Goal: Transaction & Acquisition: Purchase product/service

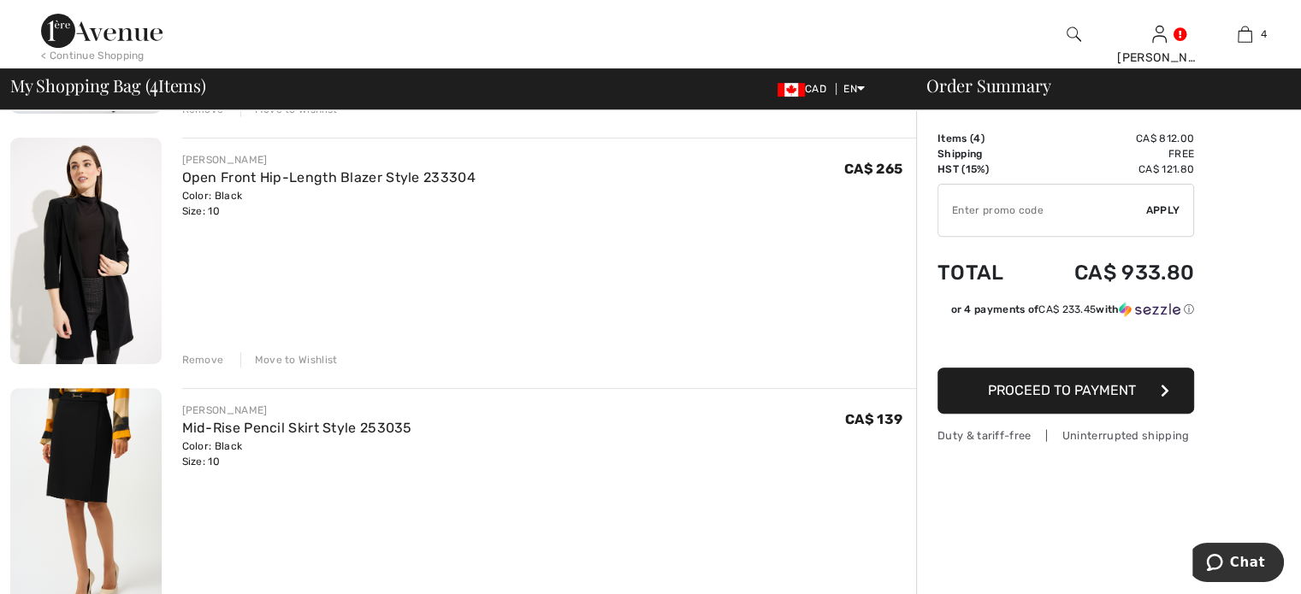
scroll to position [599, 0]
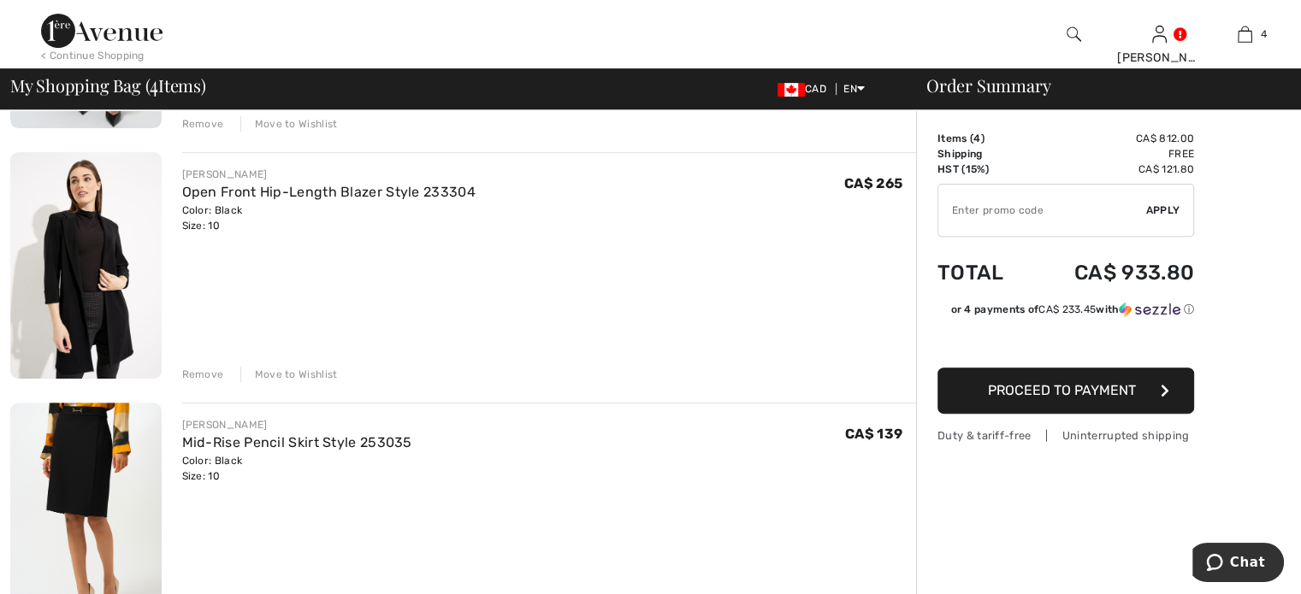
click at [222, 382] on div "Remove" at bounding box center [203, 374] width 42 height 15
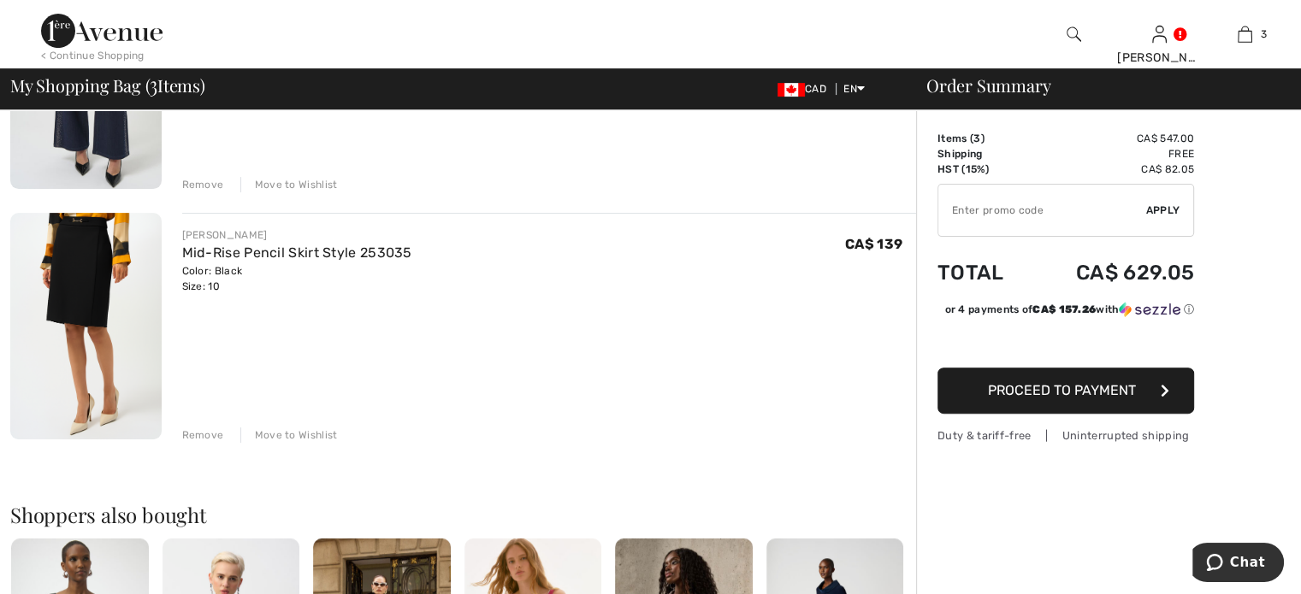
scroll to position [428, 0]
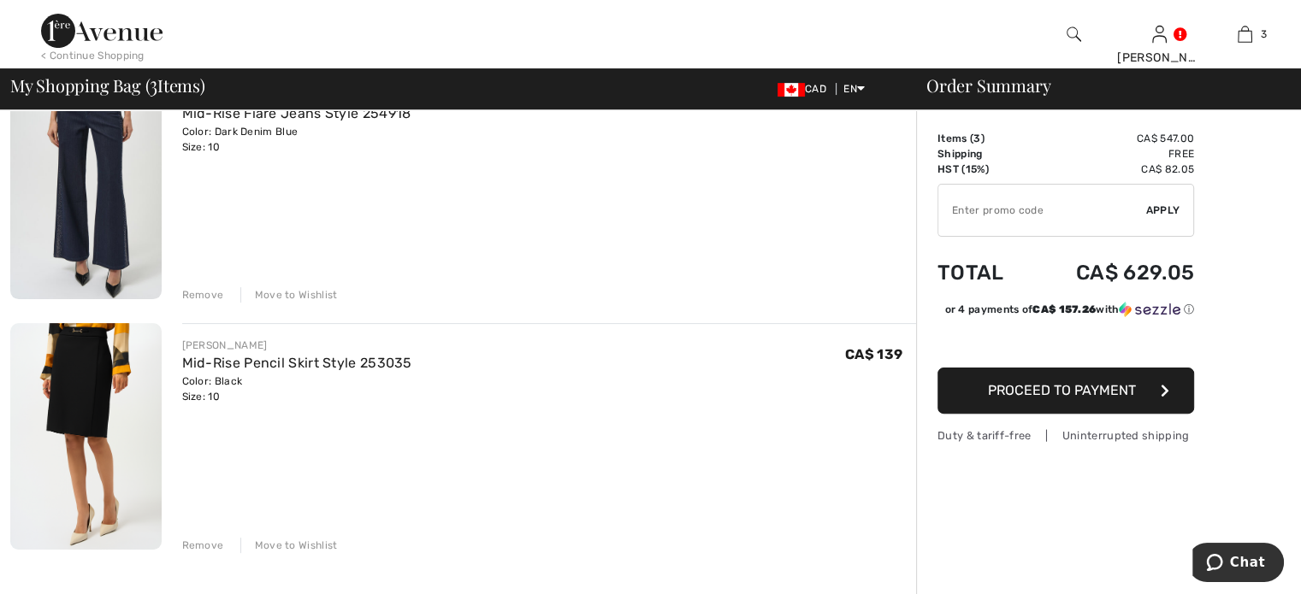
click at [214, 303] on div "Remove" at bounding box center [203, 294] width 42 height 15
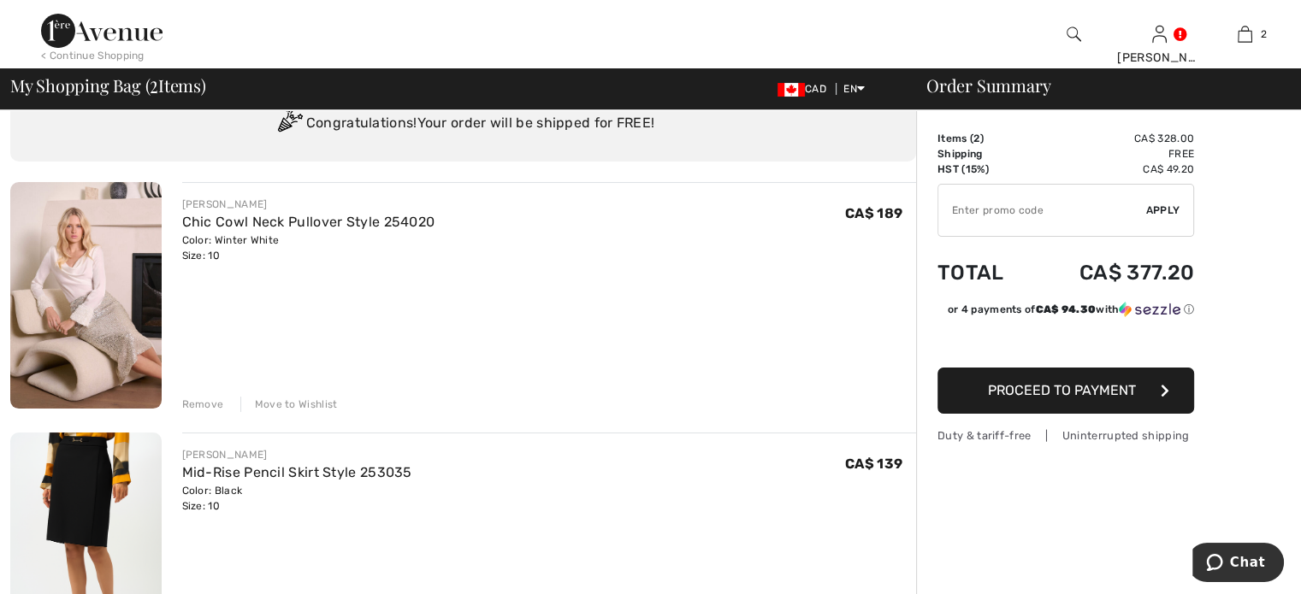
scroll to position [171, 0]
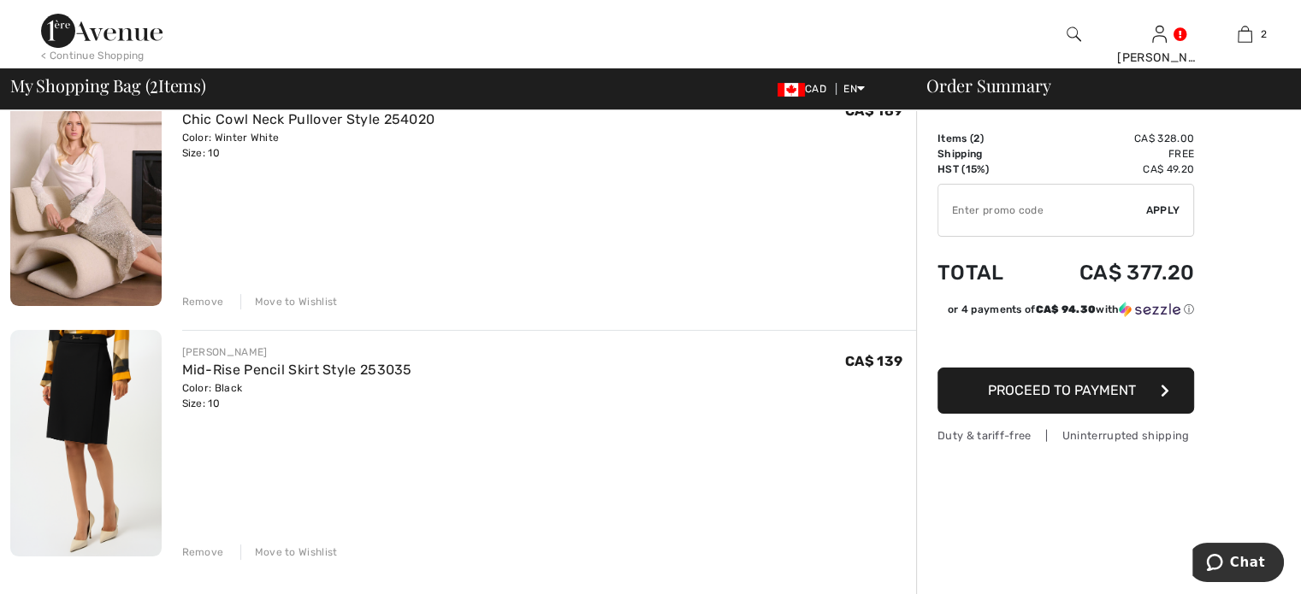
click at [222, 310] on div "Remove" at bounding box center [203, 301] width 42 height 15
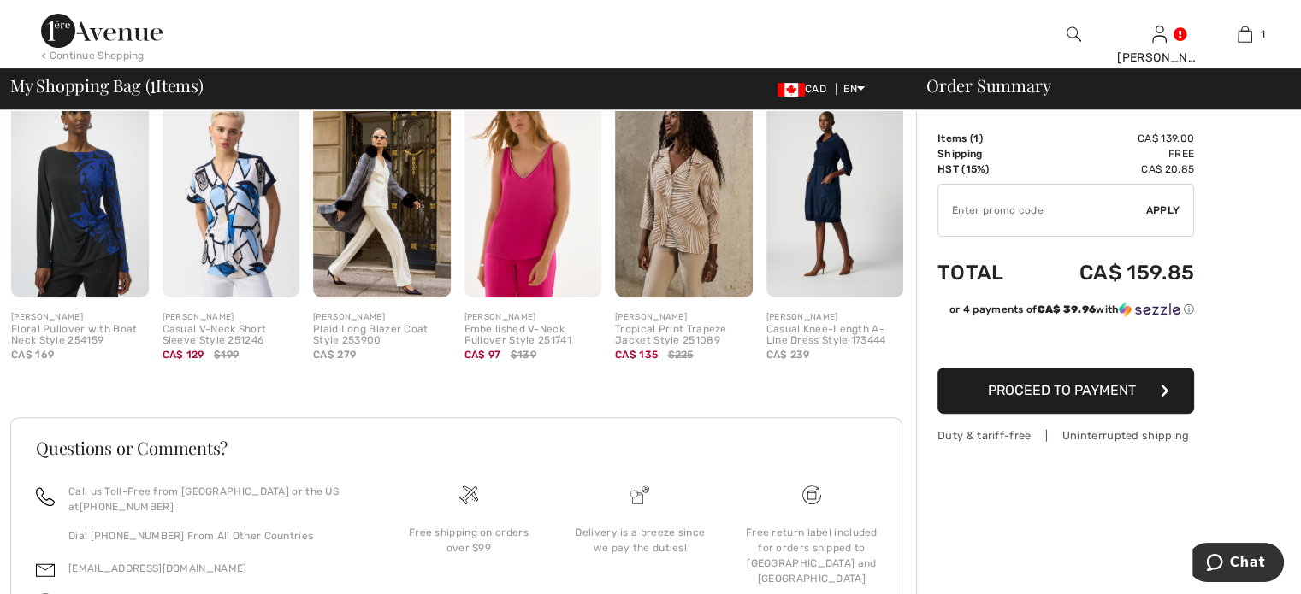
scroll to position [513, 0]
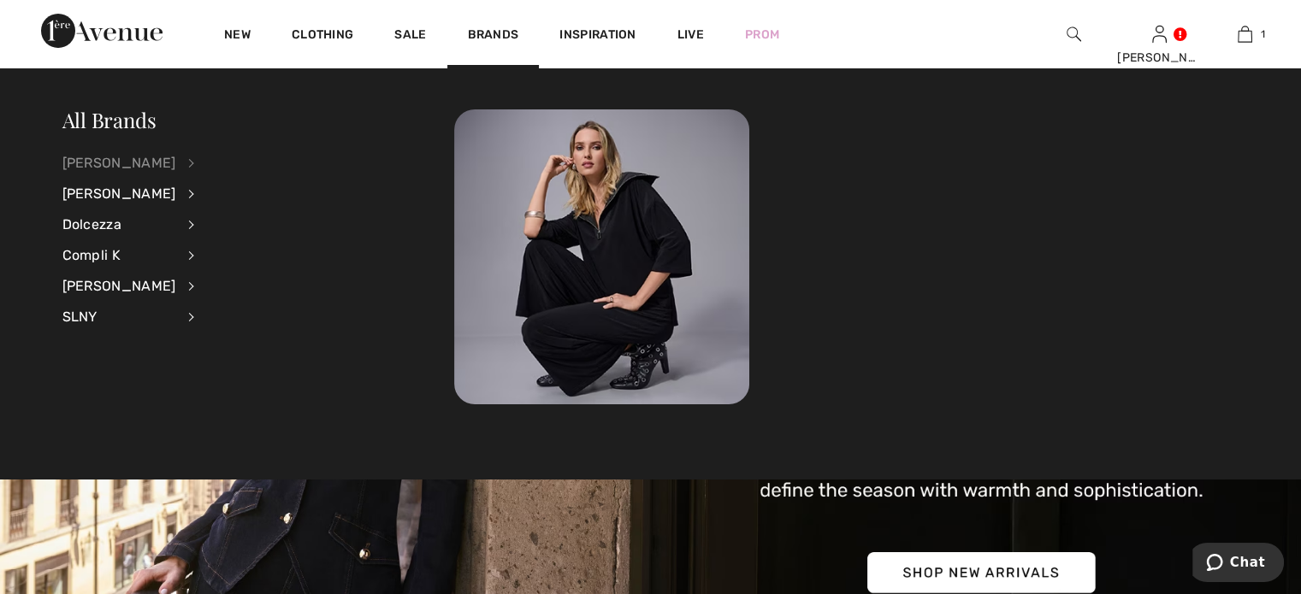
click at [158, 157] on div "[PERSON_NAME]" at bounding box center [119, 163] width 114 height 31
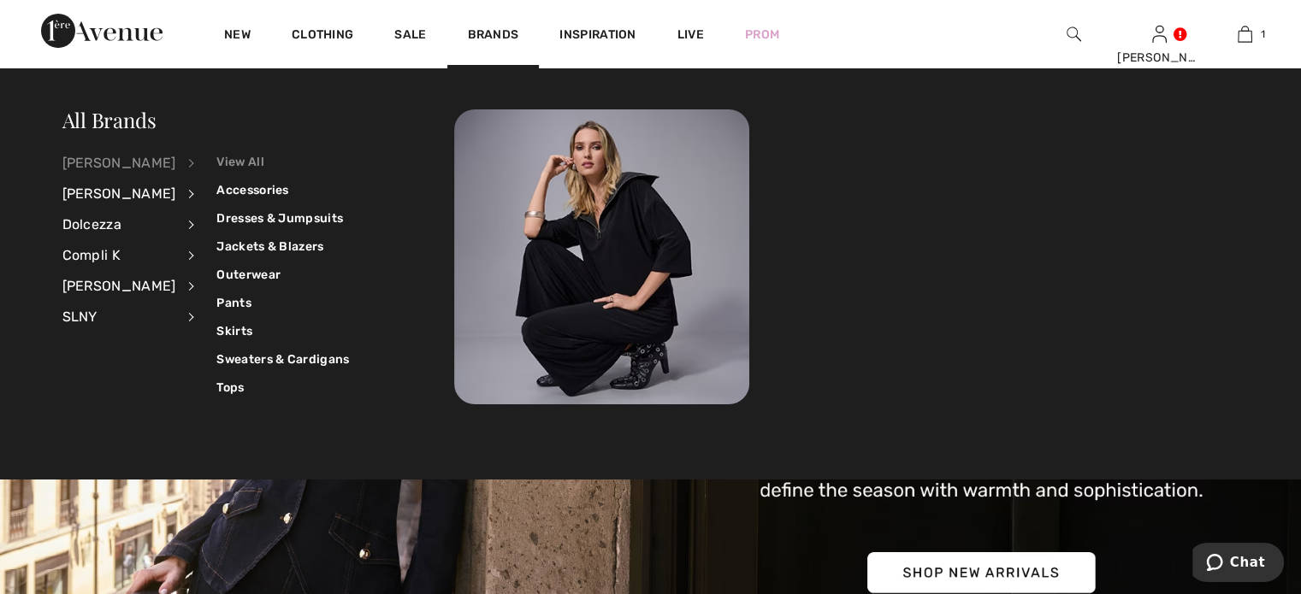
click at [251, 159] on link "View All" at bounding box center [282, 162] width 133 height 28
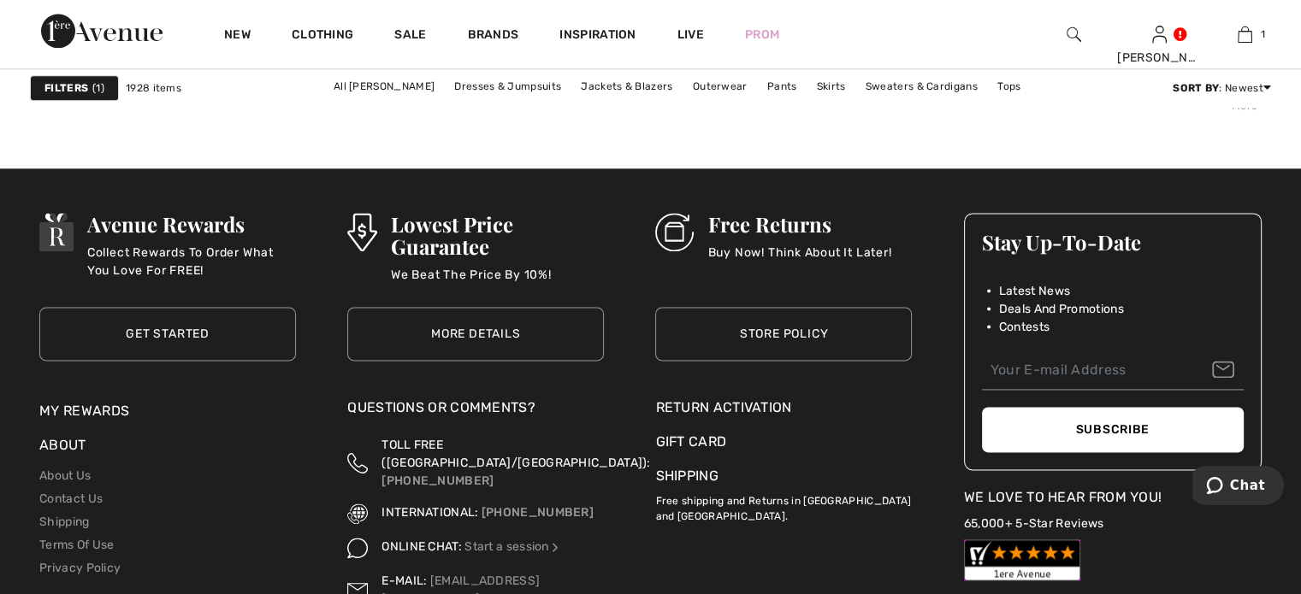
scroll to position [8639, 0]
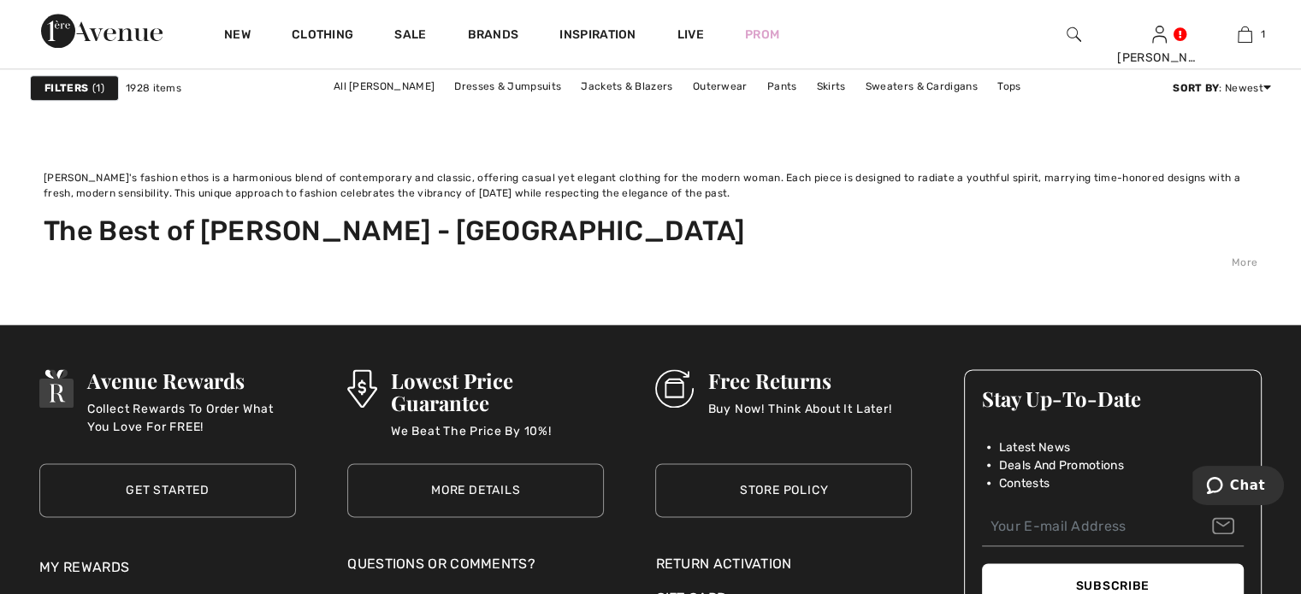
click at [478, 86] on link "2" at bounding box center [501, 74] width 47 height 22
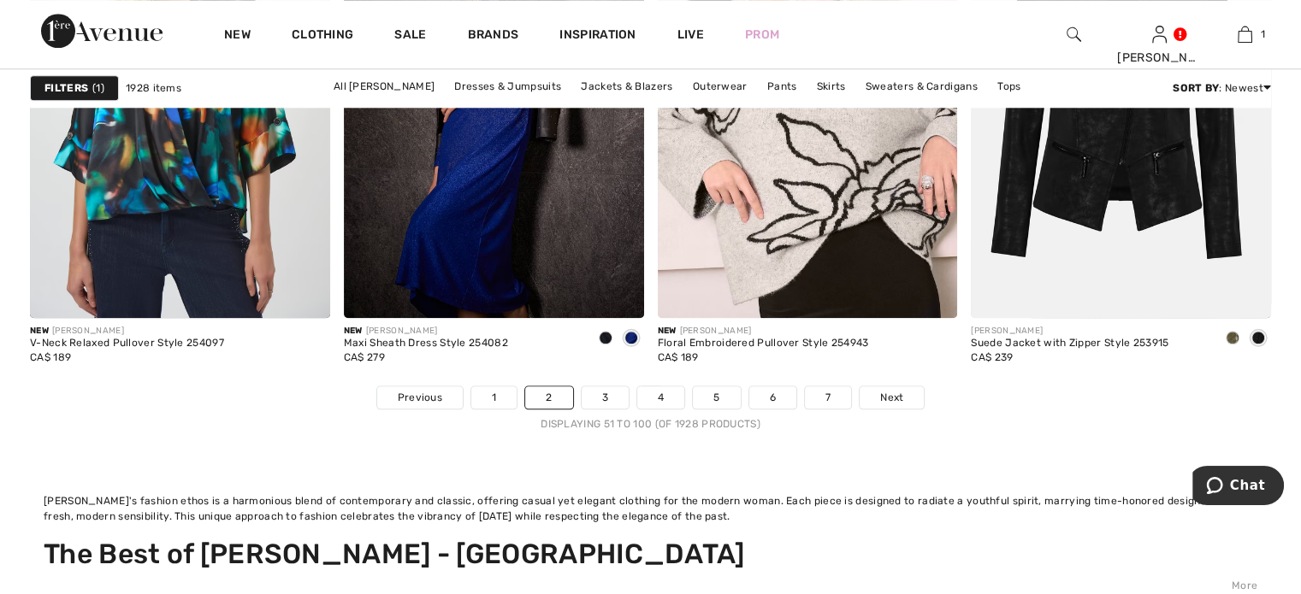
scroll to position [8383, 0]
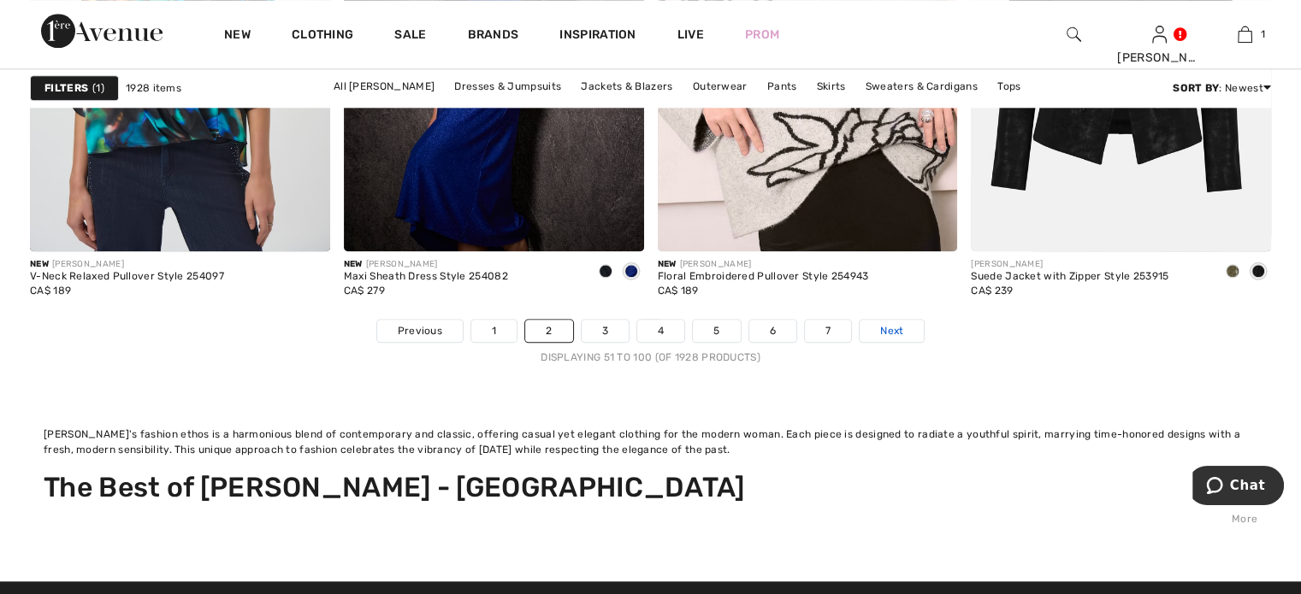
click at [903, 339] on span "Next" at bounding box center [891, 330] width 23 height 15
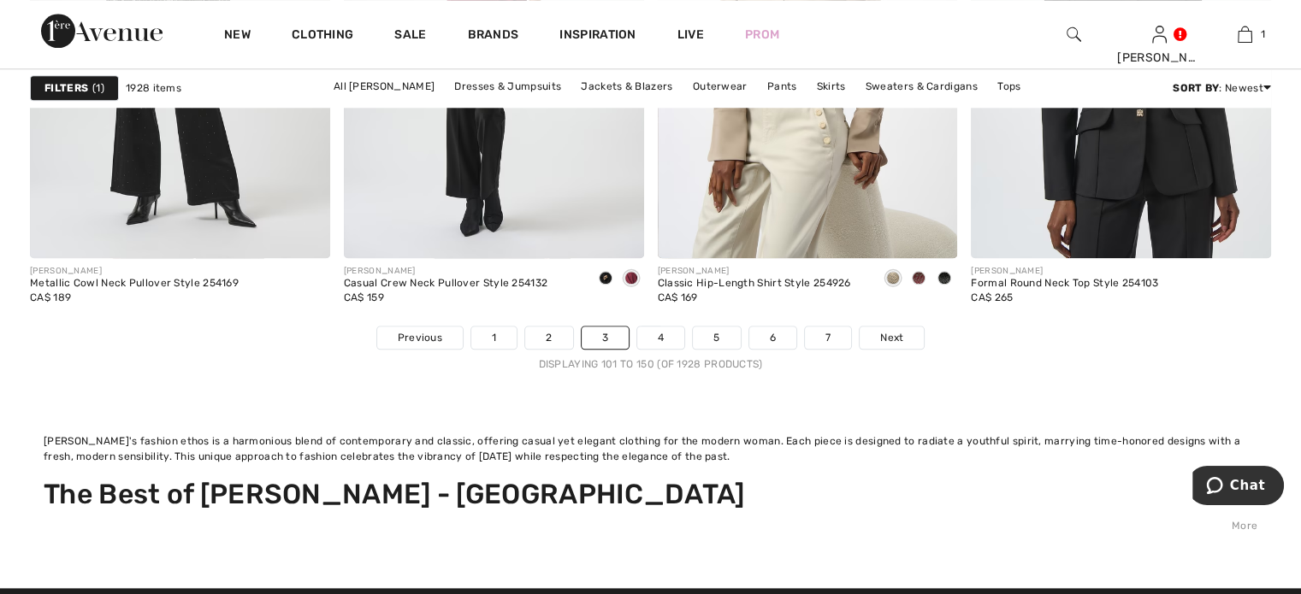
scroll to position [8383, 0]
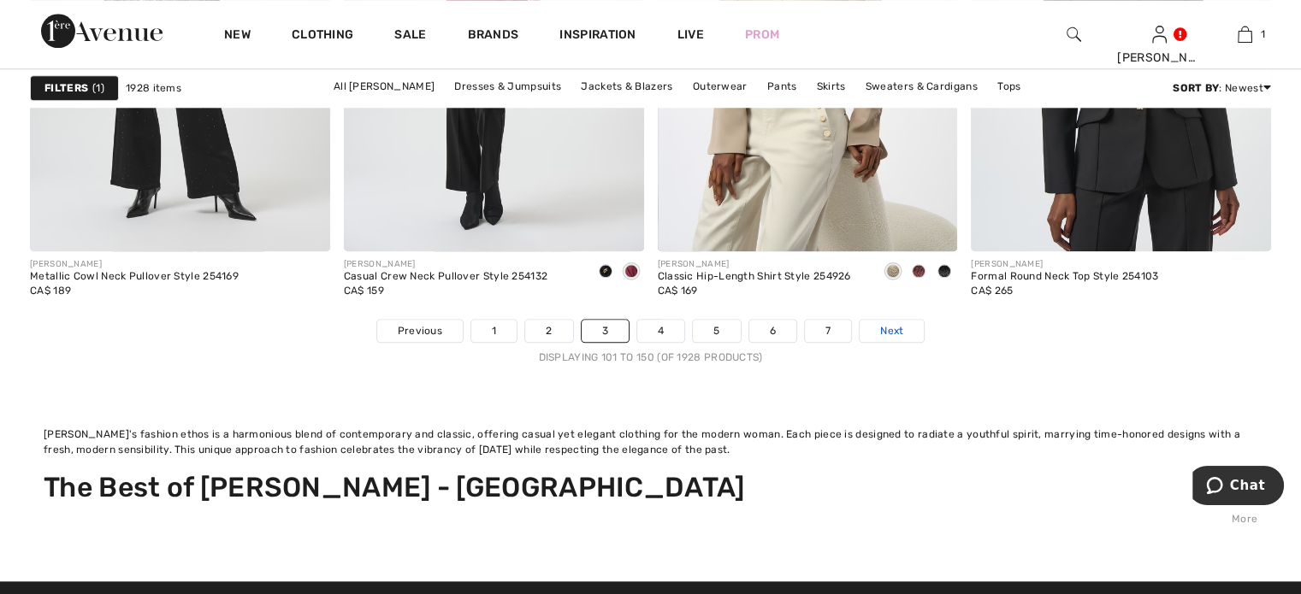
click at [903, 339] on span "Next" at bounding box center [891, 330] width 23 height 15
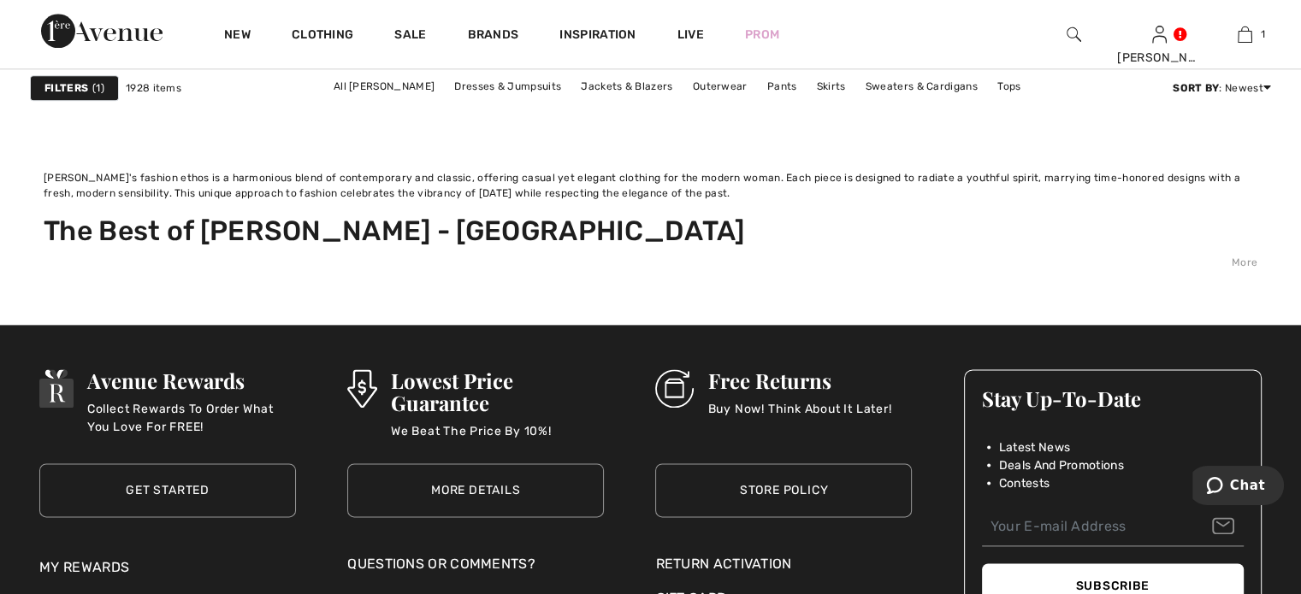
scroll to position [8639, 0]
click at [903, 82] on span "Next" at bounding box center [891, 74] width 23 height 15
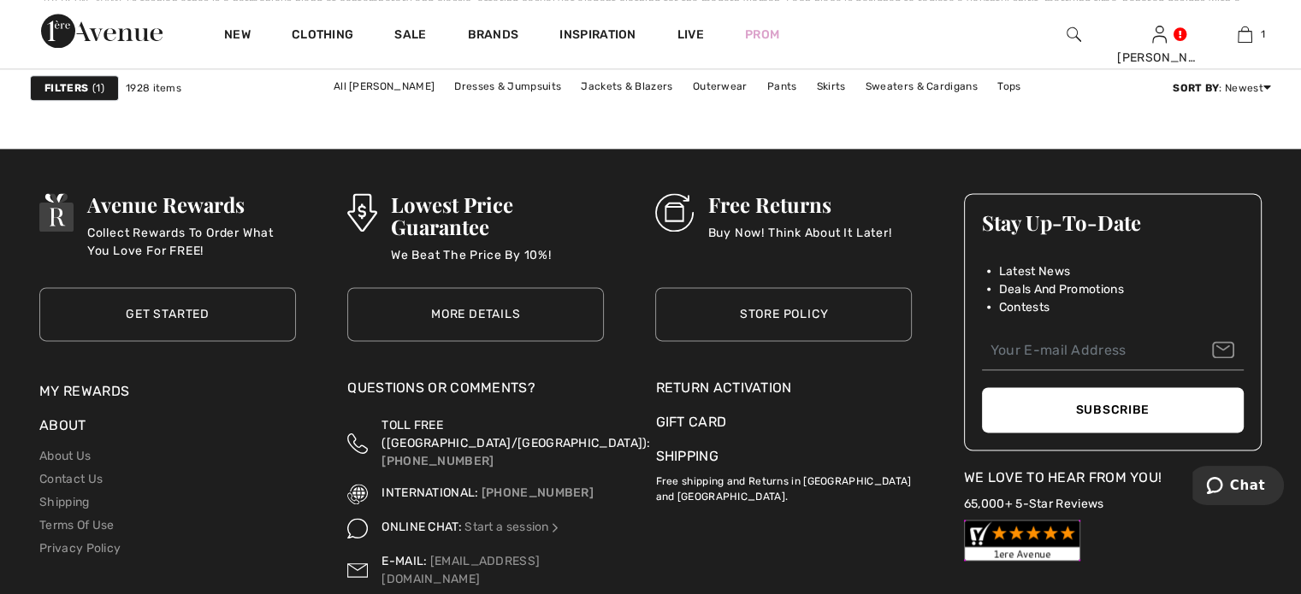
scroll to position [8913, 0]
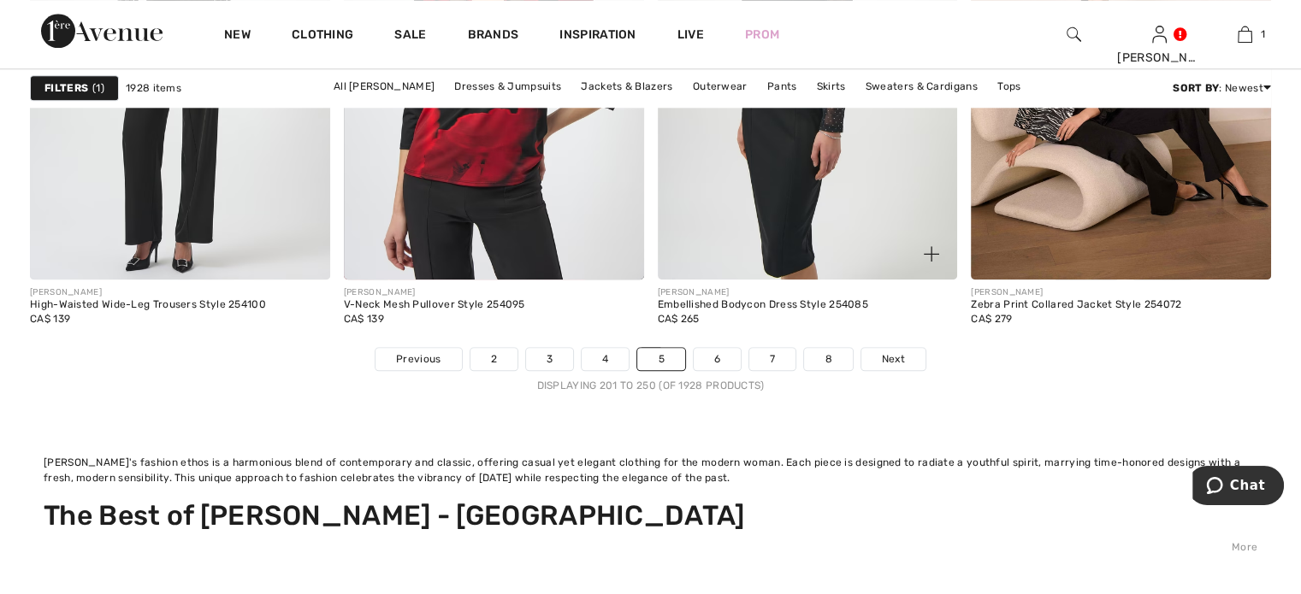
scroll to position [8468, 0]
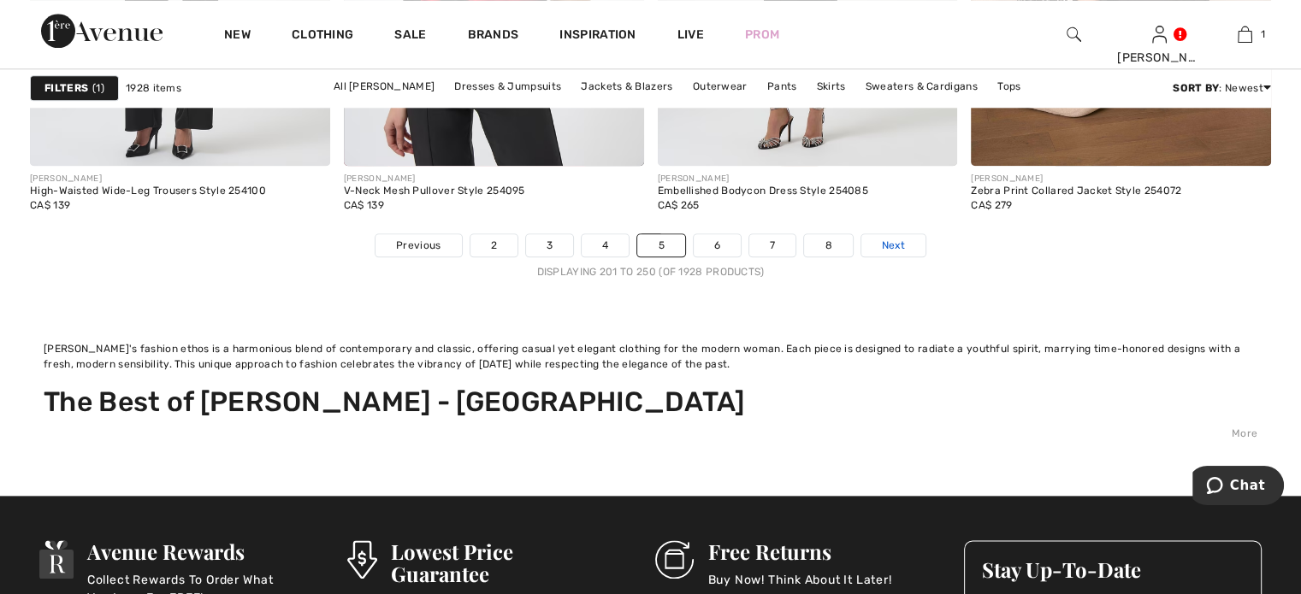
click at [926, 257] on link "Next" at bounding box center [893, 245] width 64 height 22
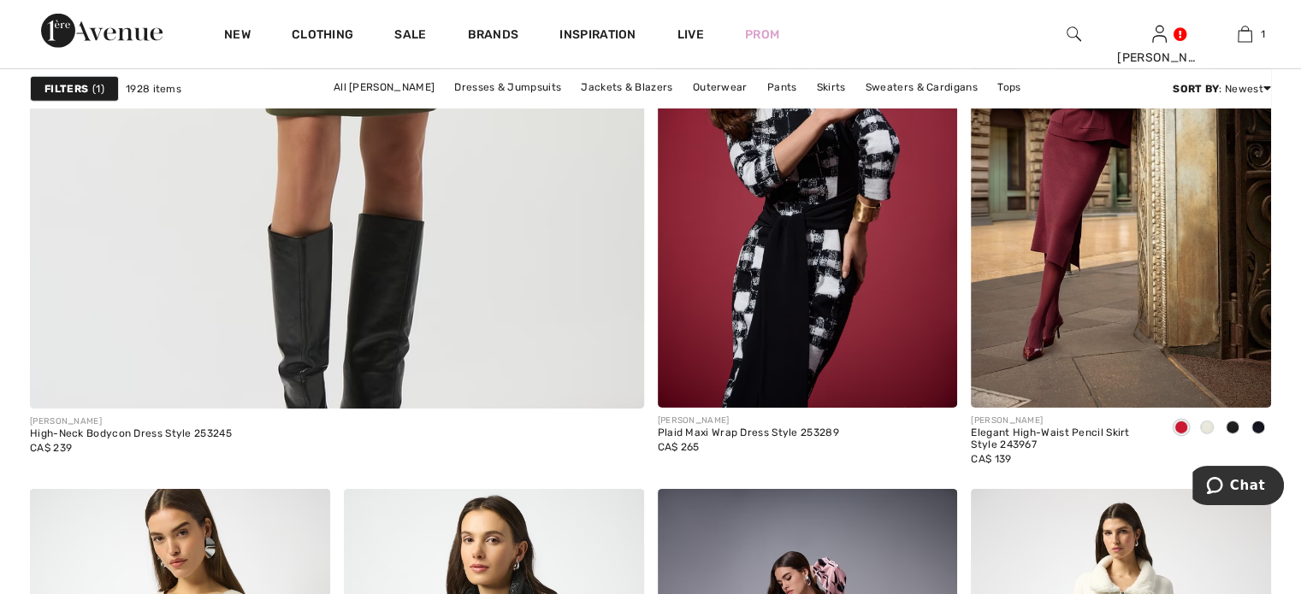
scroll to position [5389, 0]
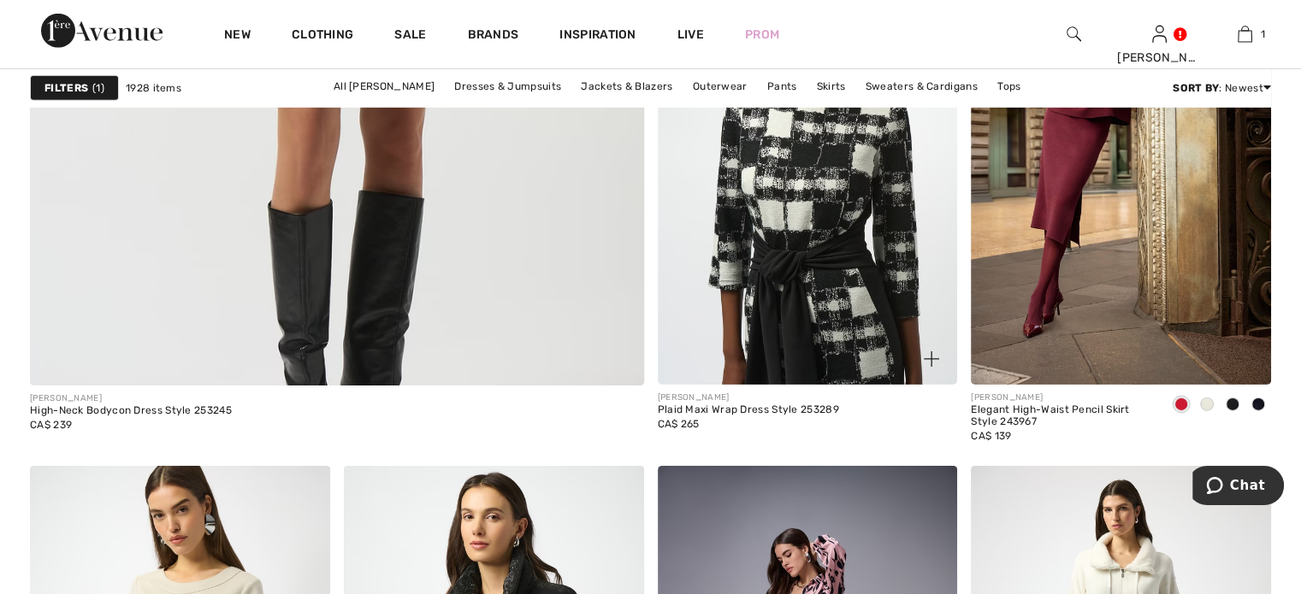
click at [825, 320] on img at bounding box center [808, 160] width 300 height 450
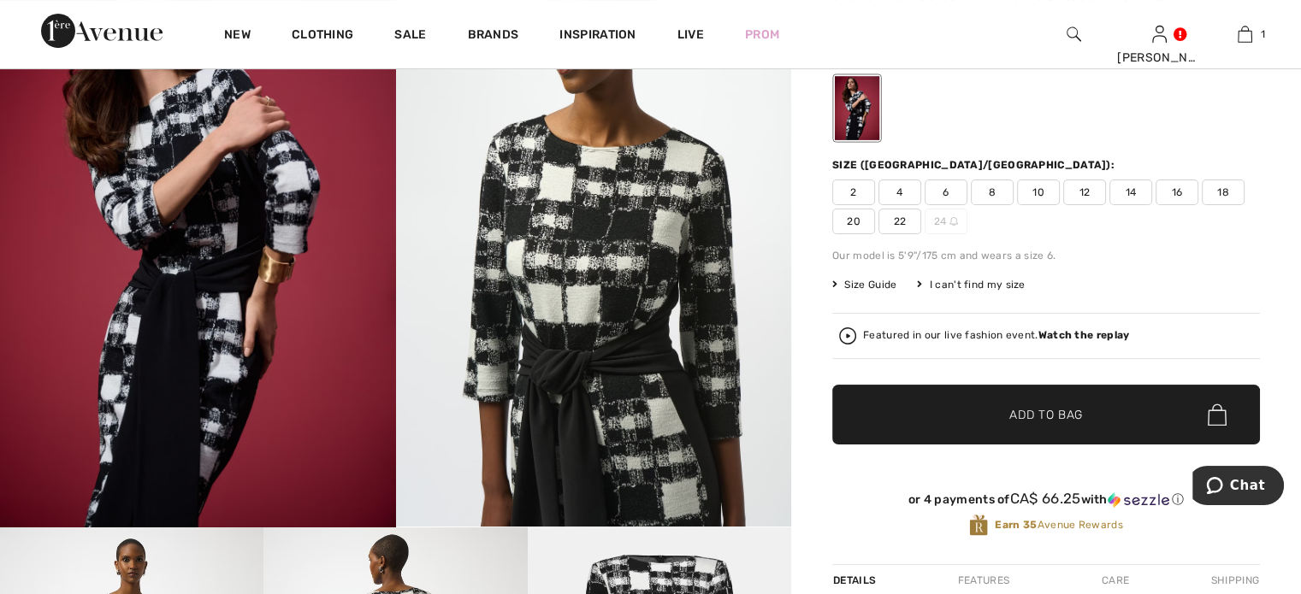
scroll to position [171, 0]
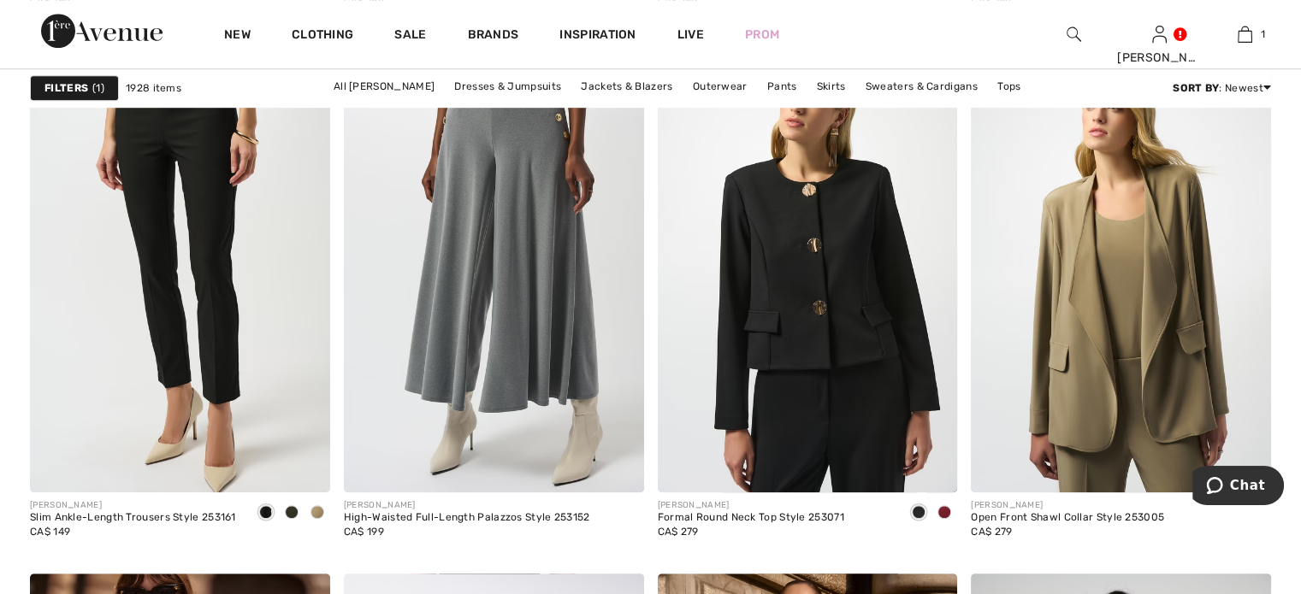
scroll to position [7698, 0]
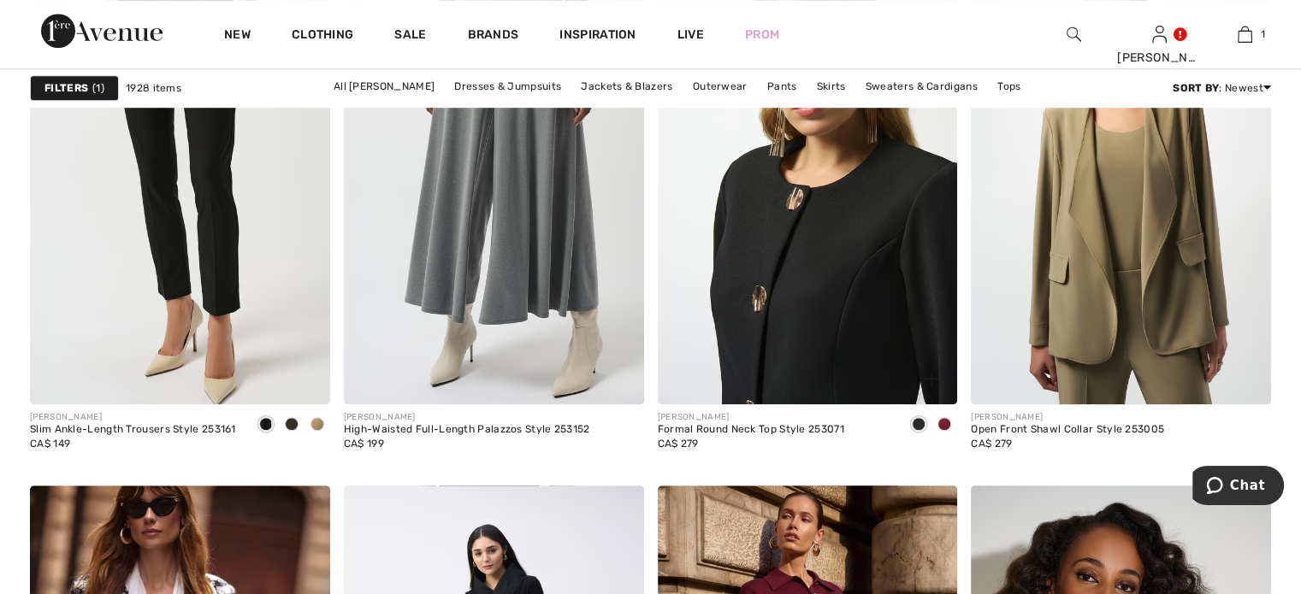
click at [817, 348] on img at bounding box center [808, 180] width 300 height 450
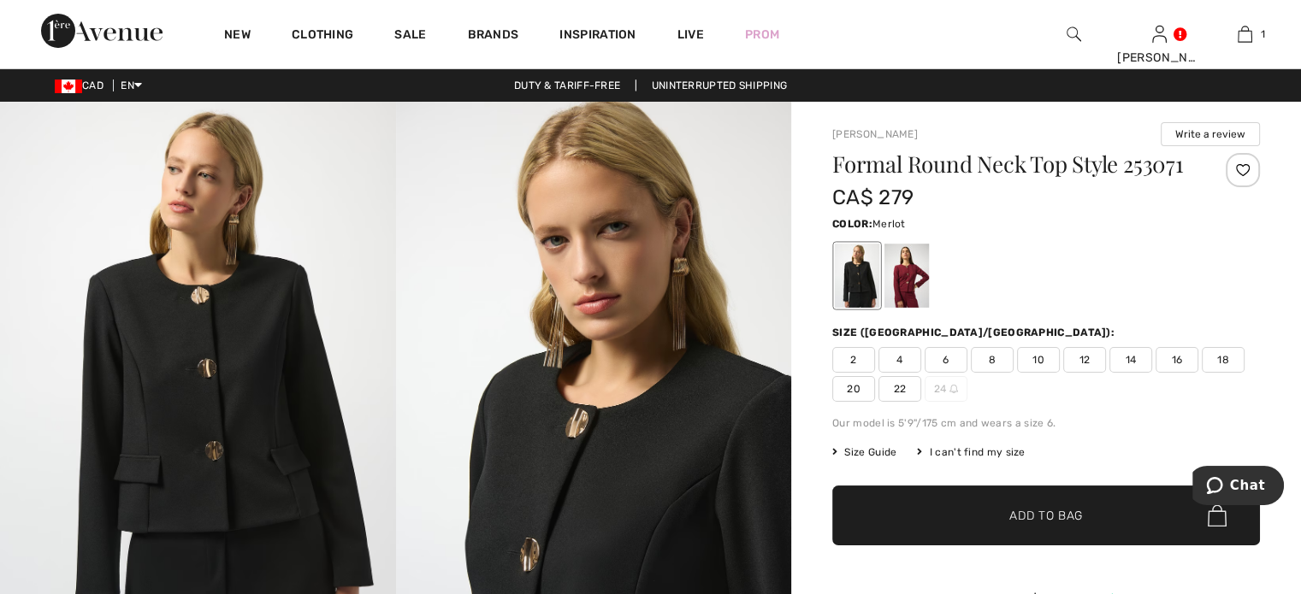
click at [929, 308] on div at bounding box center [906, 276] width 44 height 64
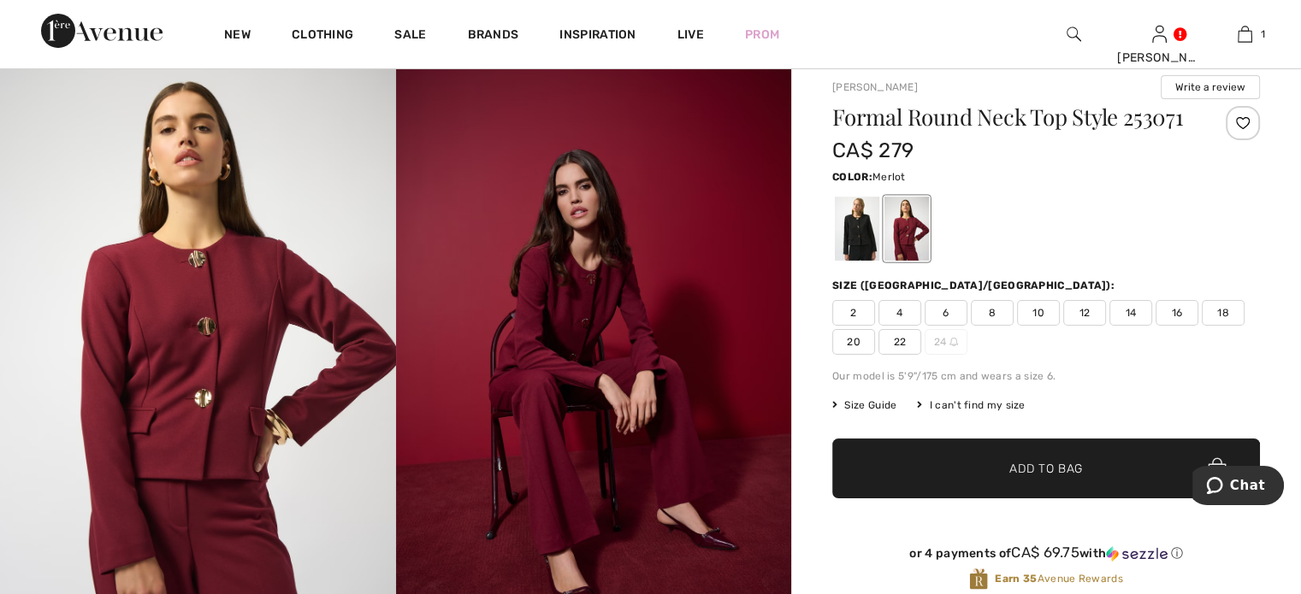
scroll to position [86, 0]
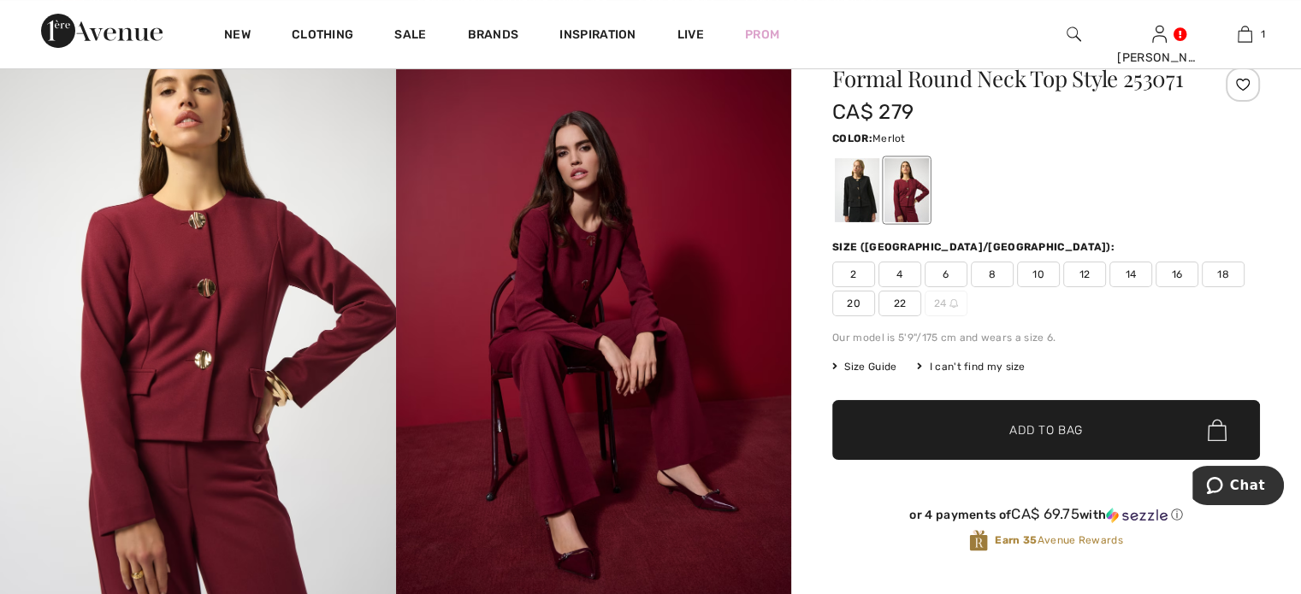
click at [1056, 287] on span "10" at bounding box center [1038, 275] width 43 height 26
click at [1006, 440] on span "✔ Added to Bag" at bounding box center [1020, 431] width 104 height 18
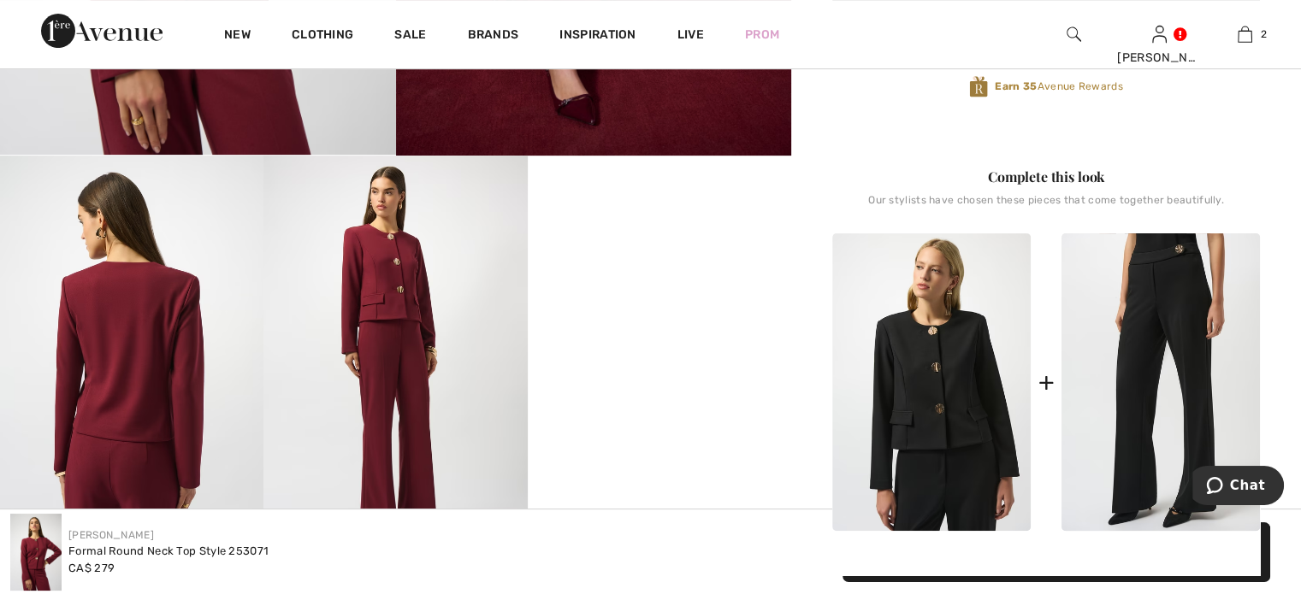
scroll to position [513, 0]
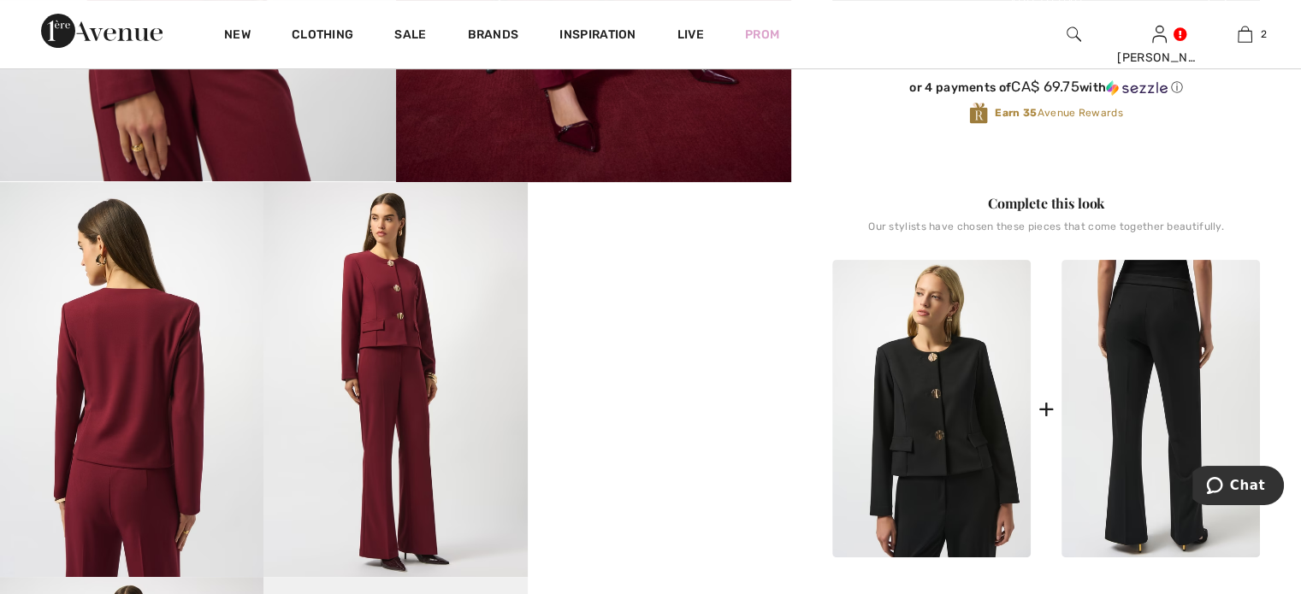
click at [1142, 450] on img at bounding box center [1161, 409] width 198 height 298
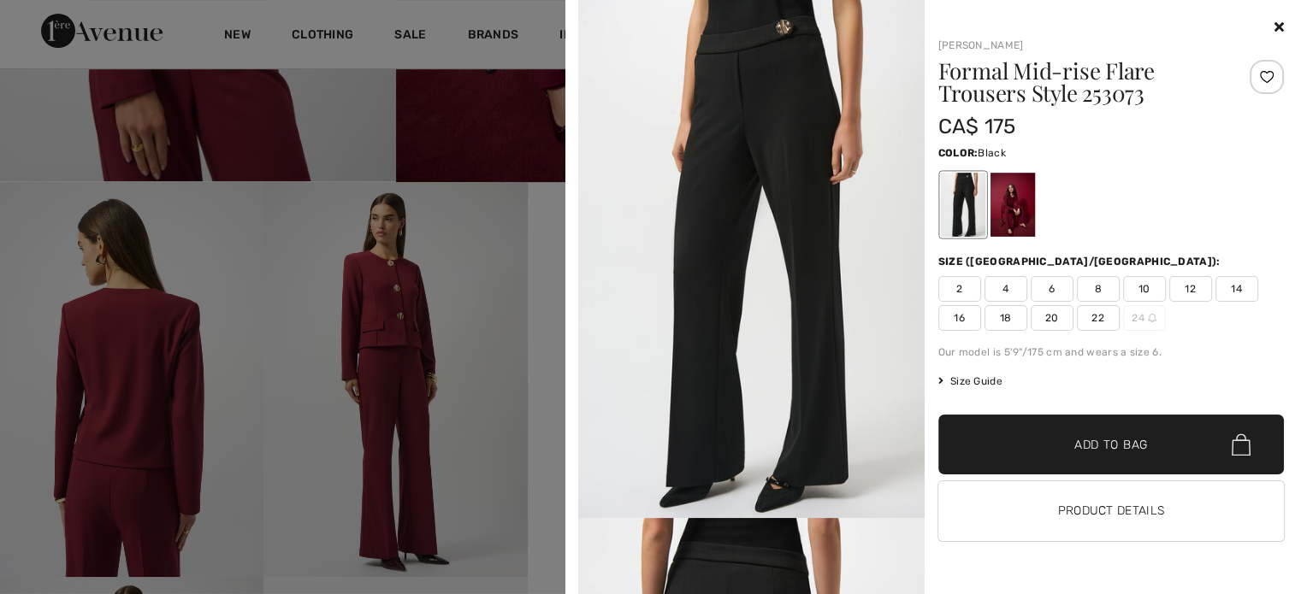
click at [1009, 218] on div at bounding box center [1012, 205] width 44 height 64
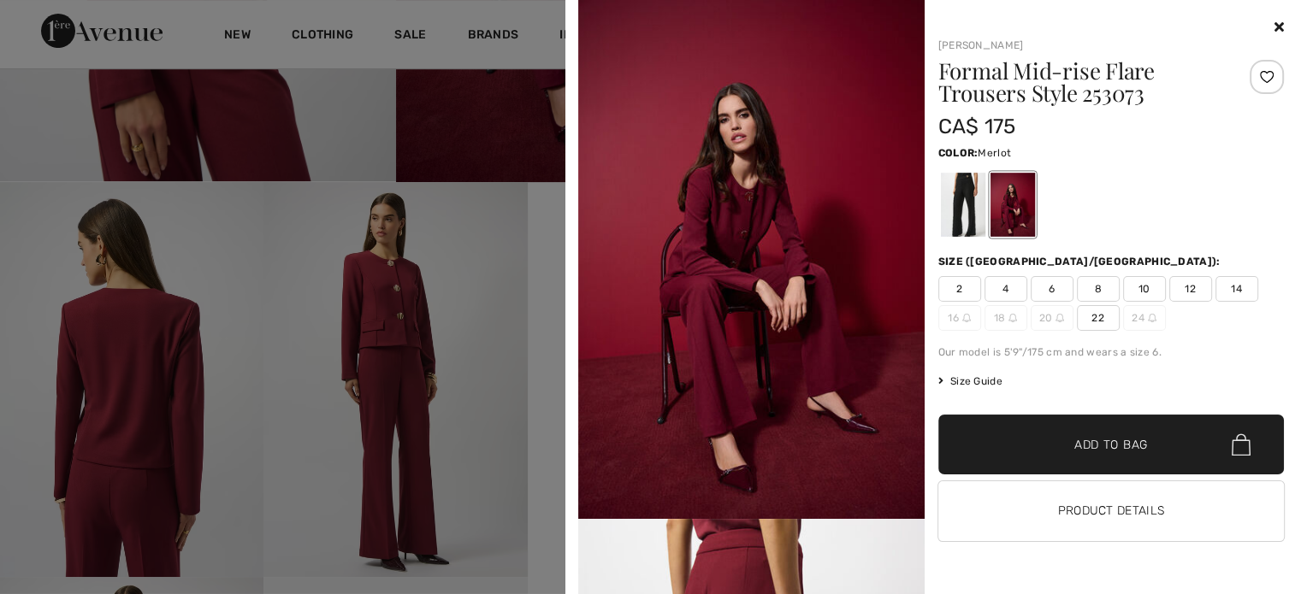
click at [1138, 302] on span "10" at bounding box center [1144, 289] width 43 height 26
click at [1107, 454] on span "Add to Bag" at bounding box center [1111, 445] width 74 height 18
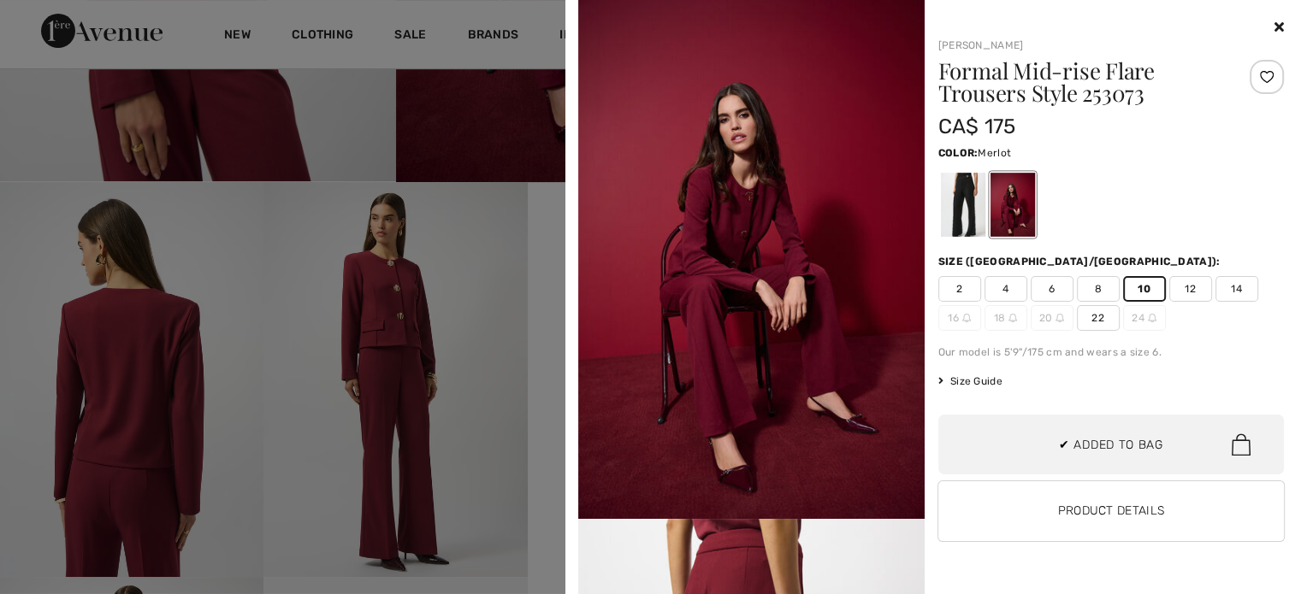
scroll to position [275, 0]
click at [1275, 23] on icon at bounding box center [1279, 27] width 9 height 14
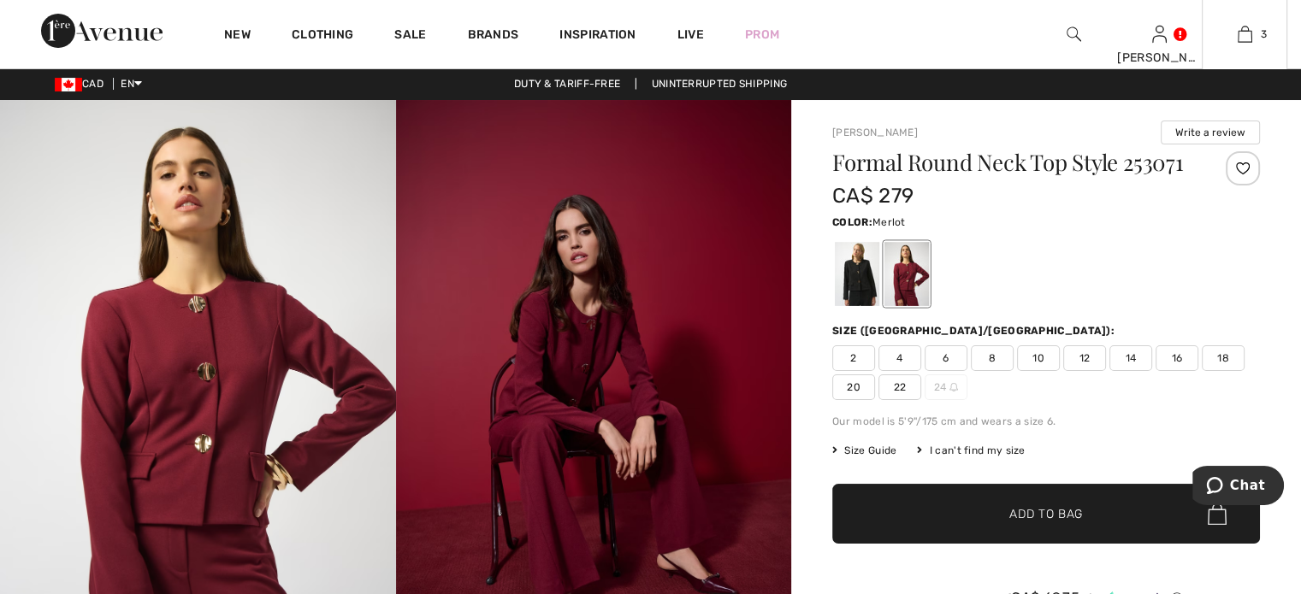
scroll to position [0, 0]
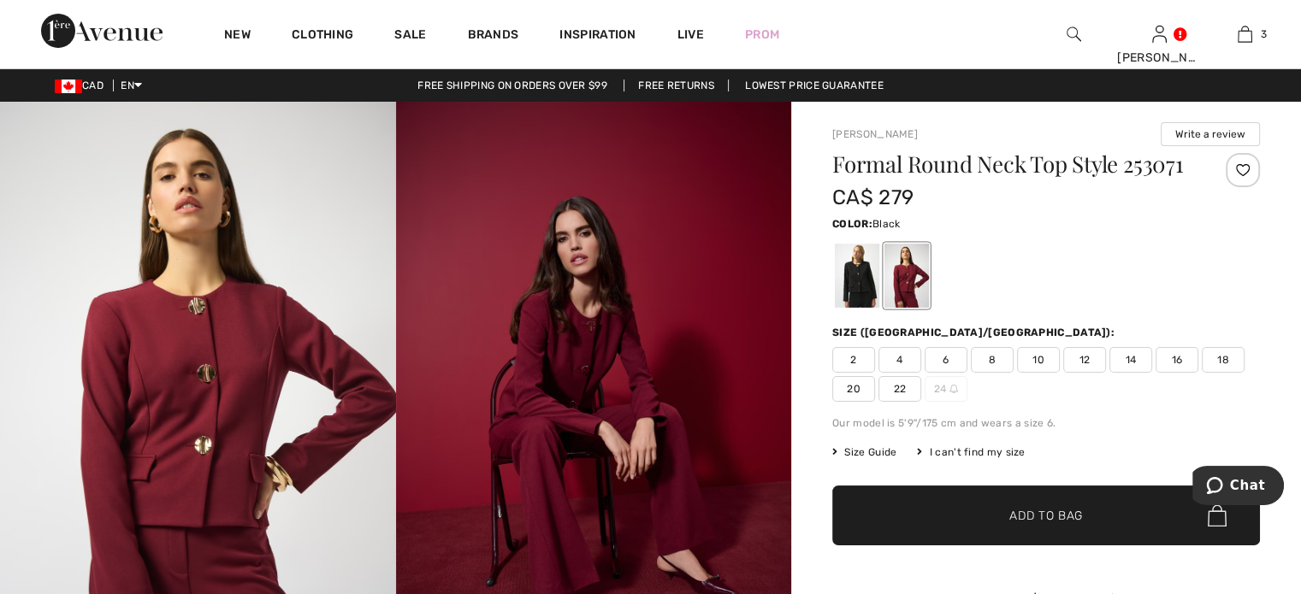
click at [879, 308] on div at bounding box center [857, 276] width 44 height 64
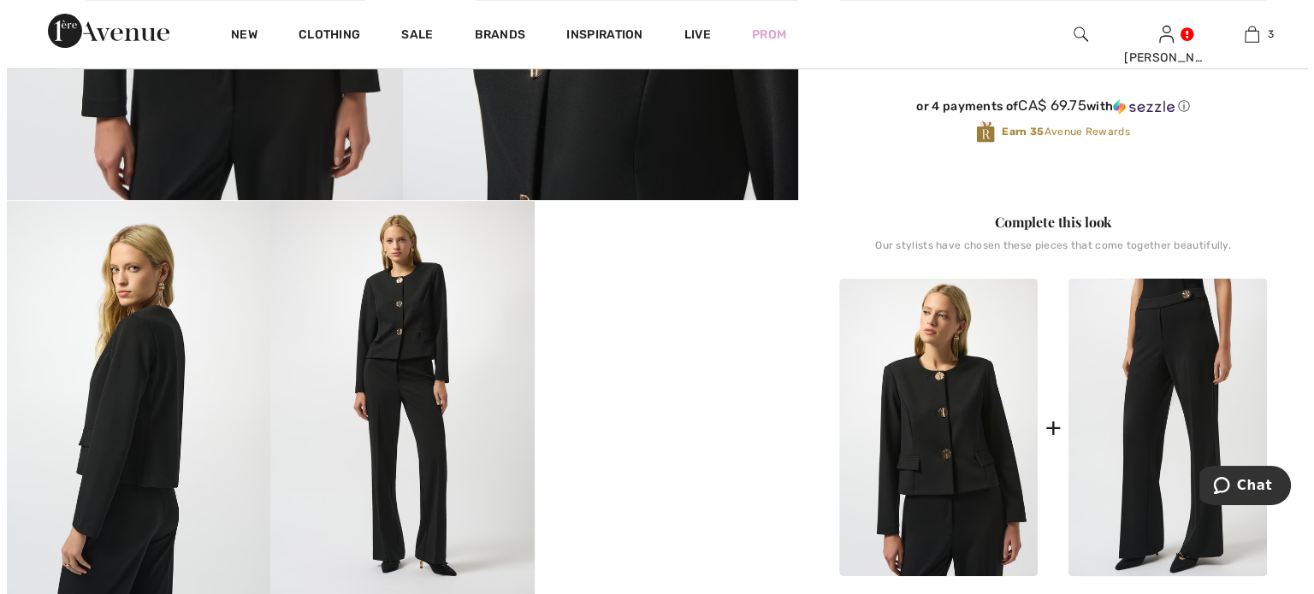
scroll to position [513, 0]
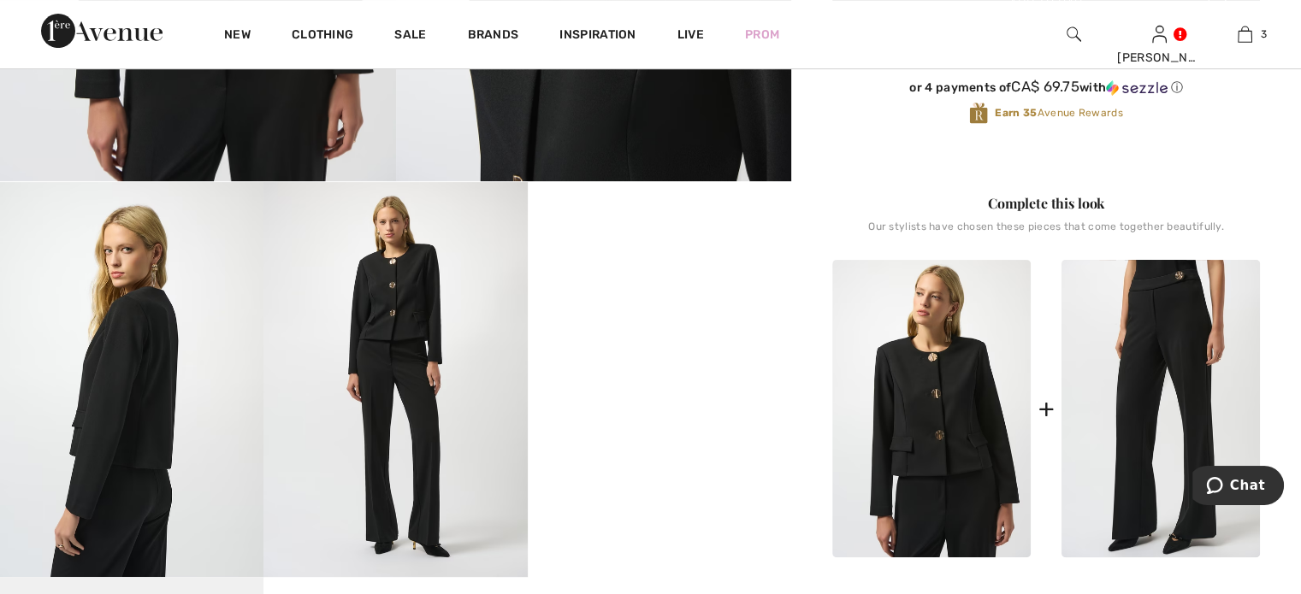
click at [388, 312] on img at bounding box center [394, 379] width 263 height 395
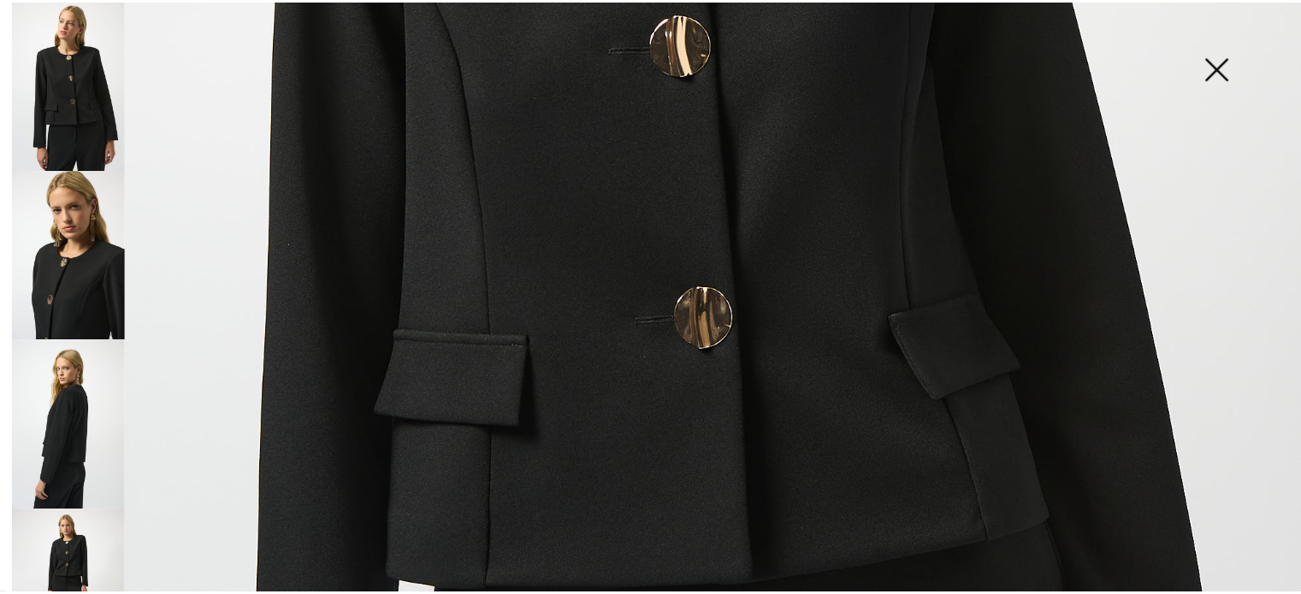
scroll to position [328, 0]
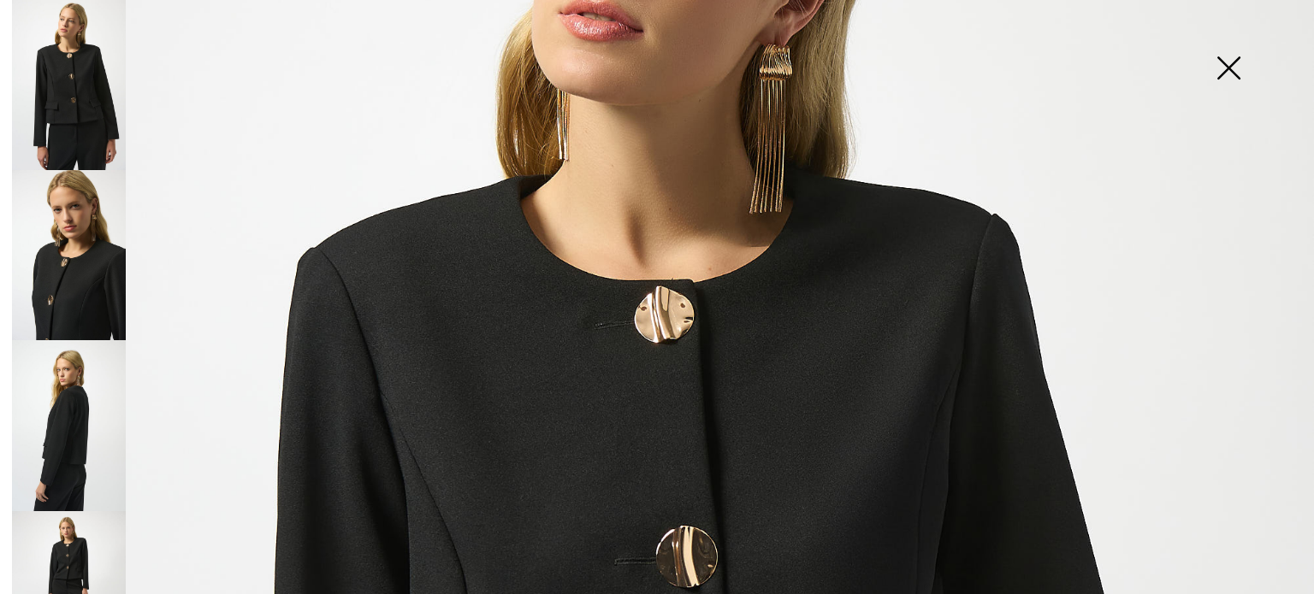
click at [1229, 65] on img at bounding box center [1229, 70] width 86 height 88
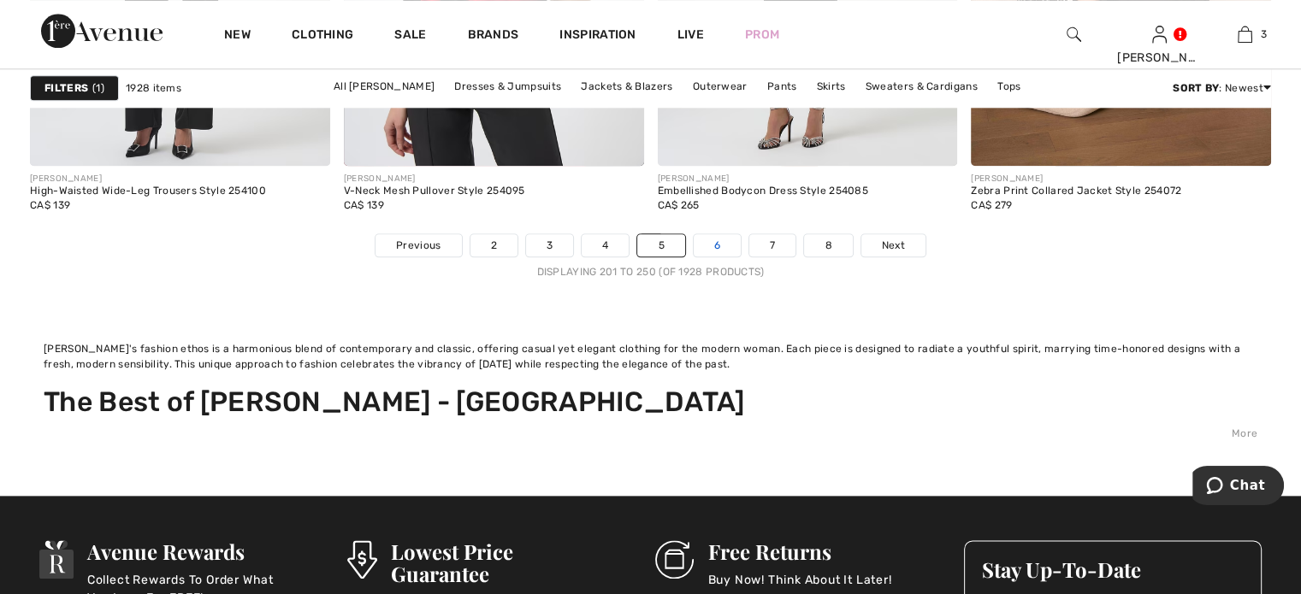
click at [733, 257] on link "6" at bounding box center [717, 245] width 47 height 22
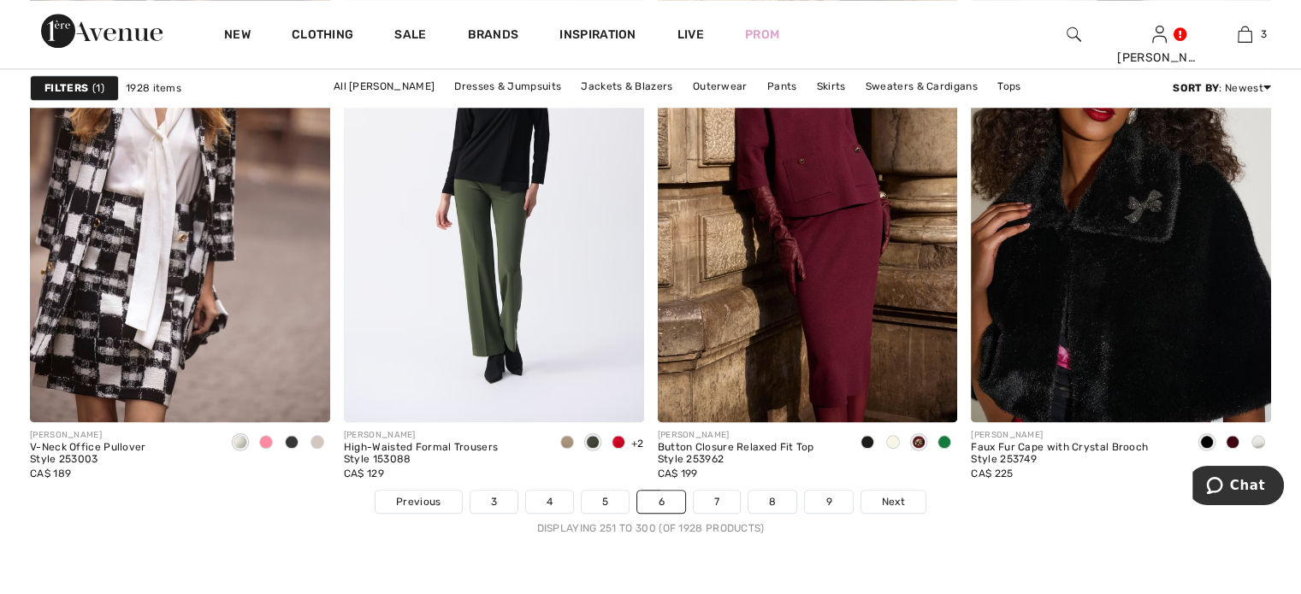
scroll to position [8297, 0]
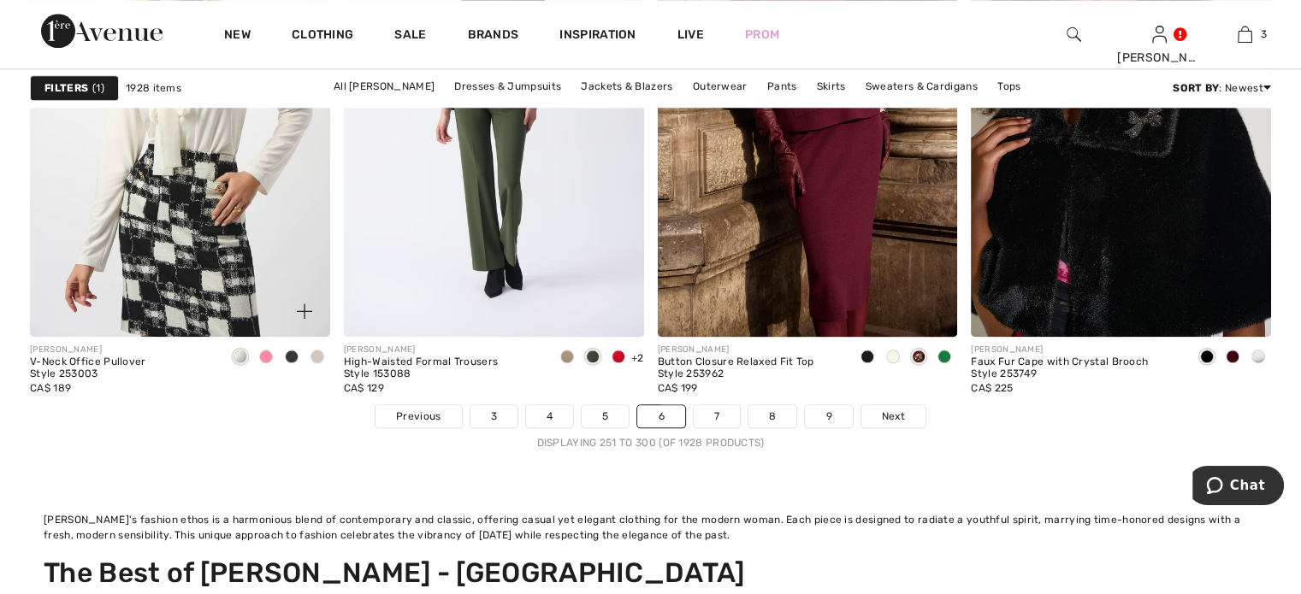
click at [175, 288] on img at bounding box center [180, 112] width 300 height 450
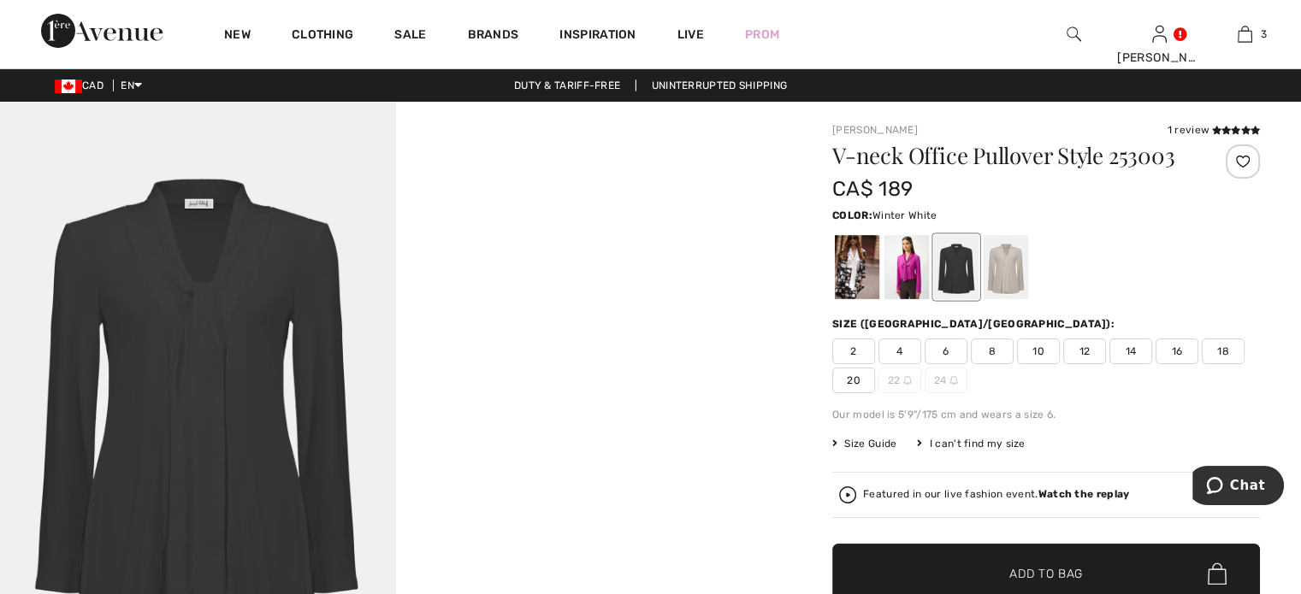
click at [876, 299] on div at bounding box center [857, 267] width 44 height 64
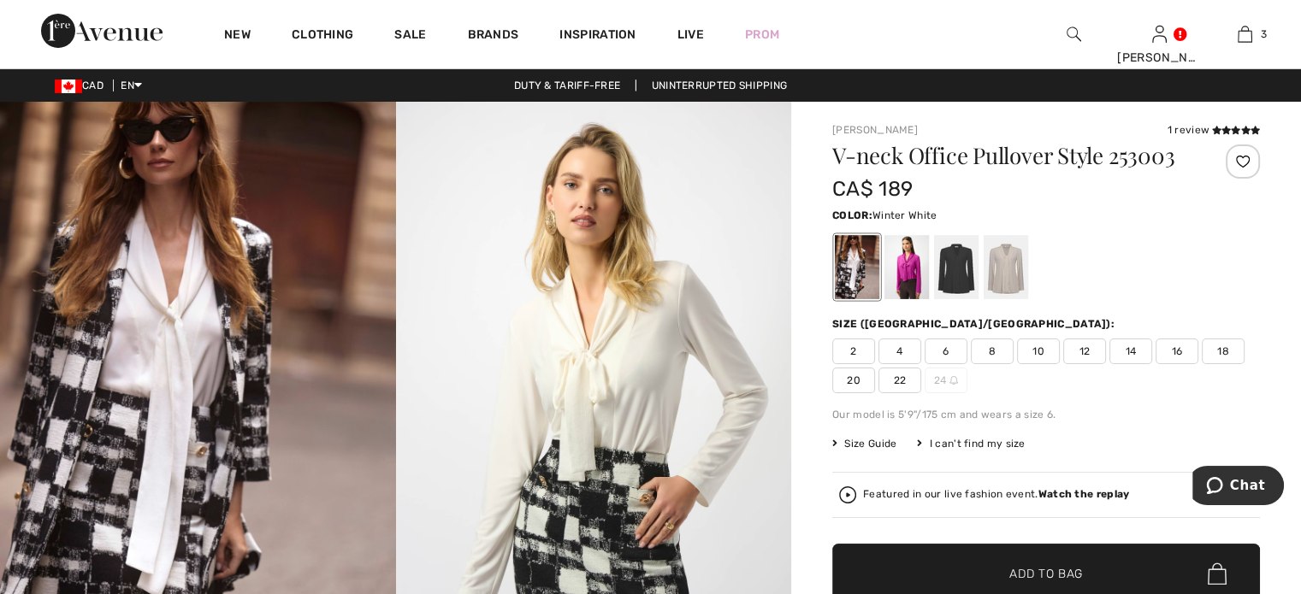
click at [1060, 364] on span "10" at bounding box center [1038, 352] width 43 height 26
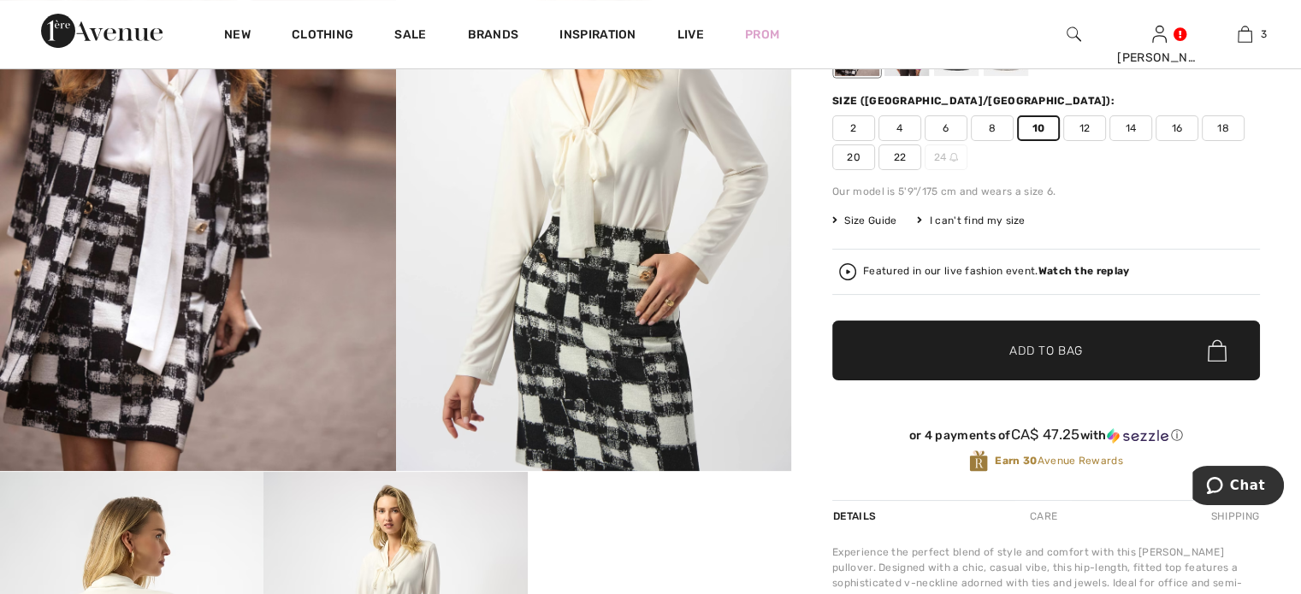
scroll to position [257, 0]
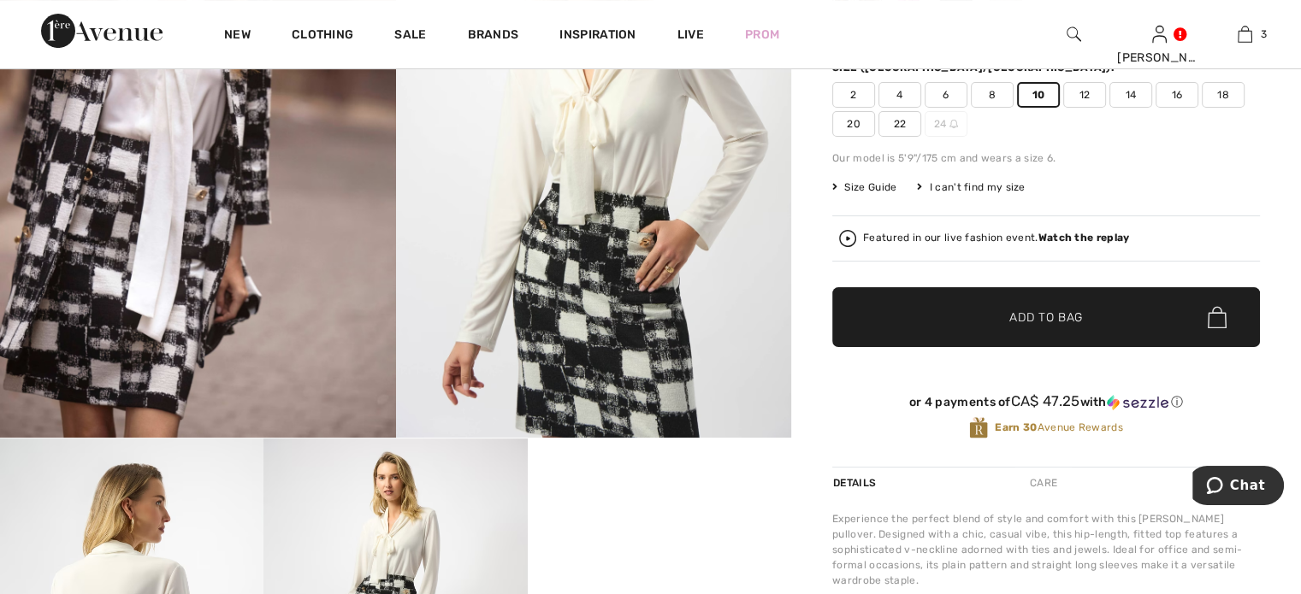
click at [1034, 327] on span "Add to Bag" at bounding box center [1046, 318] width 74 height 18
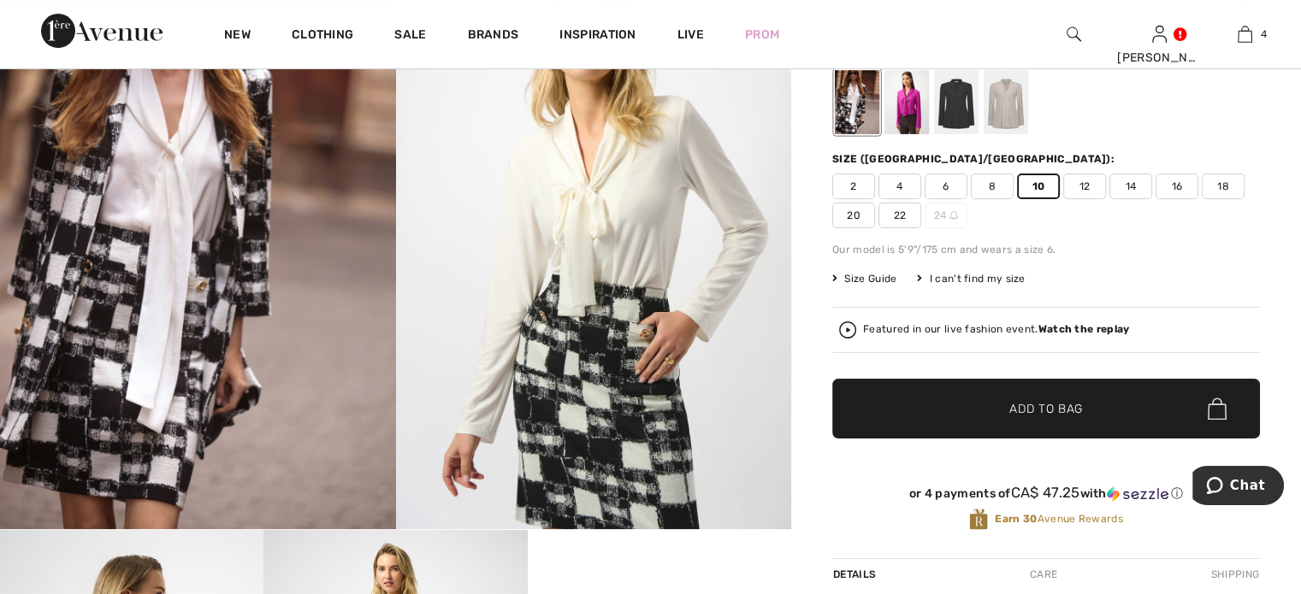
scroll to position [0, 0]
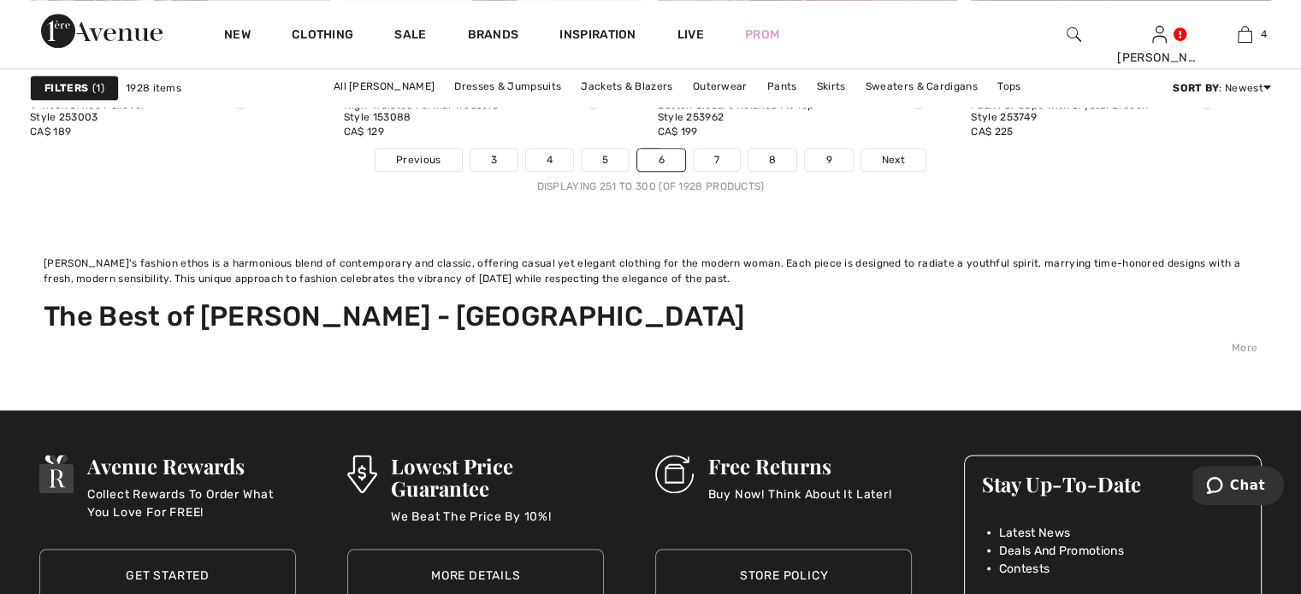
scroll to position [8554, 0]
click at [740, 171] on link "7" at bounding box center [717, 160] width 46 height 22
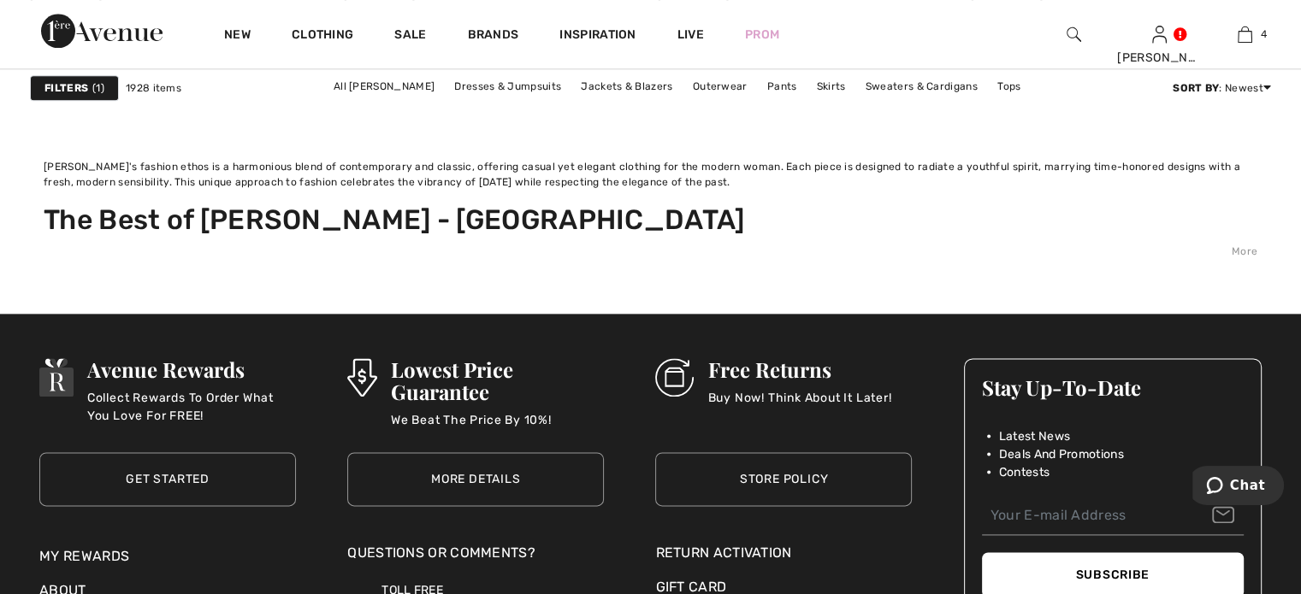
scroll to position [8639, 0]
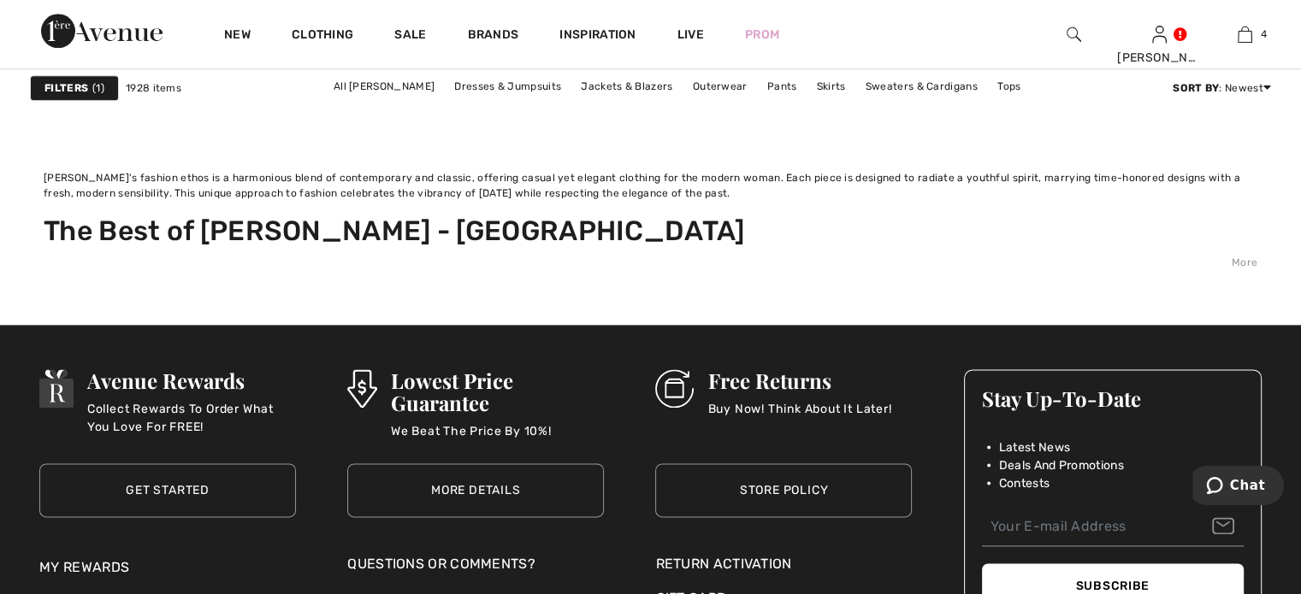
click at [738, 86] on link "8" at bounding box center [714, 74] width 48 height 22
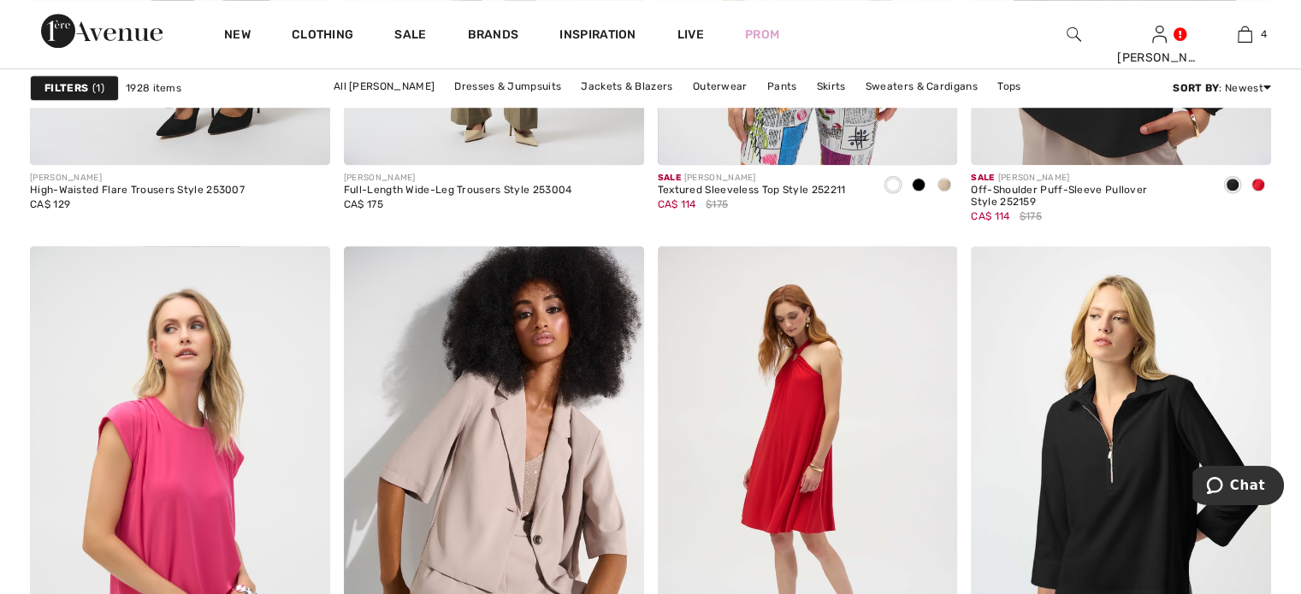
scroll to position [8383, 0]
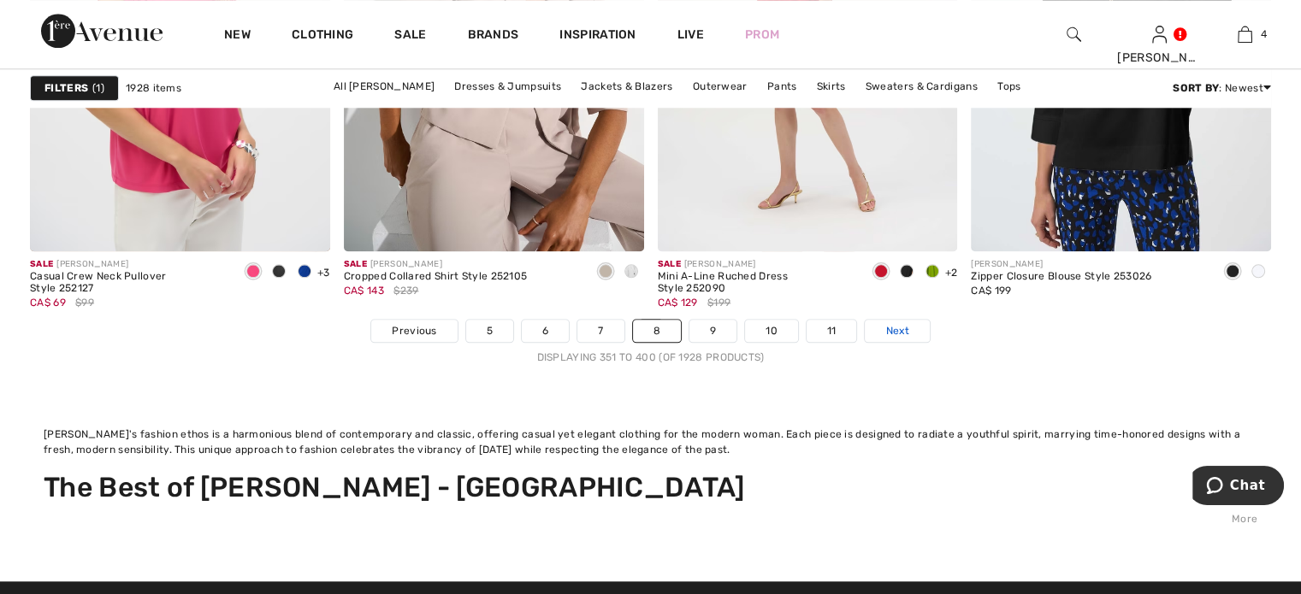
click at [908, 339] on span "Next" at bounding box center [896, 330] width 23 height 15
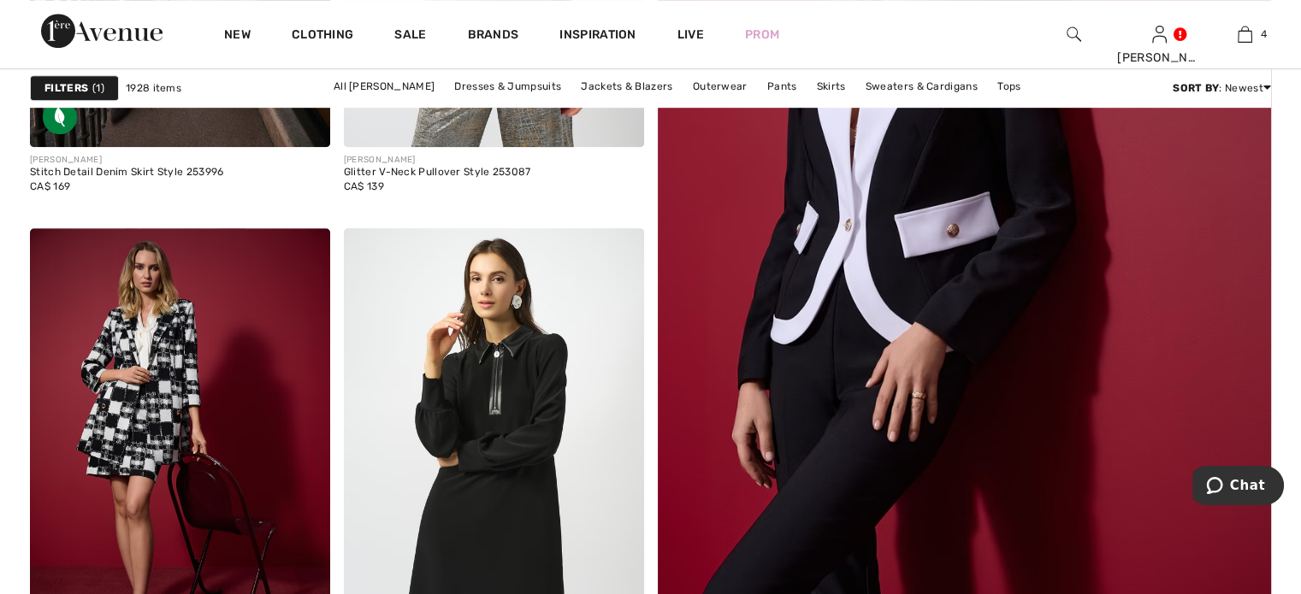
scroll to position [1026, 0]
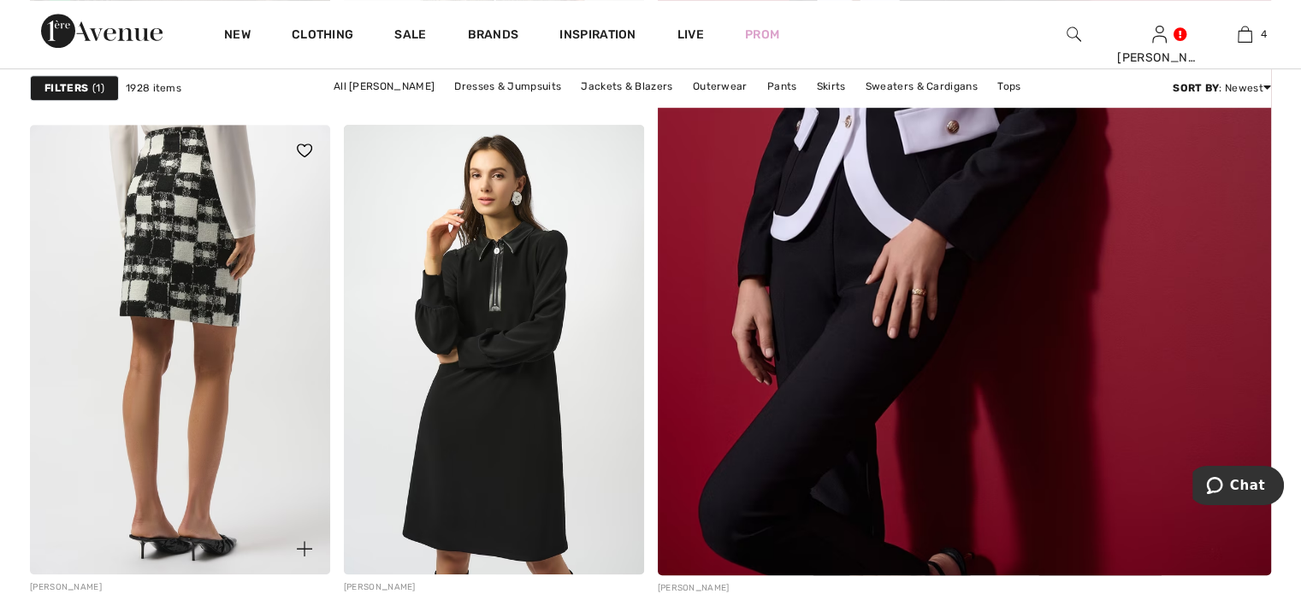
click at [161, 301] on img at bounding box center [180, 350] width 300 height 450
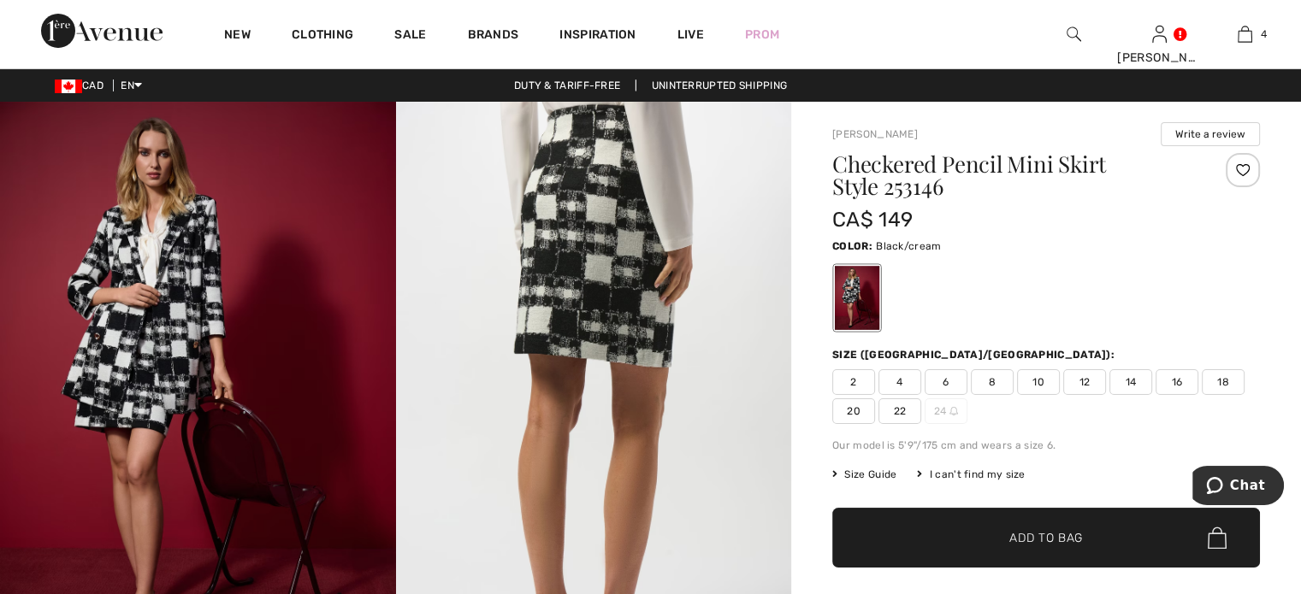
click at [1060, 395] on span "10" at bounding box center [1038, 383] width 43 height 26
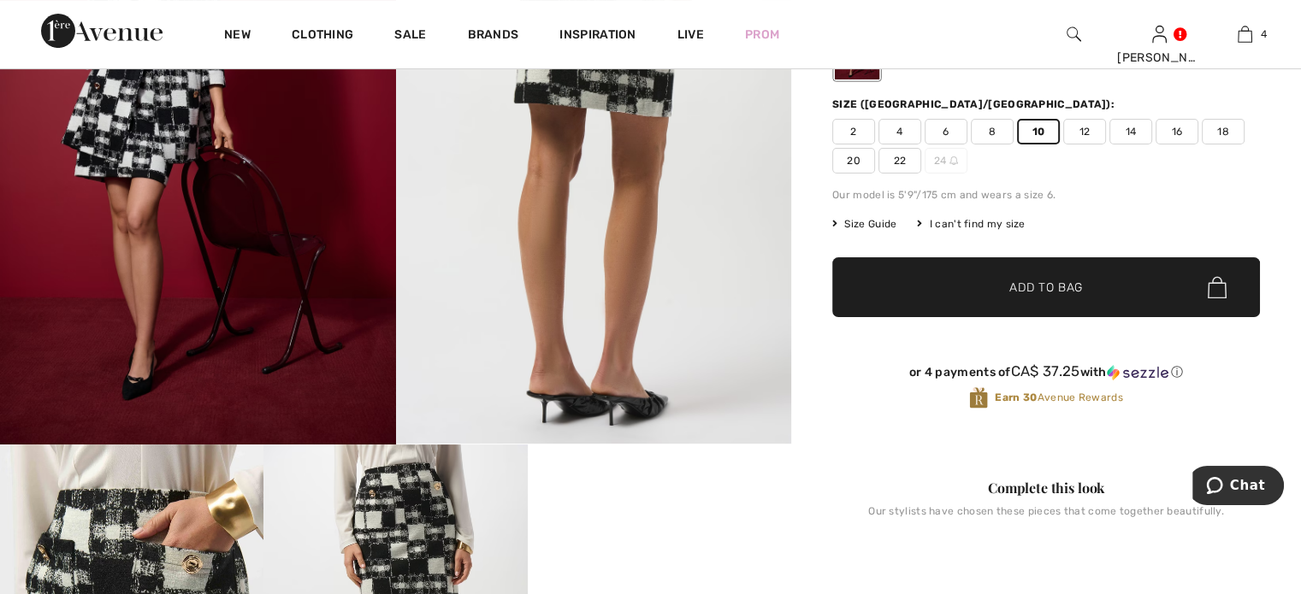
scroll to position [257, 0]
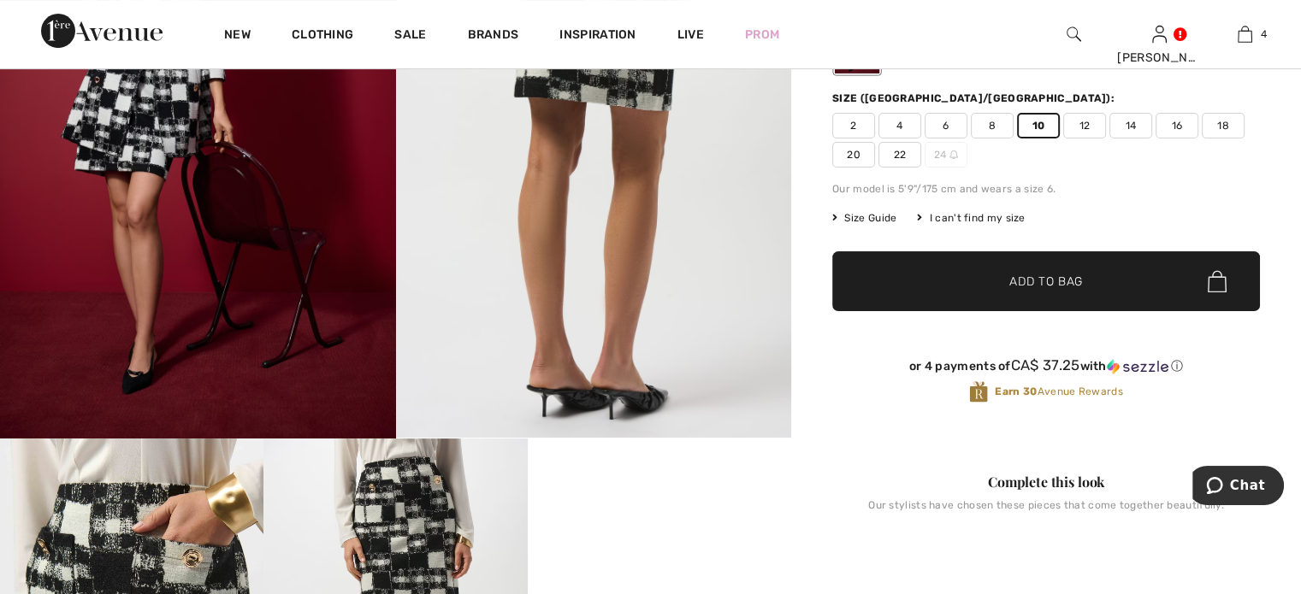
click at [1073, 291] on span "Add to Bag" at bounding box center [1046, 282] width 74 height 18
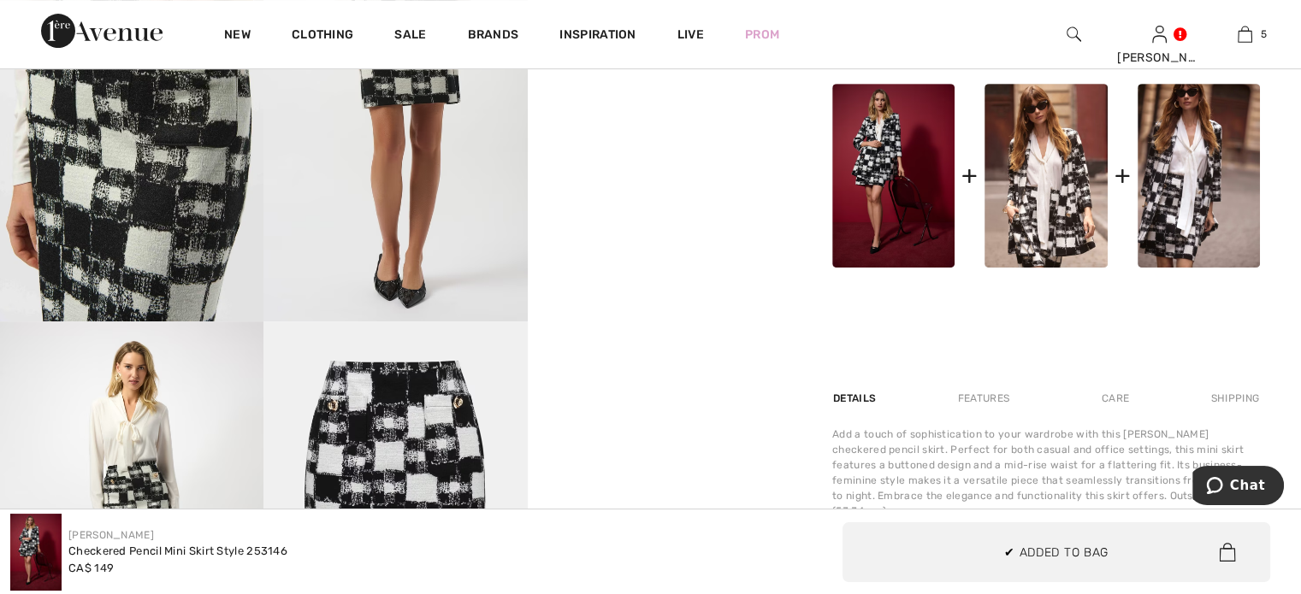
scroll to position [770, 0]
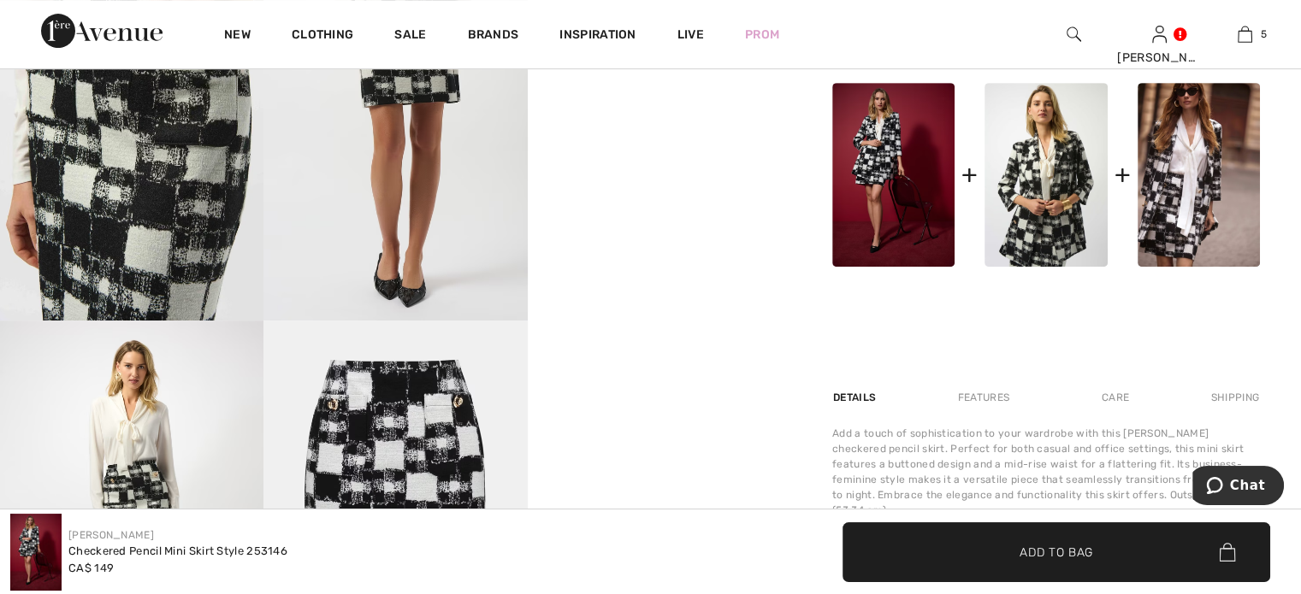
click at [1038, 267] on img at bounding box center [1046, 175] width 122 height 184
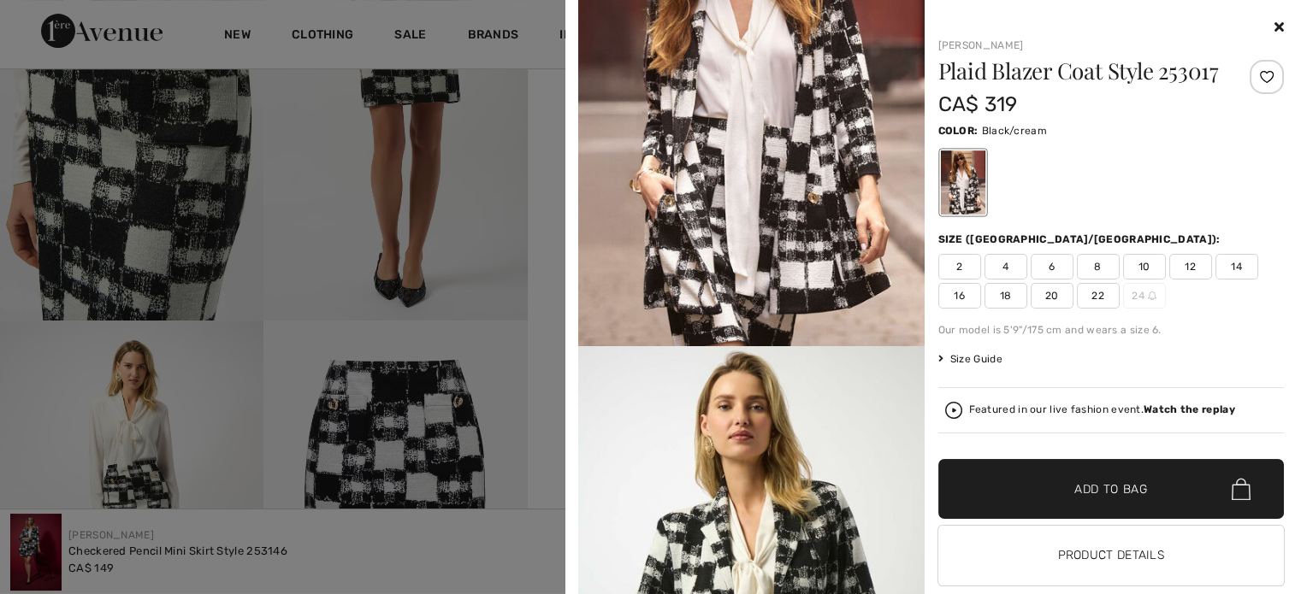
scroll to position [171, 0]
click at [1083, 280] on span "8" at bounding box center [1098, 267] width 43 height 26
click at [1040, 519] on span "✔ Added to Bag Add to Bag" at bounding box center [1111, 489] width 346 height 60
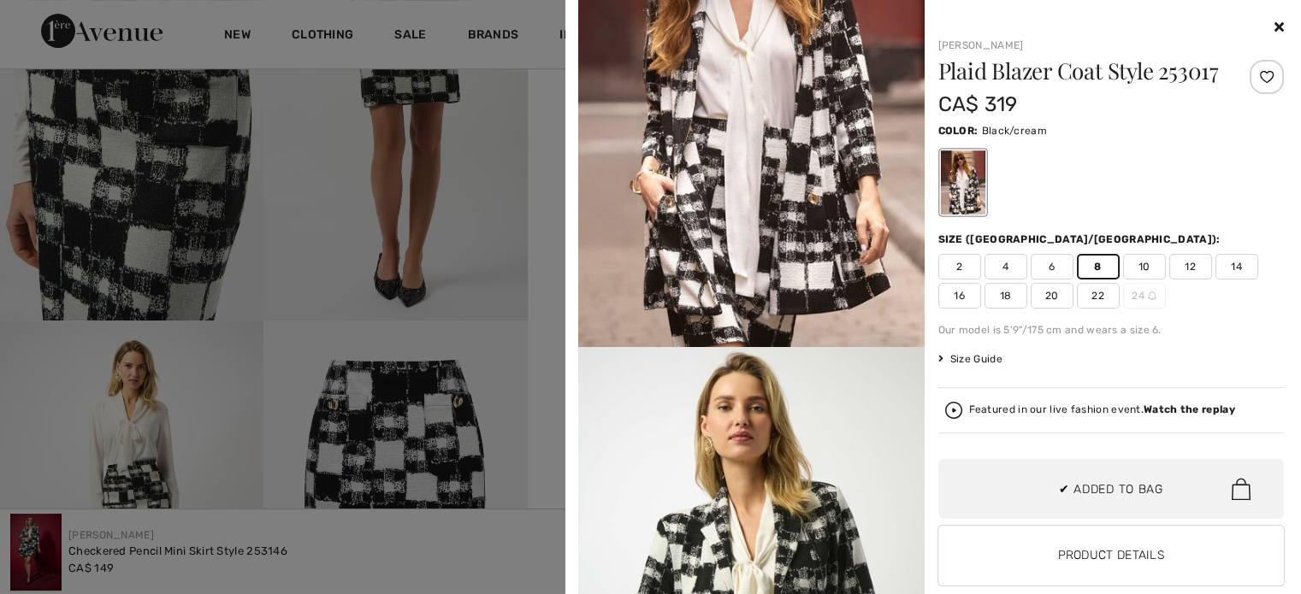
scroll to position [765, 0]
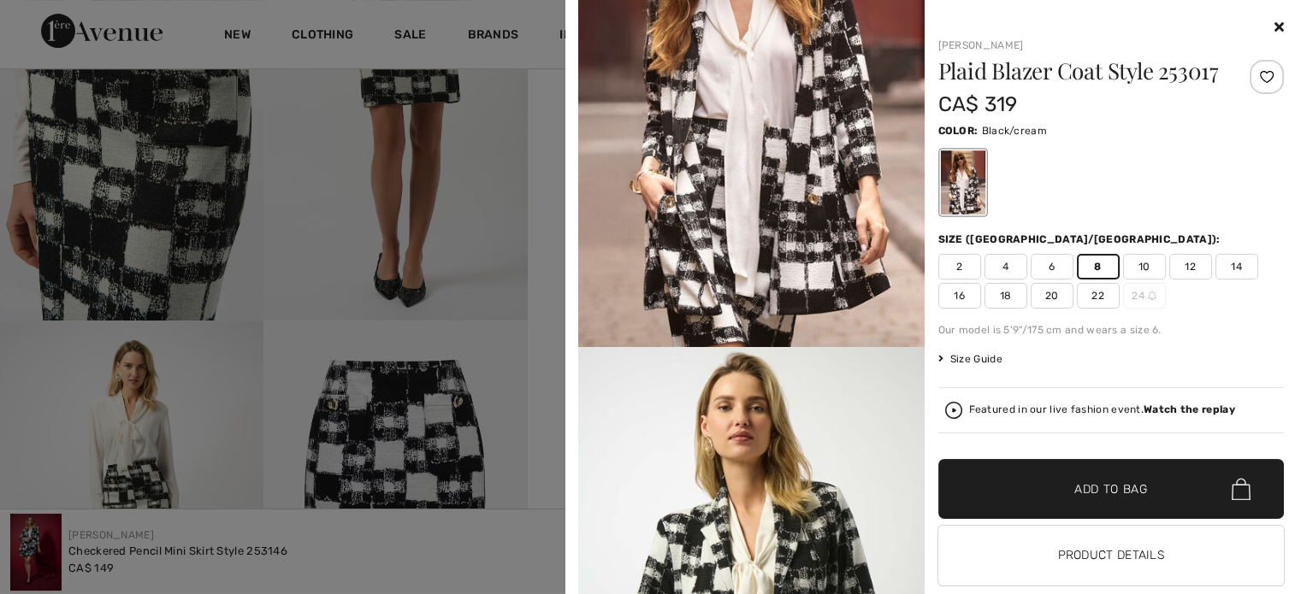
click at [1109, 499] on span "Add to Bag" at bounding box center [1111, 490] width 74 height 18
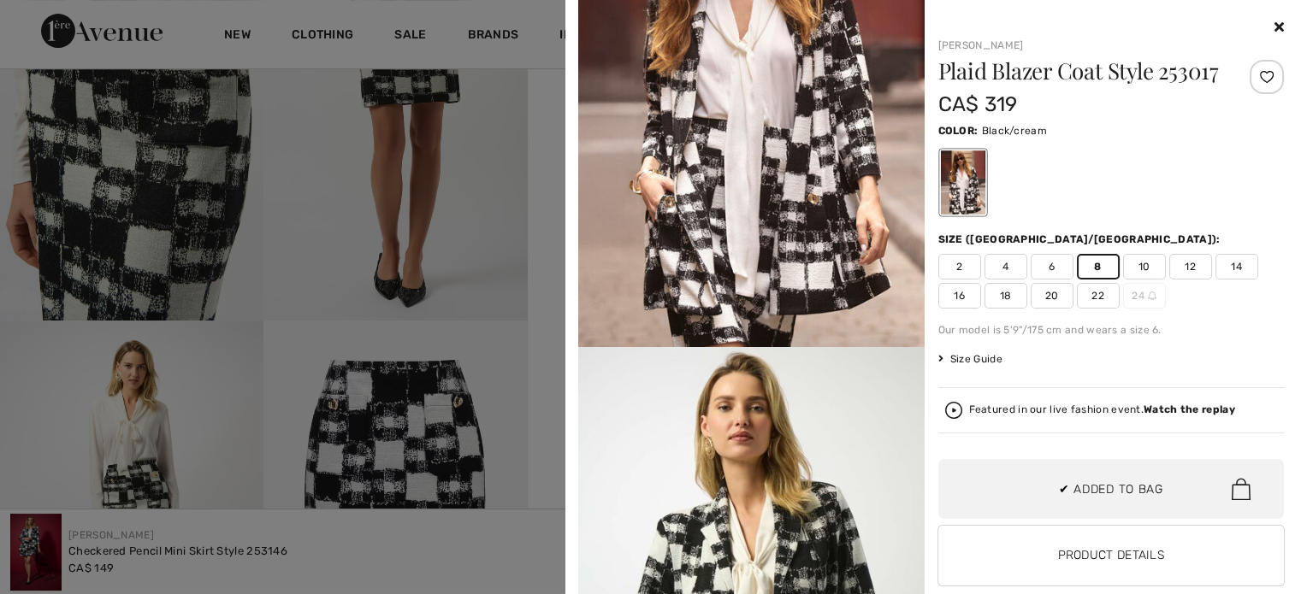
scroll to position [928, 0]
click at [1142, 280] on span "10" at bounding box center [1144, 267] width 43 height 26
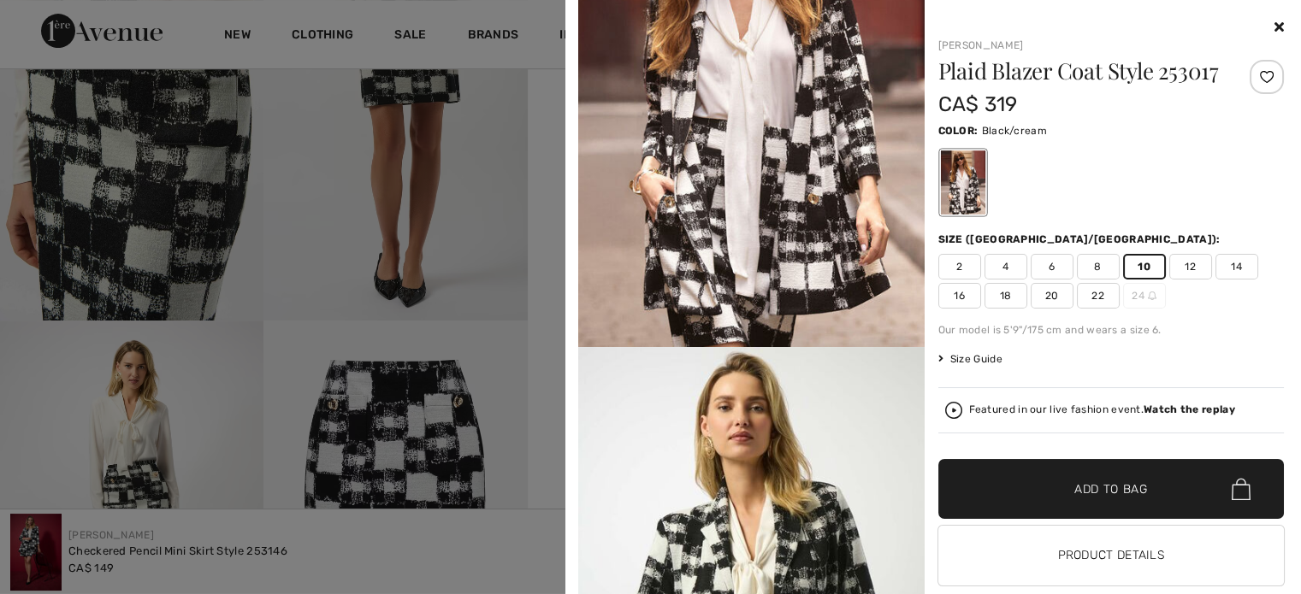
click at [1115, 499] on span "Add to Bag" at bounding box center [1111, 490] width 74 height 18
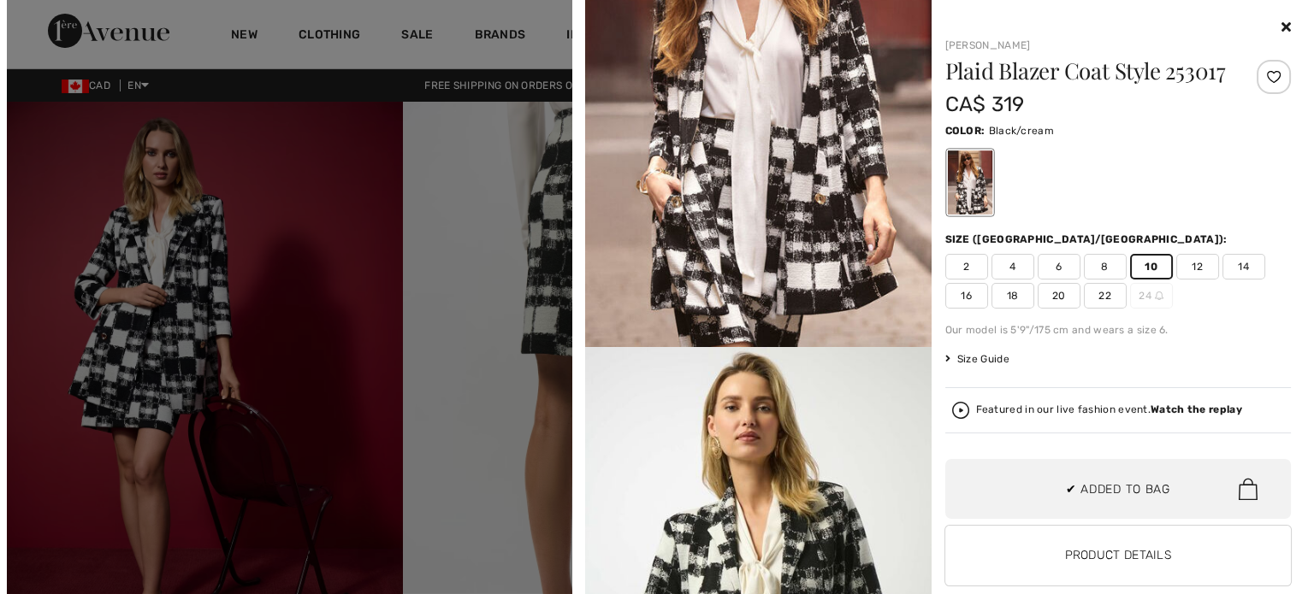
scroll to position [1091, 0]
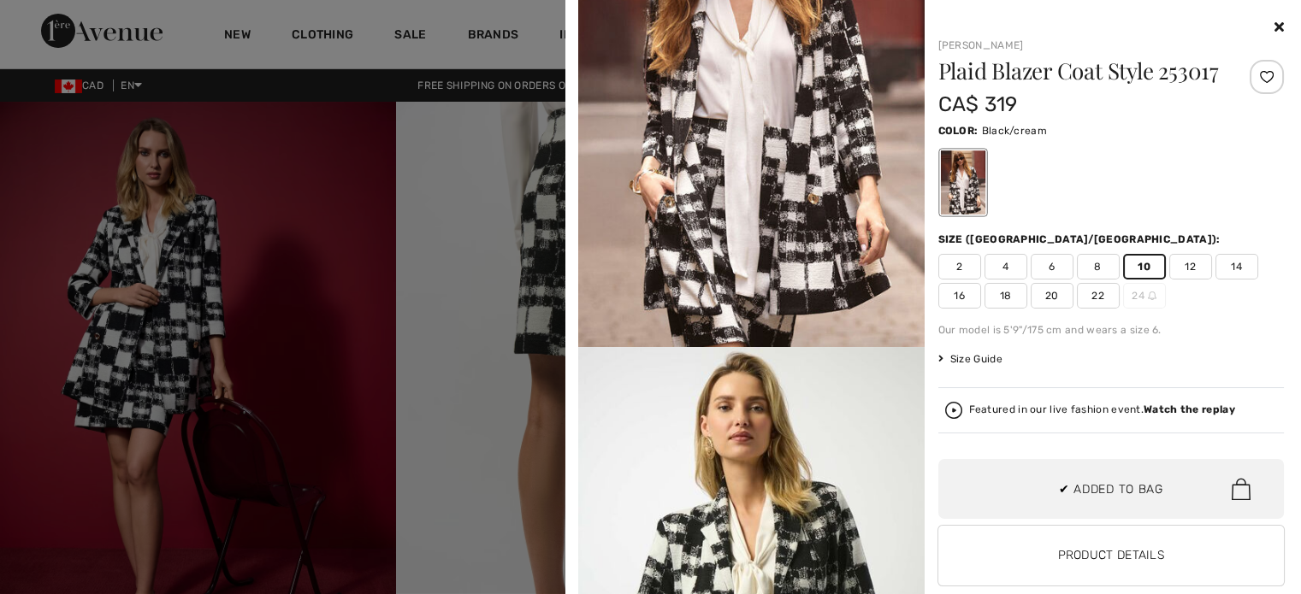
click at [98, 257] on div at bounding box center [650, 297] width 1301 height 594
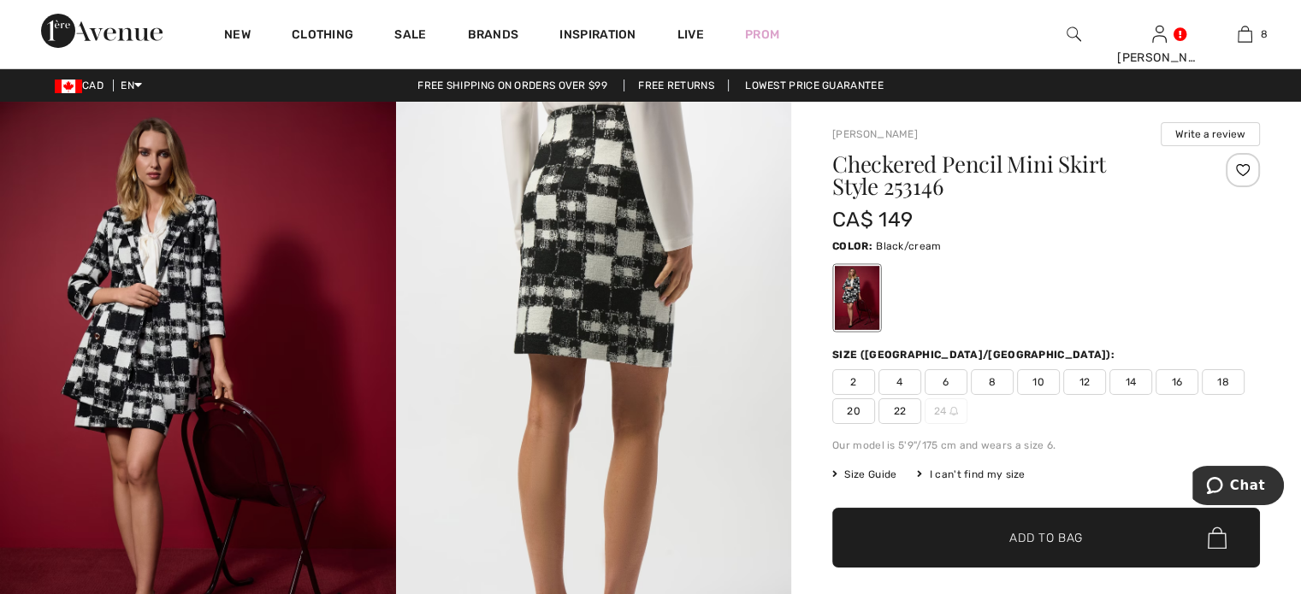
click at [164, 273] on img at bounding box center [198, 399] width 396 height 594
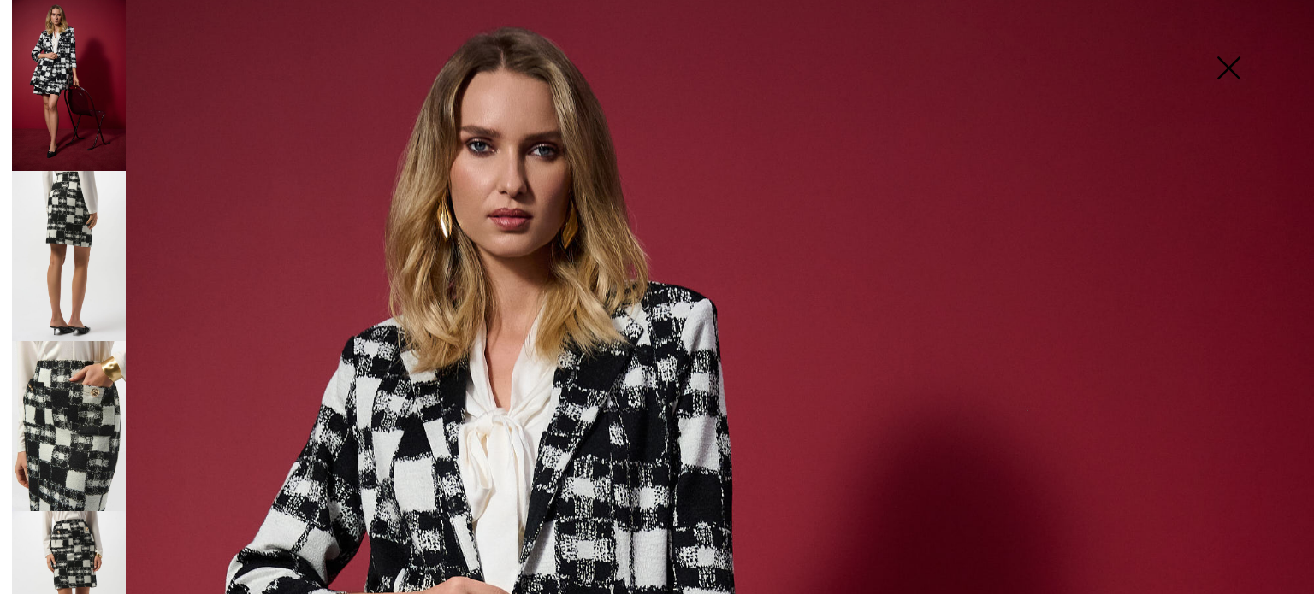
scroll to position [0, 0]
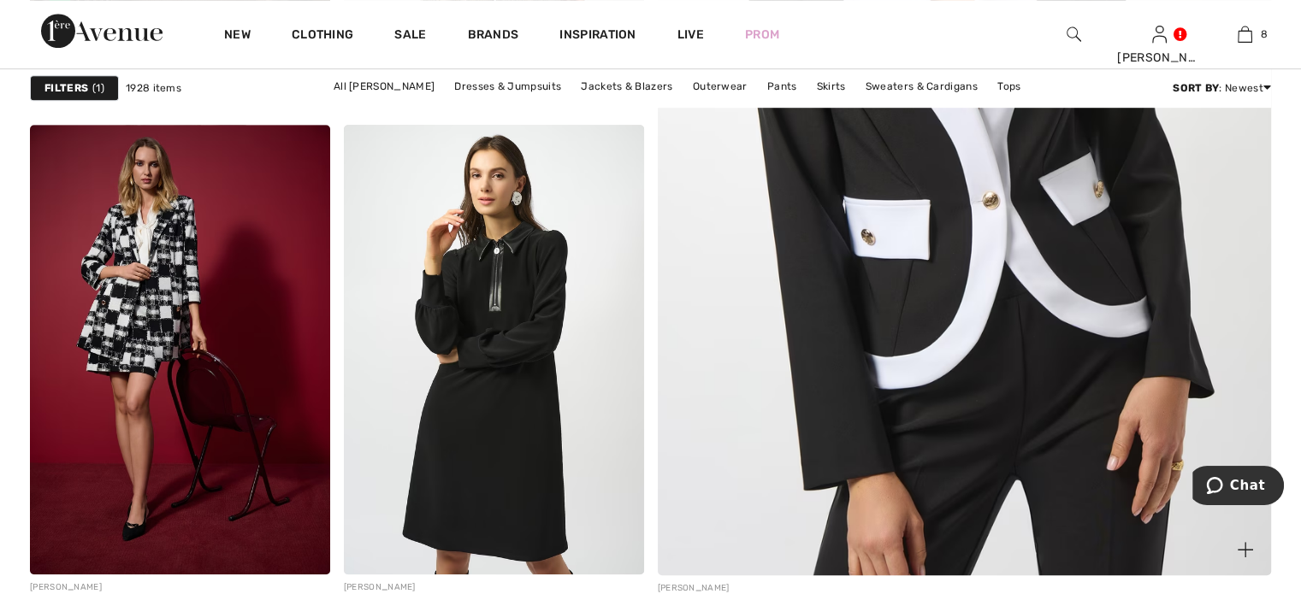
click at [965, 245] on img at bounding box center [964, 146] width 736 height 1105
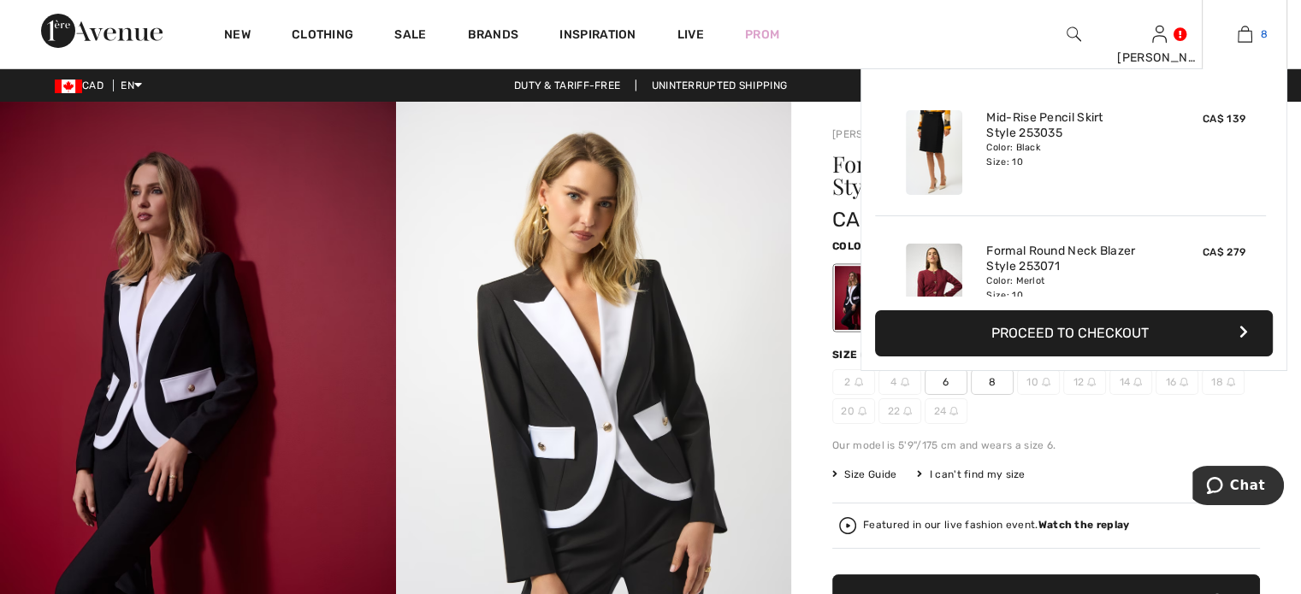
click at [1238, 29] on img at bounding box center [1245, 34] width 15 height 21
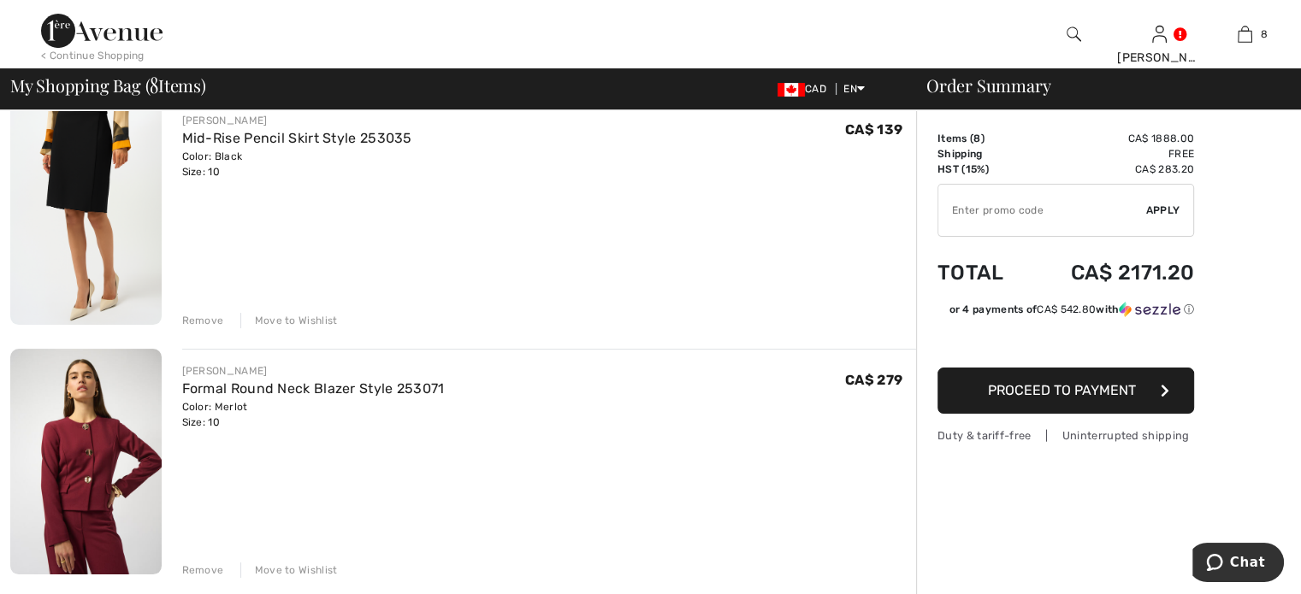
scroll to position [171, 0]
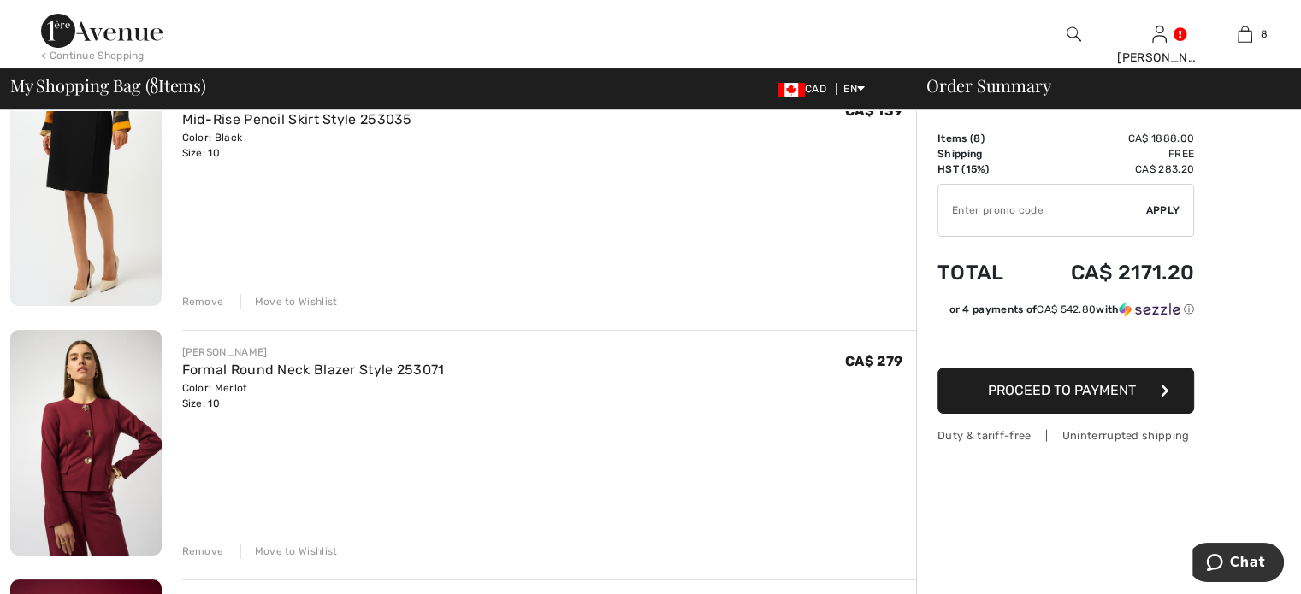
click at [216, 310] on div "Remove" at bounding box center [203, 301] width 42 height 15
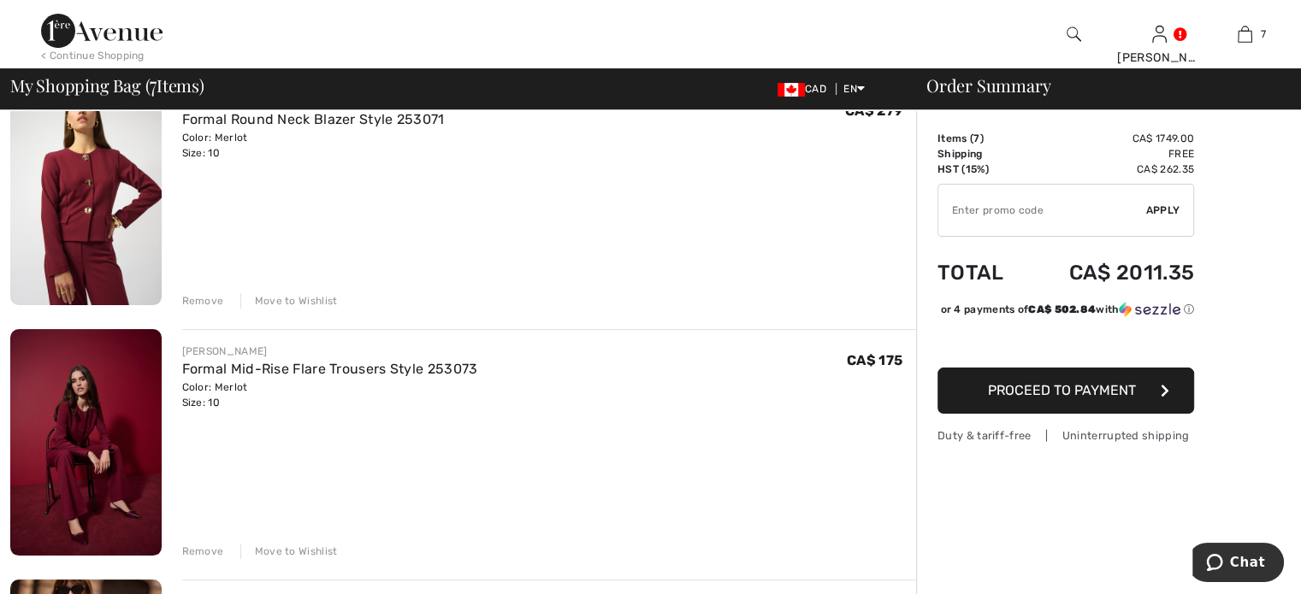
click at [216, 309] on div "Remove" at bounding box center [203, 300] width 42 height 15
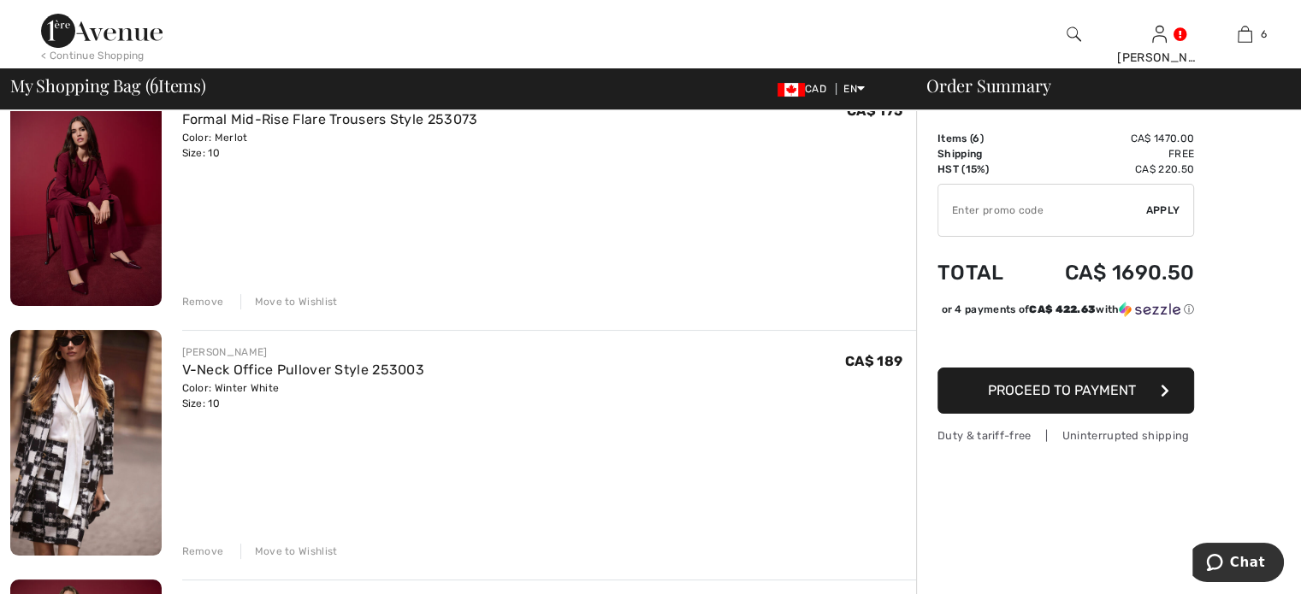
click at [216, 310] on div "Remove" at bounding box center [203, 301] width 42 height 15
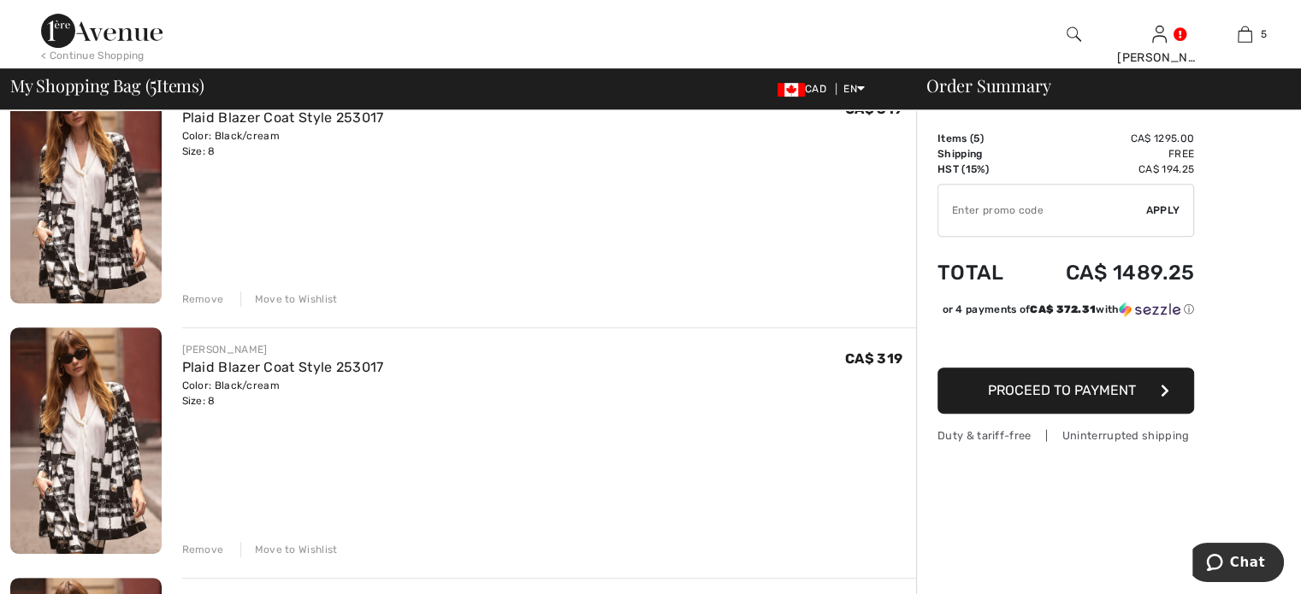
scroll to position [770, 0]
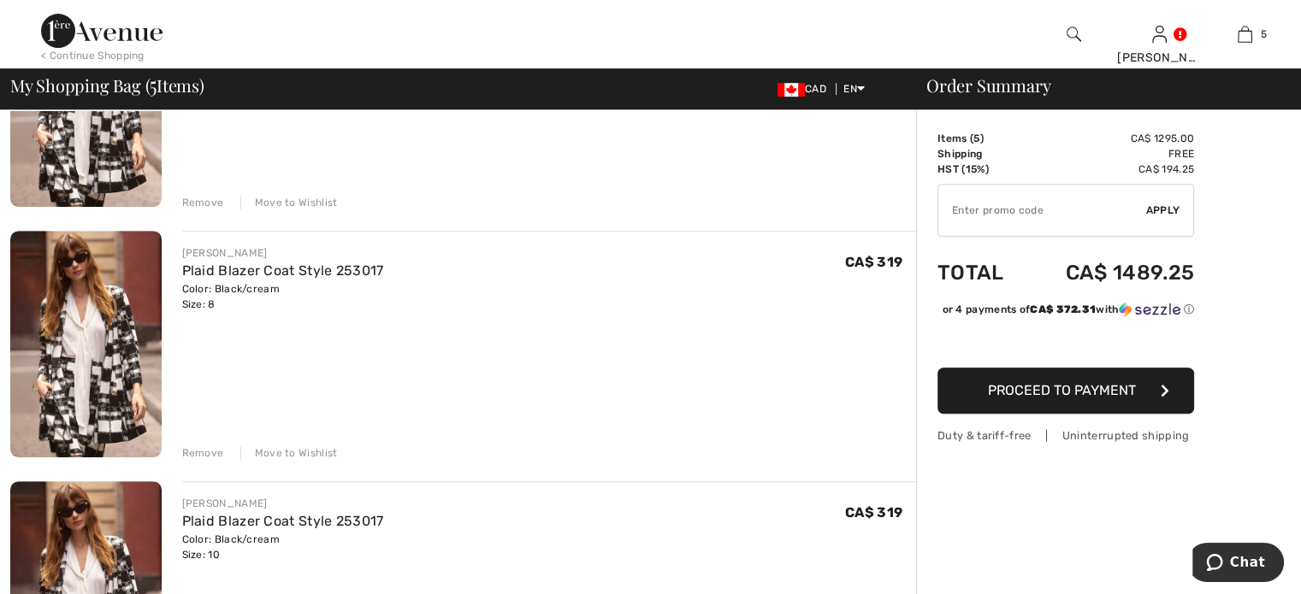
click at [216, 461] on div "Remove" at bounding box center [203, 453] width 42 height 15
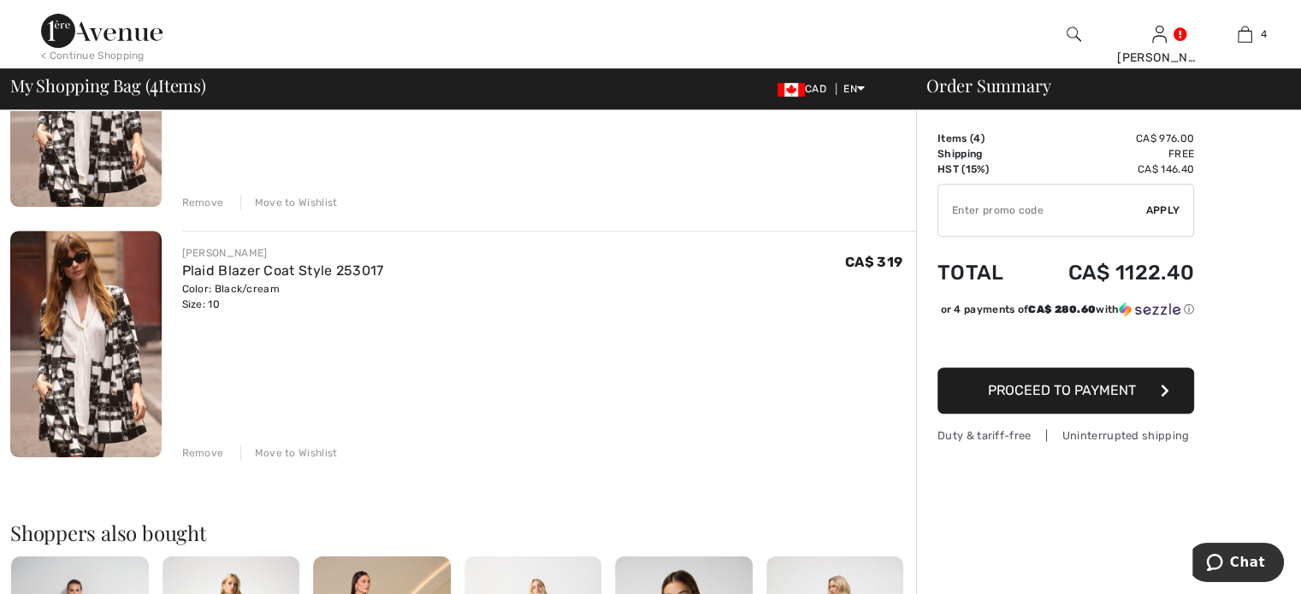
click at [222, 210] on div "Remove" at bounding box center [203, 202] width 42 height 15
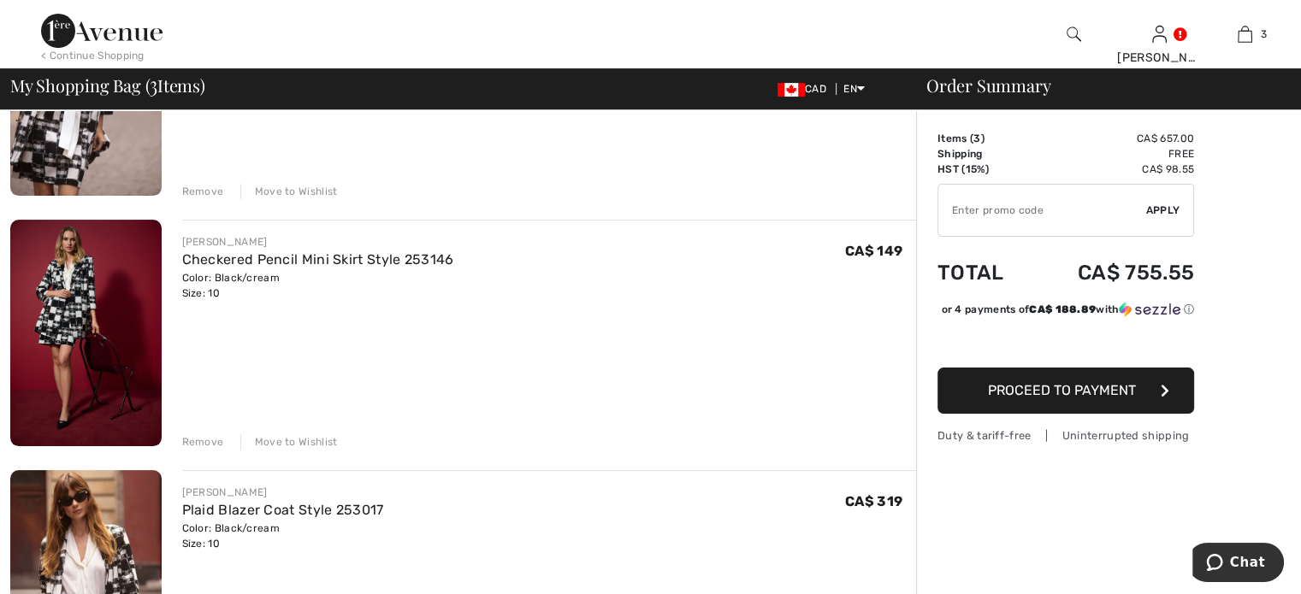
scroll to position [51, 0]
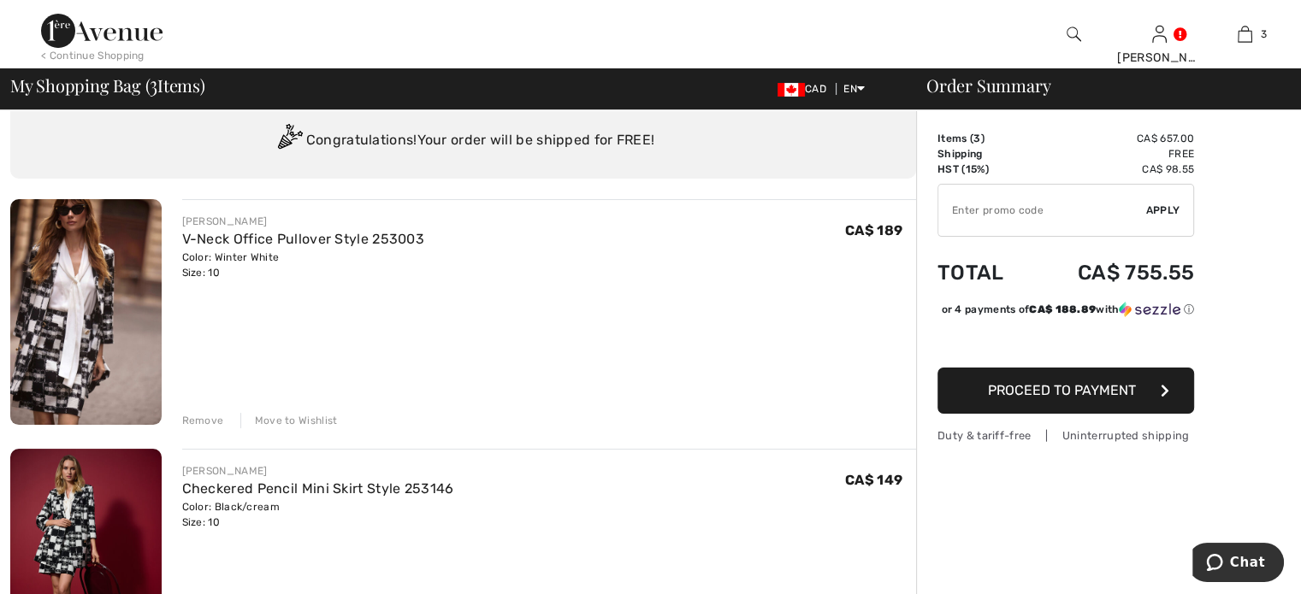
click at [1033, 399] on span "Proceed to Payment" at bounding box center [1062, 390] width 148 height 16
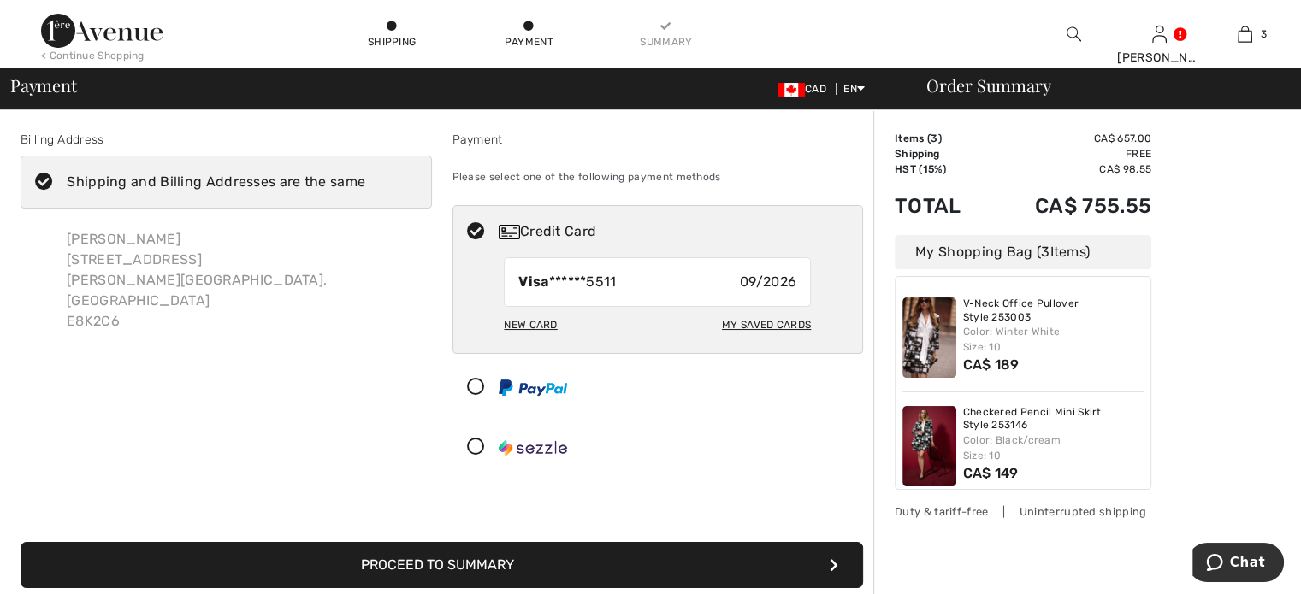
click at [537, 340] on div "New Card" at bounding box center [530, 325] width 53 height 29
radio input "true"
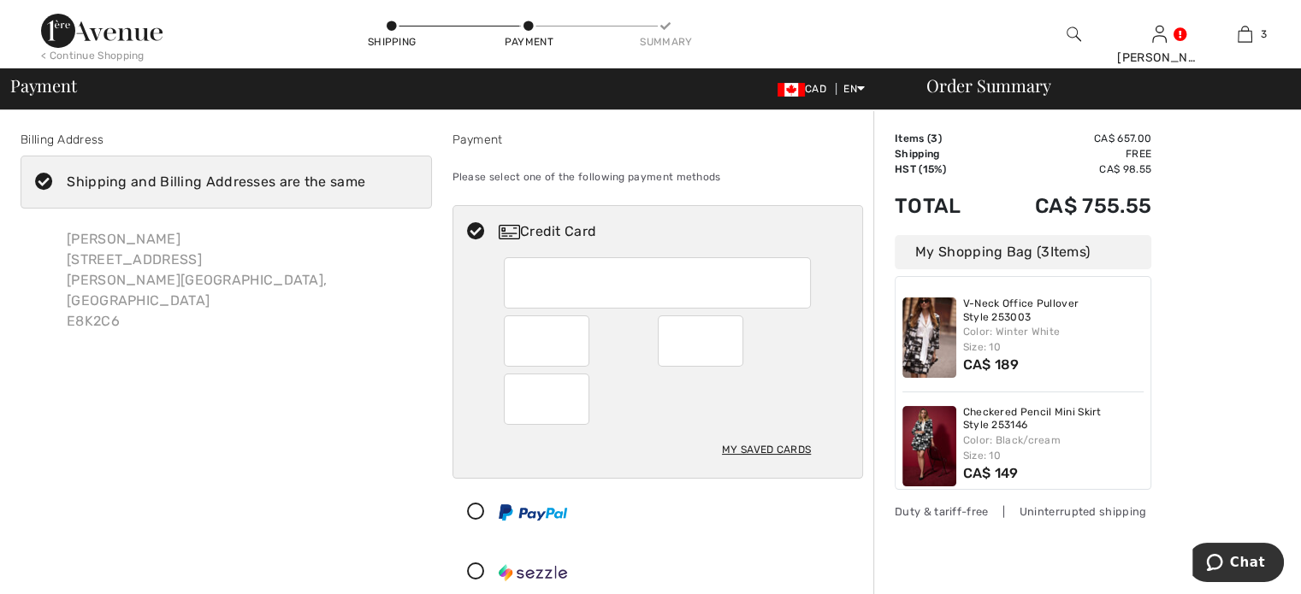
click at [393, 390] on div "Billing Address Shipping and Billing Addresses are the same [PERSON_NAME] [STRE…" at bounding box center [226, 368] width 432 height 475
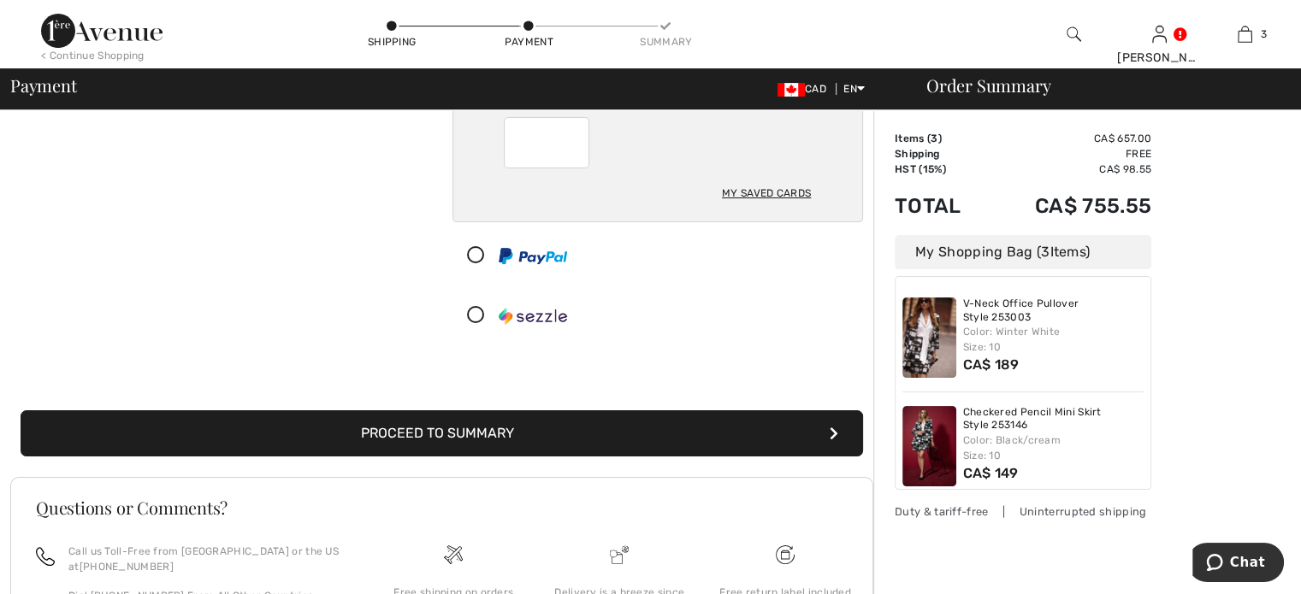
click at [507, 457] on button "Proceed to Summary" at bounding box center [442, 434] width 843 height 46
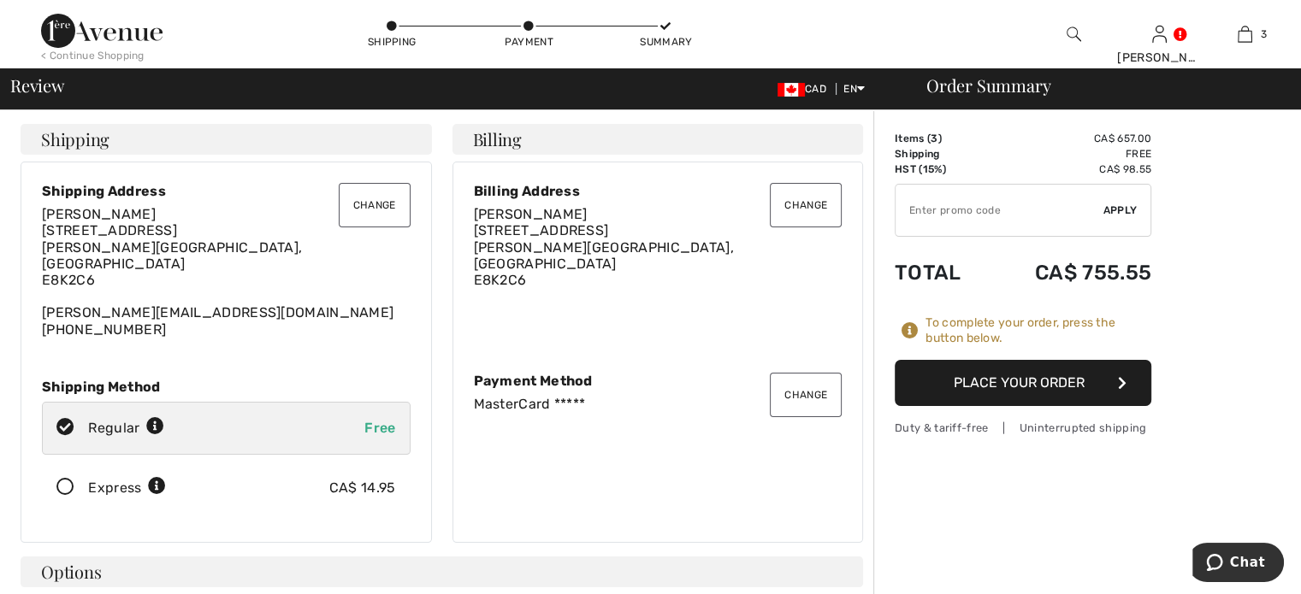
click at [1038, 406] on button "Place Your Order" at bounding box center [1023, 383] width 257 height 46
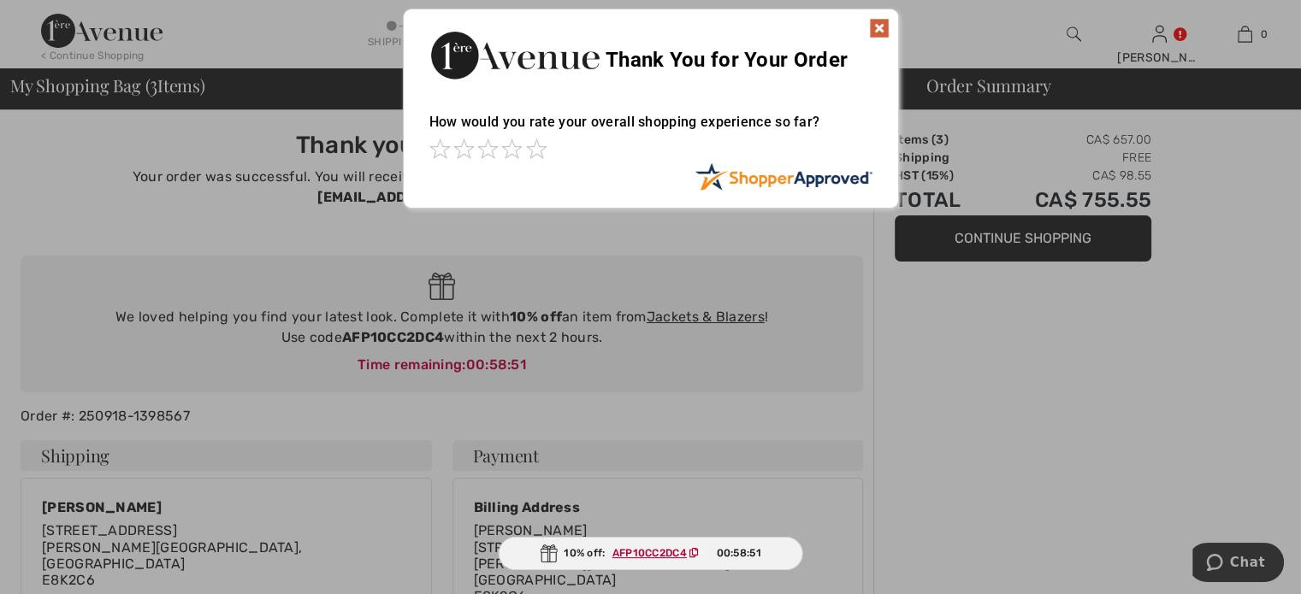
click at [879, 23] on img at bounding box center [879, 28] width 21 height 21
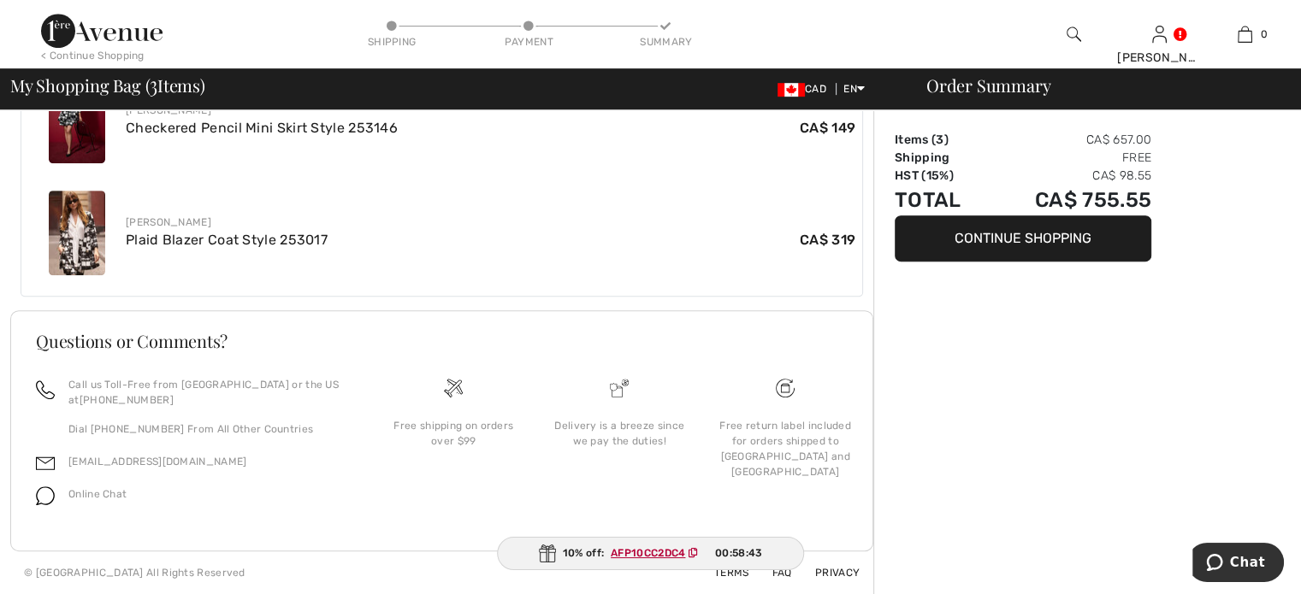
scroll to position [1106, 0]
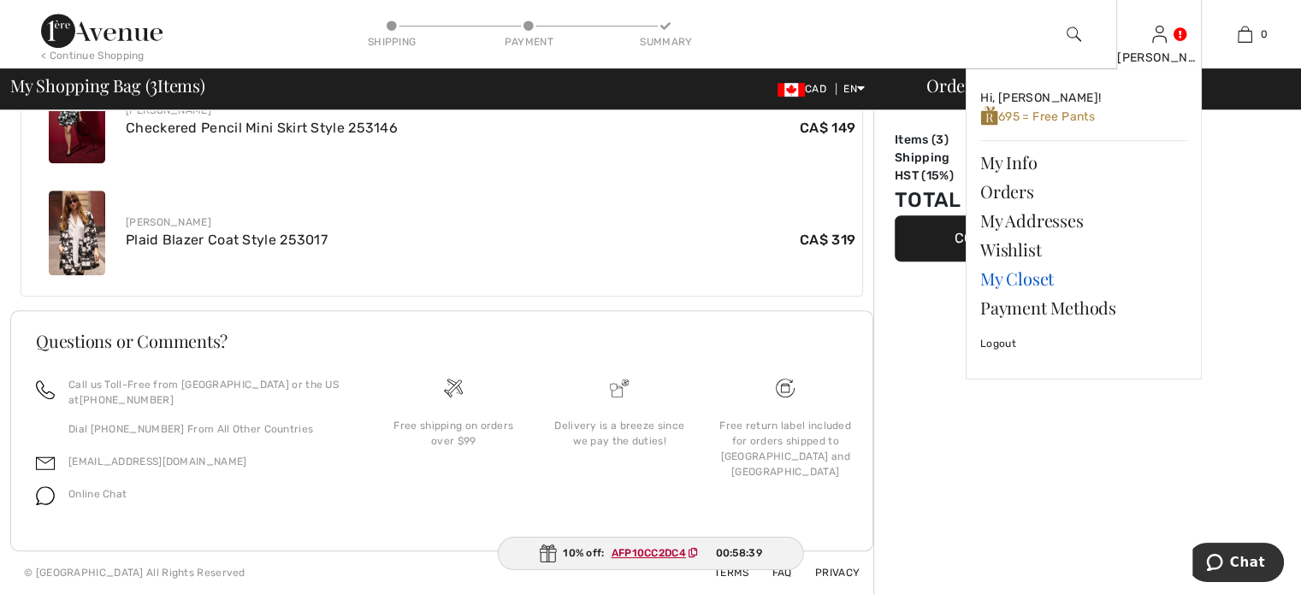
click at [1026, 293] on link "My Closet" at bounding box center [1083, 278] width 207 height 29
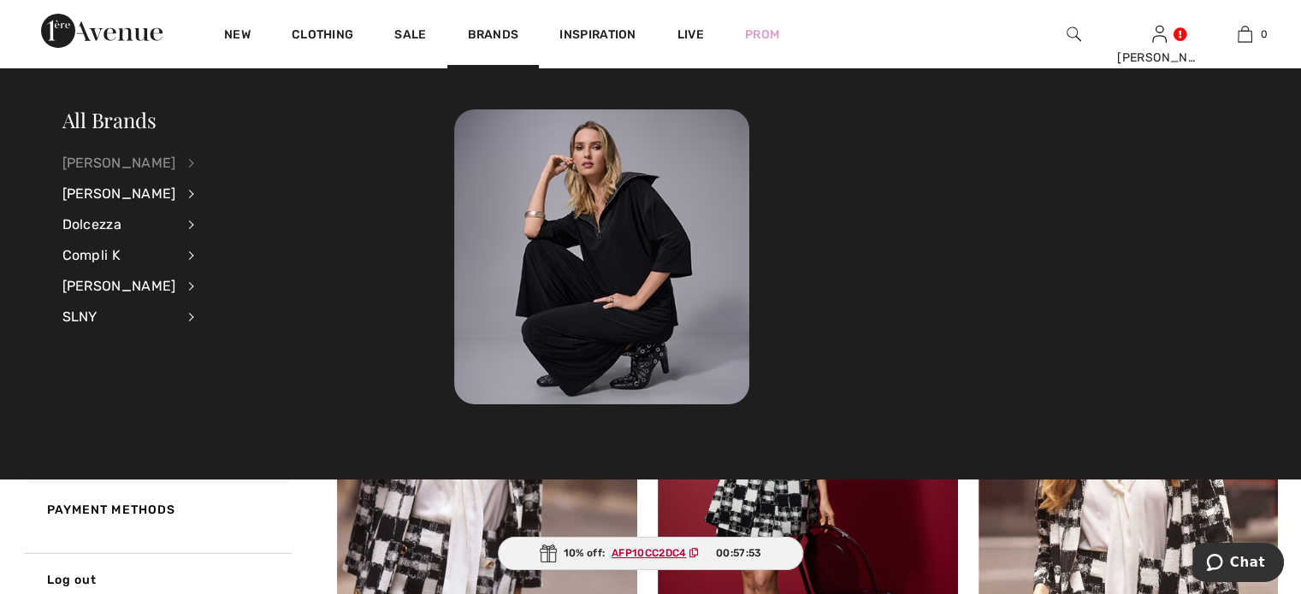
click at [128, 163] on div "[PERSON_NAME]" at bounding box center [119, 163] width 114 height 31
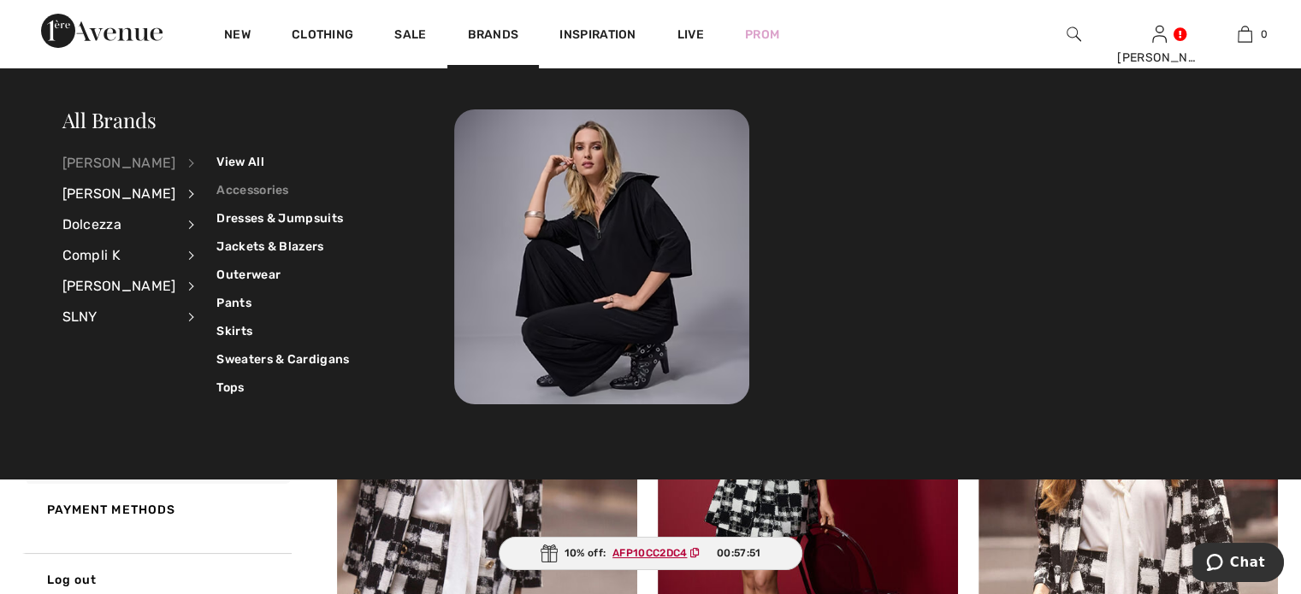
click at [260, 189] on link "Accessories" at bounding box center [282, 190] width 133 height 28
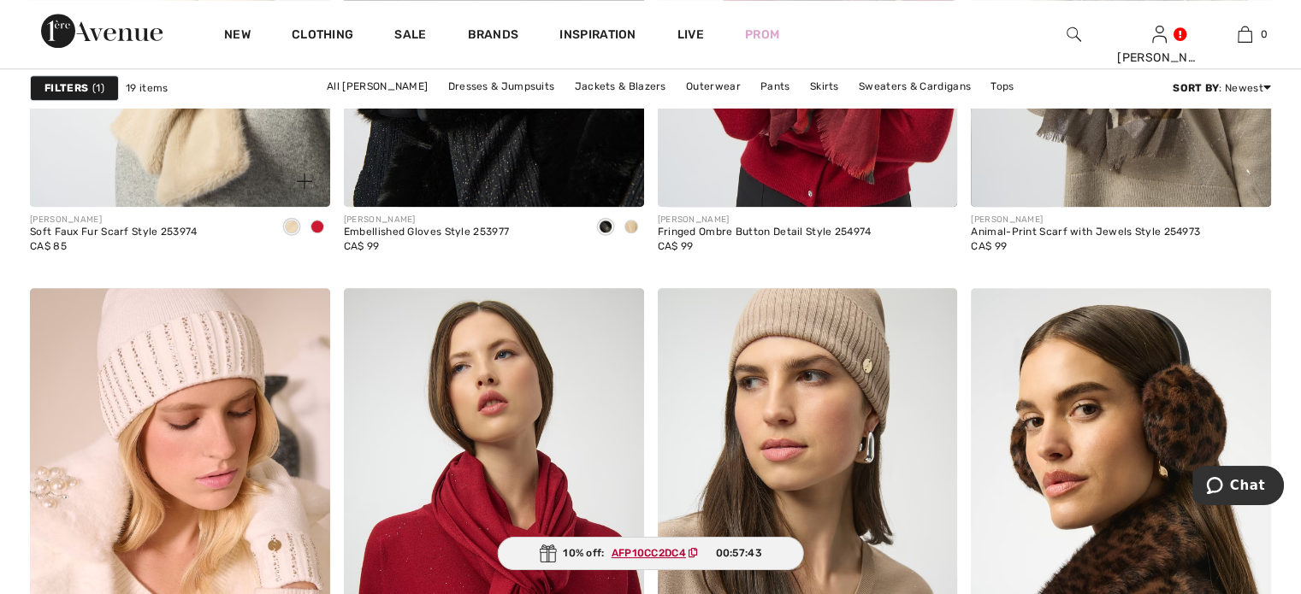
scroll to position [1283, 0]
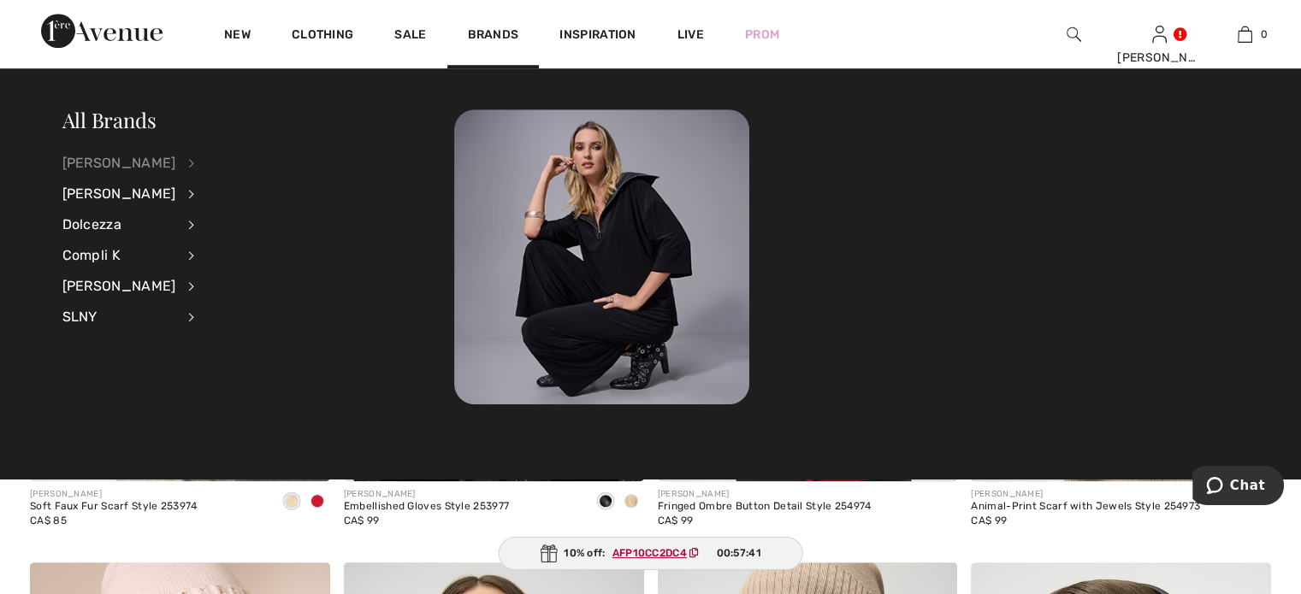
click at [141, 161] on div "[PERSON_NAME]" at bounding box center [119, 163] width 114 height 31
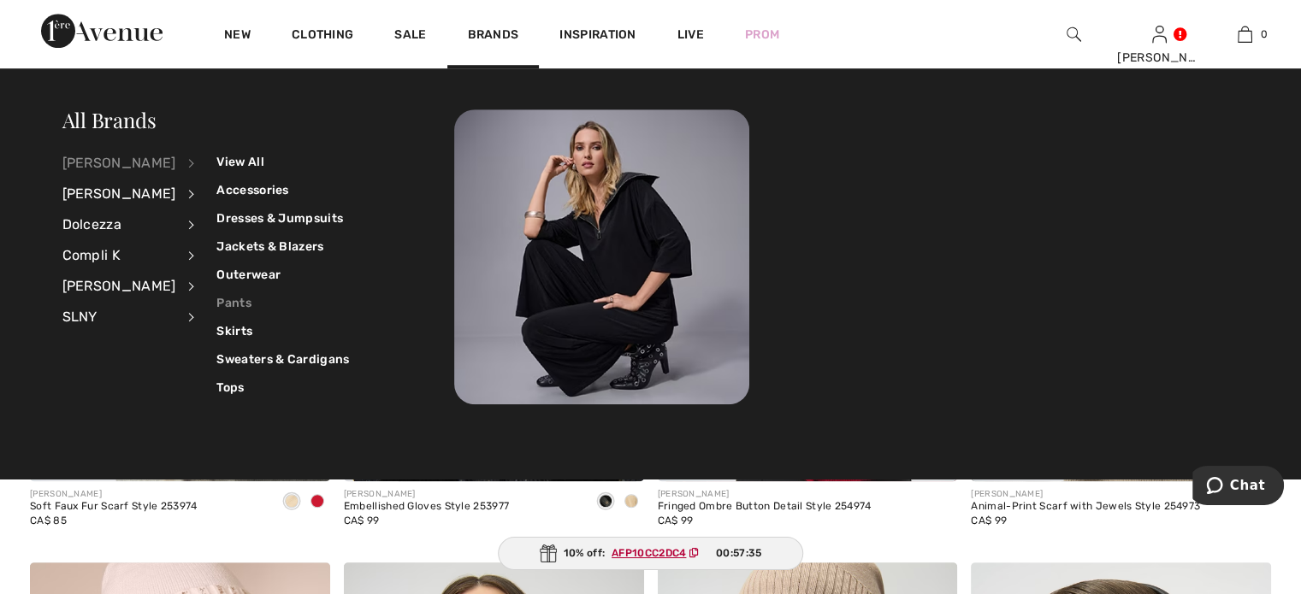
click at [255, 304] on link "Pants" at bounding box center [282, 303] width 133 height 28
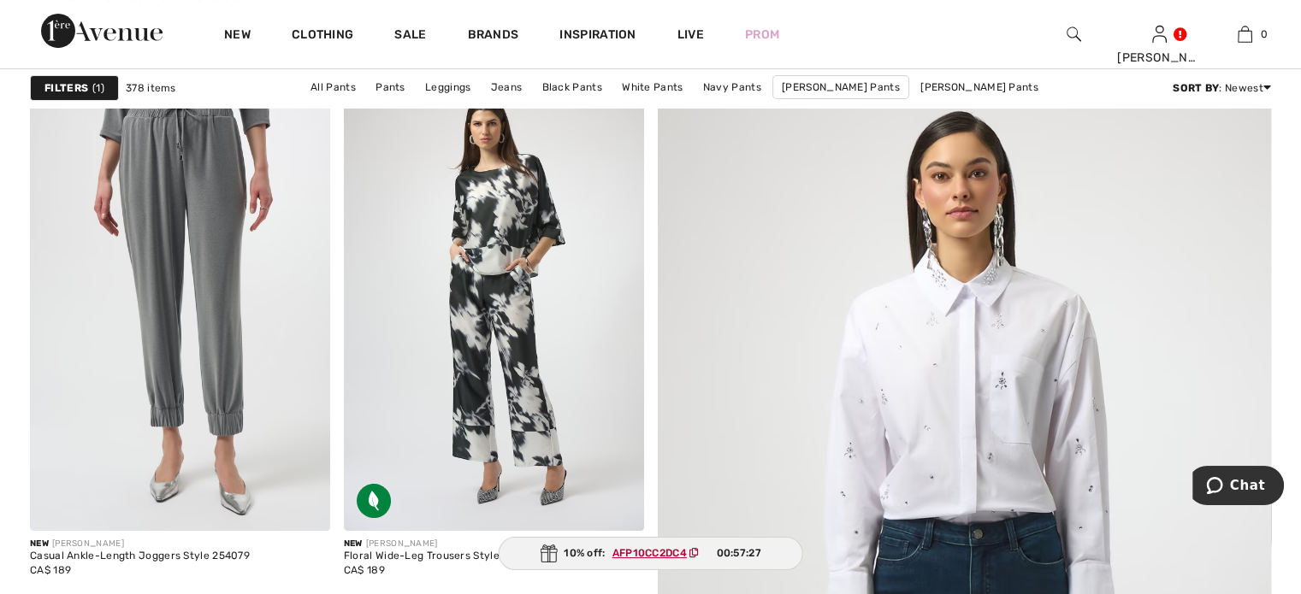
scroll to position [257, 0]
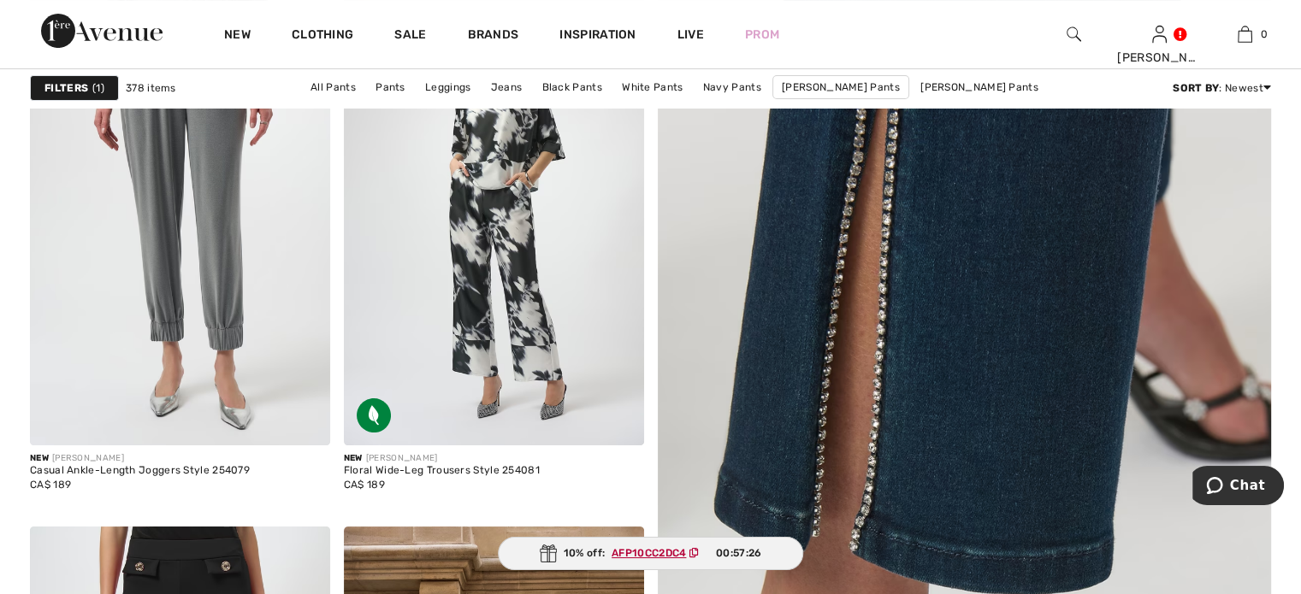
click at [978, 338] on img at bounding box center [964, 548] width 736 height 1105
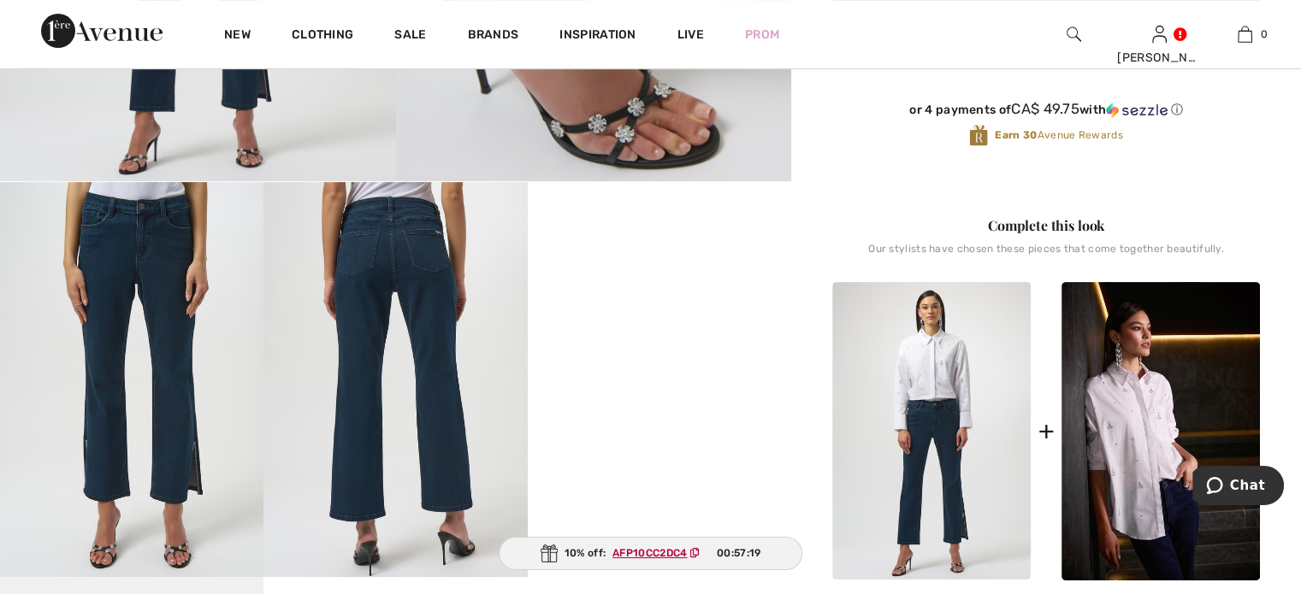
scroll to position [599, 0]
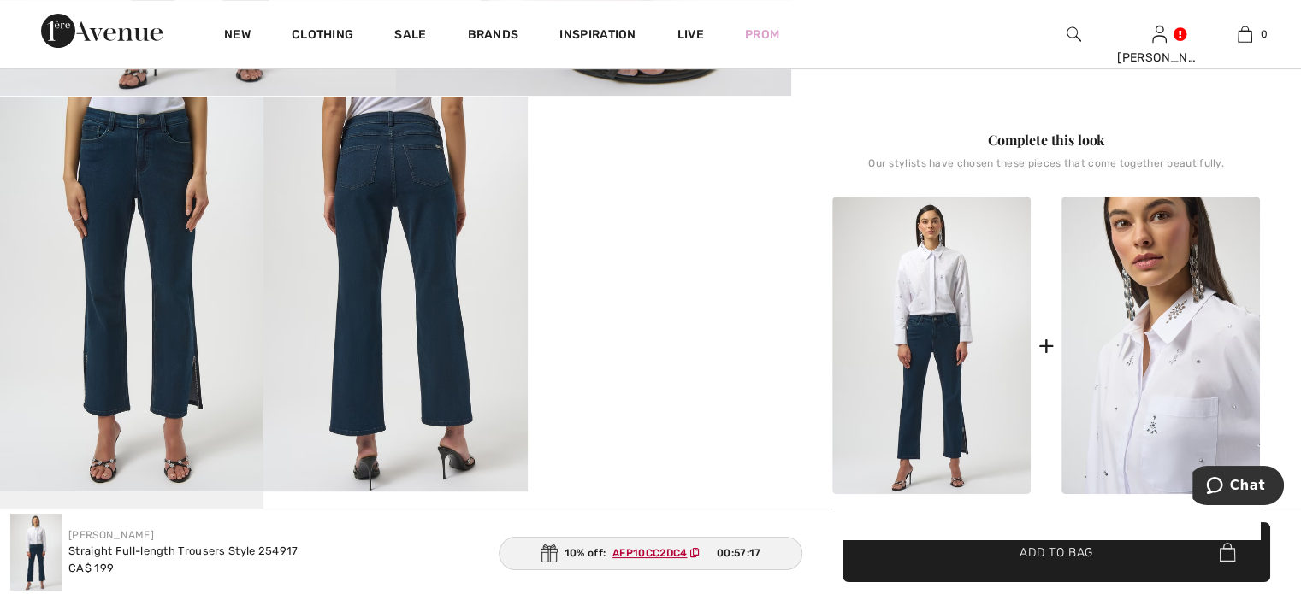
click at [1123, 423] on img at bounding box center [1161, 346] width 198 height 299
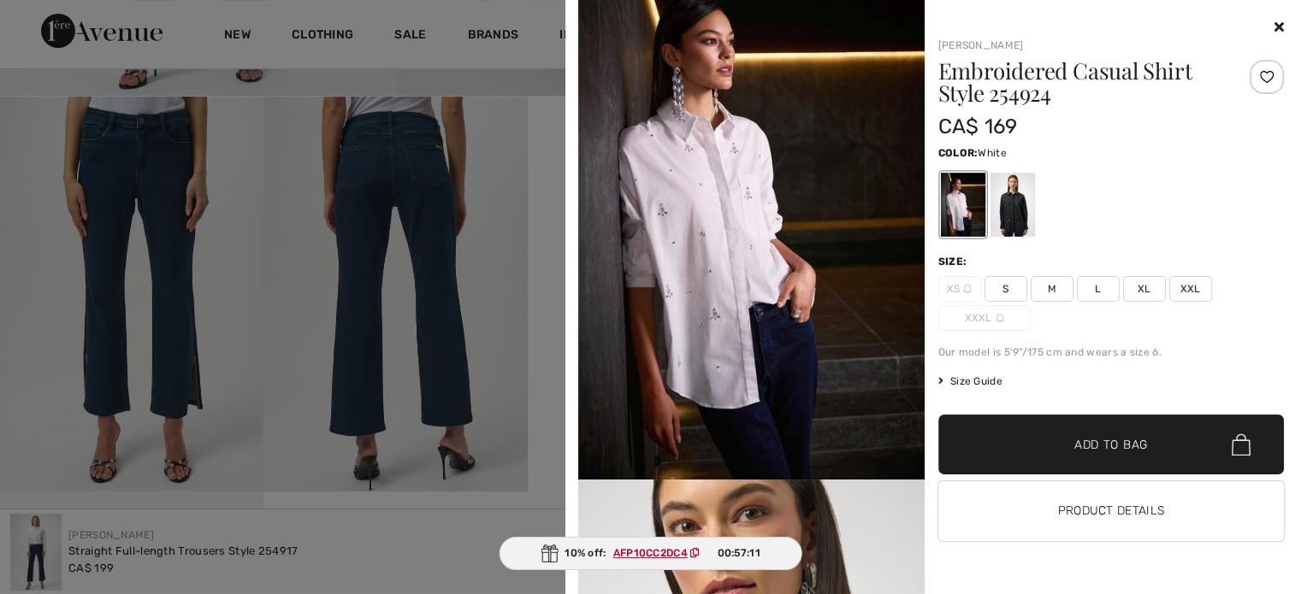
scroll to position [0, 0]
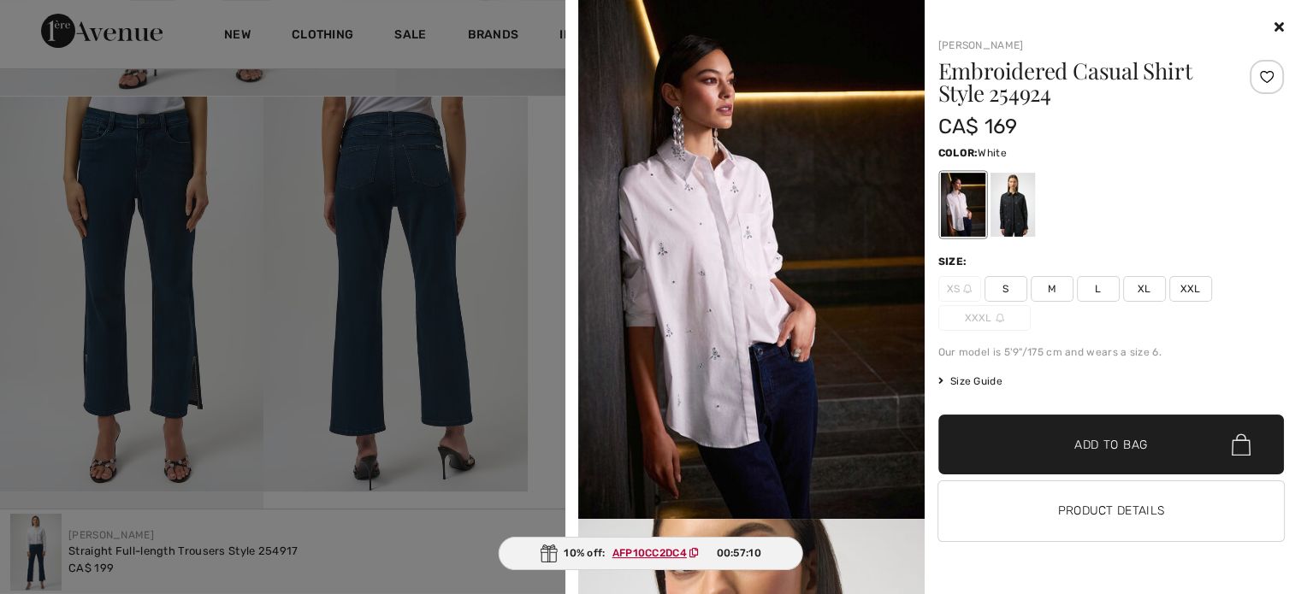
click at [707, 233] on img at bounding box center [751, 259] width 346 height 519
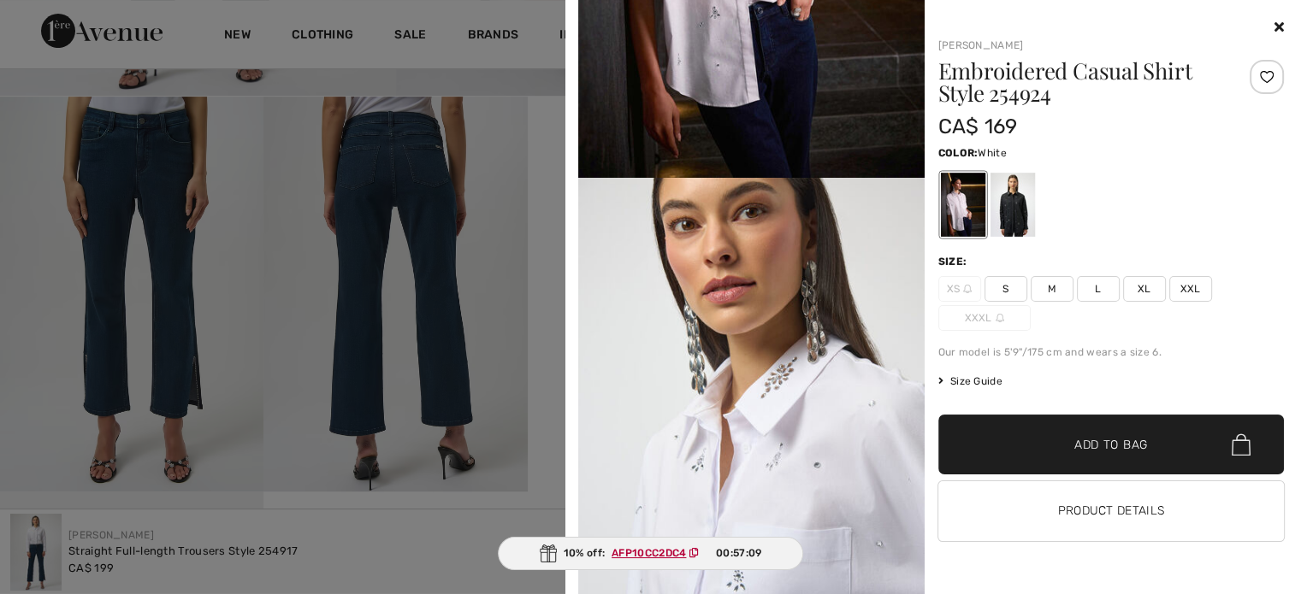
scroll to position [342, 0]
click at [719, 364] on img at bounding box center [751, 436] width 346 height 518
click at [1003, 181] on div at bounding box center [1012, 205] width 44 height 64
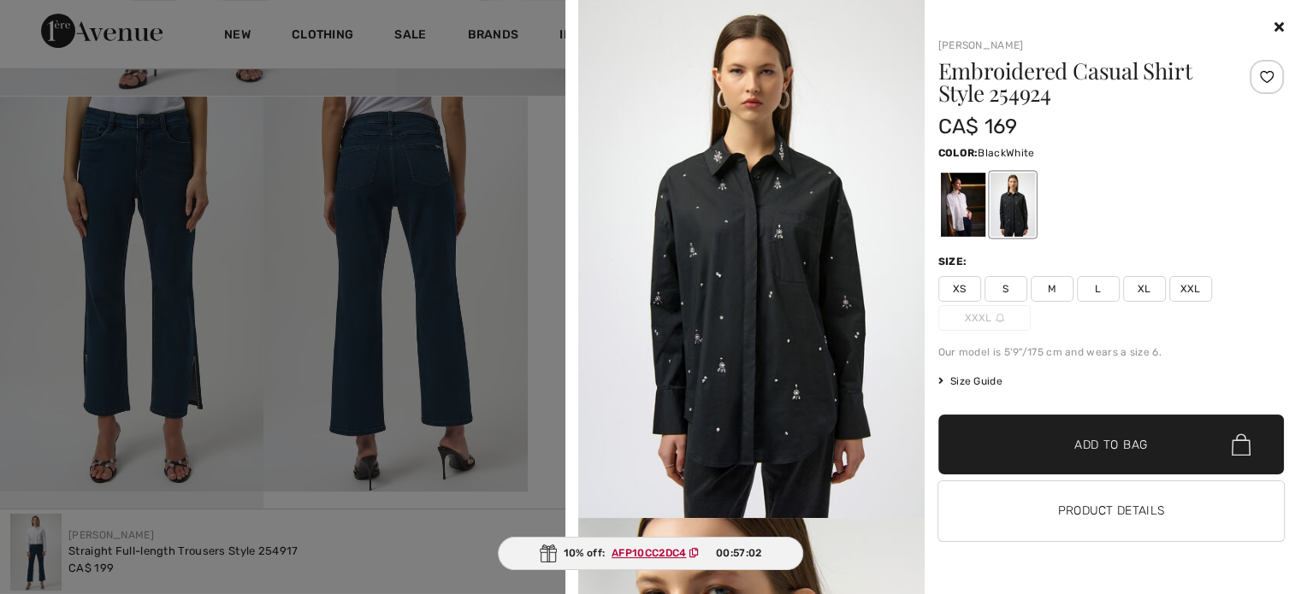
click at [946, 180] on div at bounding box center [962, 205] width 44 height 64
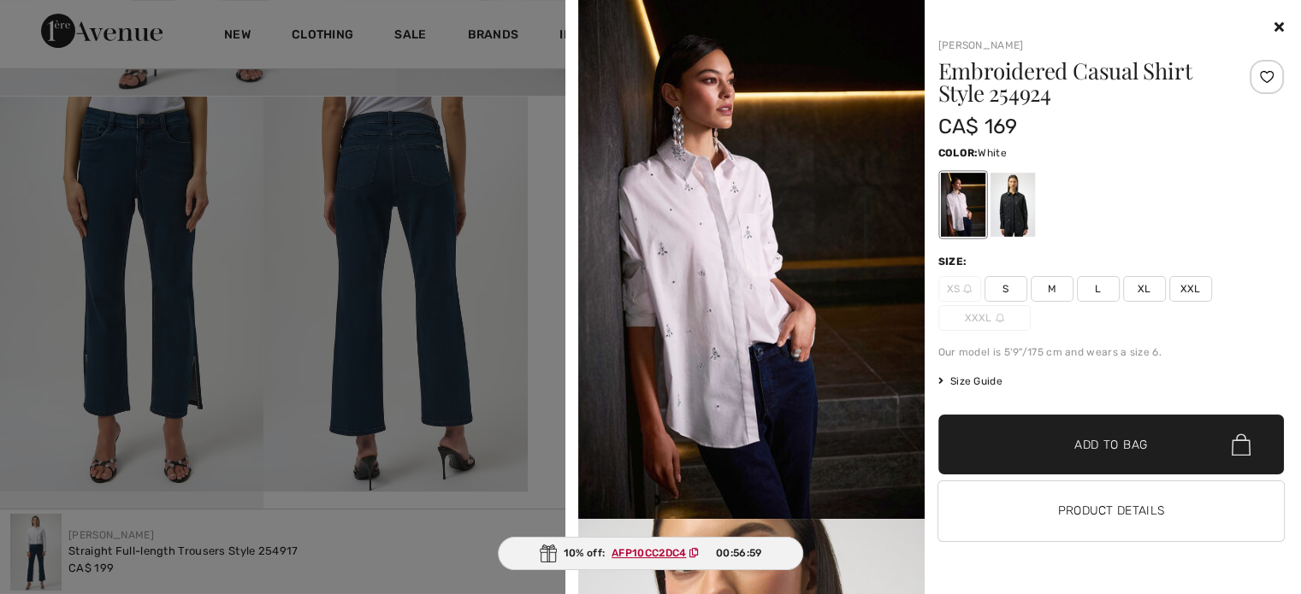
scroll to position [0, 0]
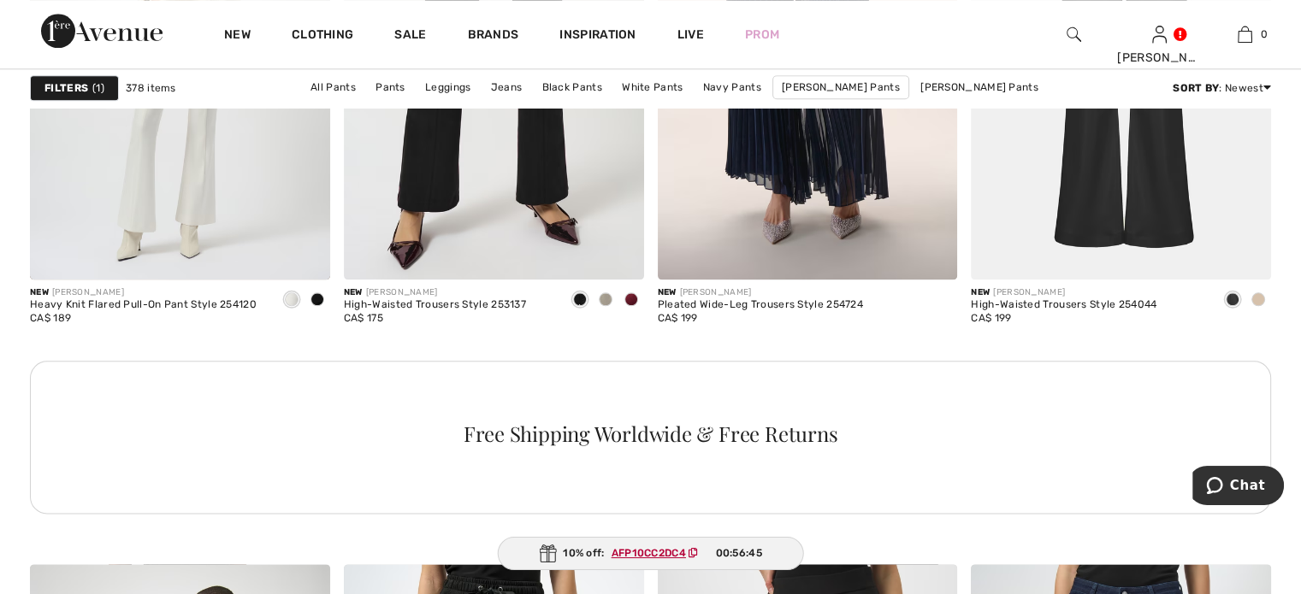
scroll to position [1796, 0]
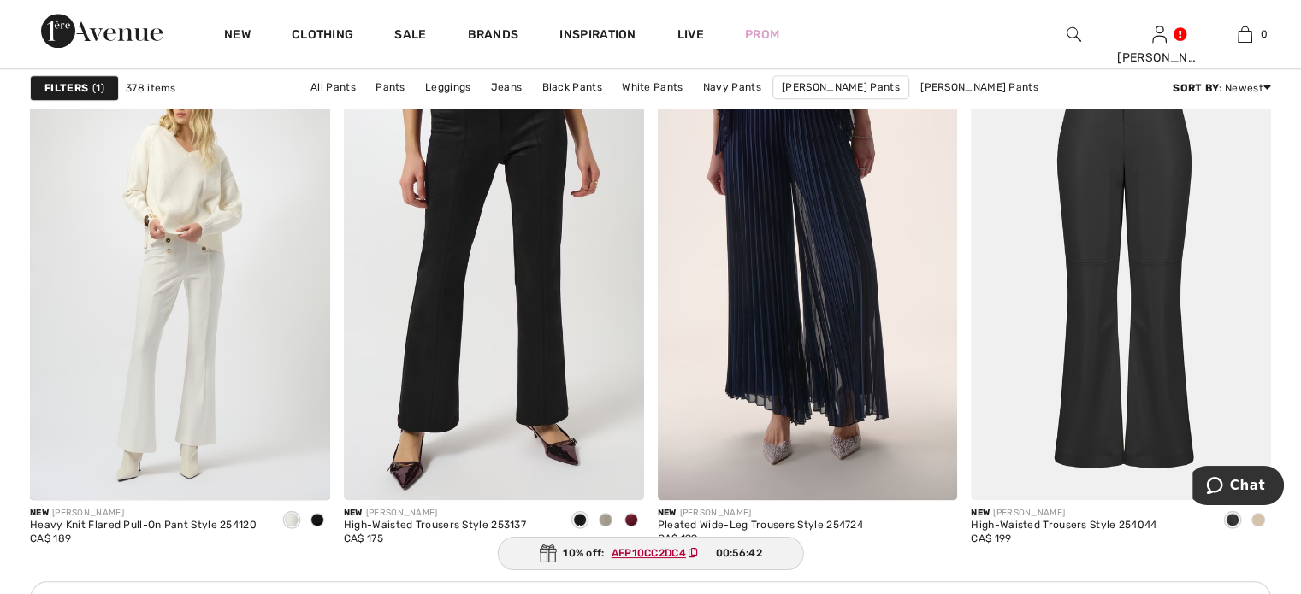
click at [1259, 527] on span at bounding box center [1258, 520] width 14 height 14
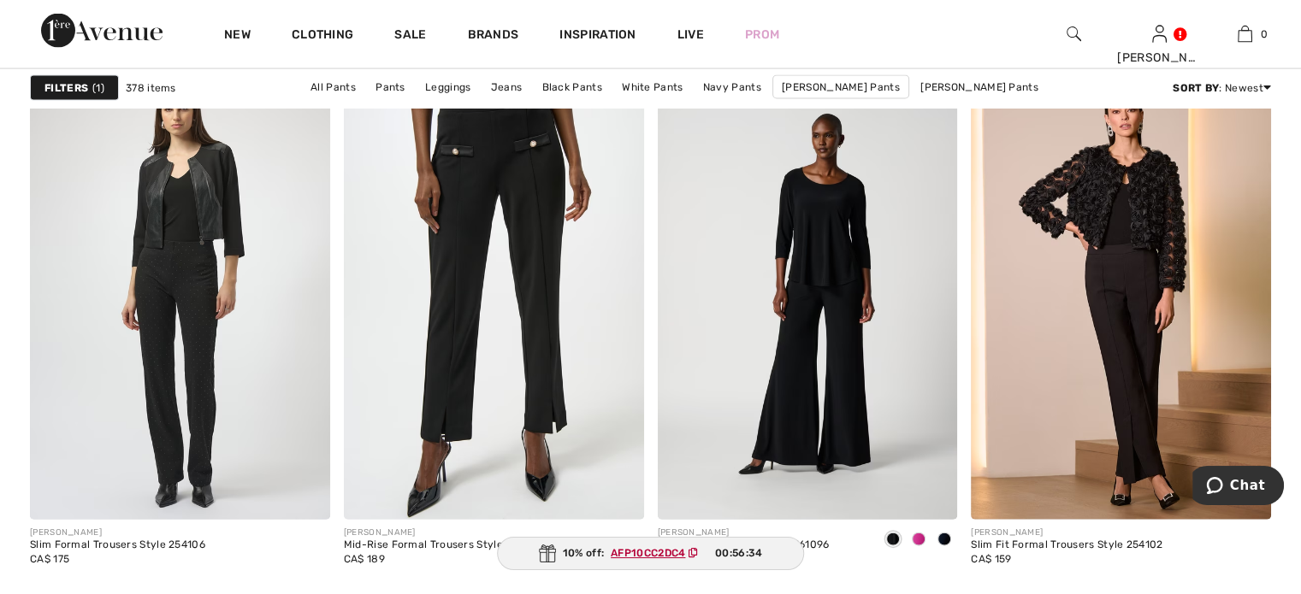
scroll to position [3678, 0]
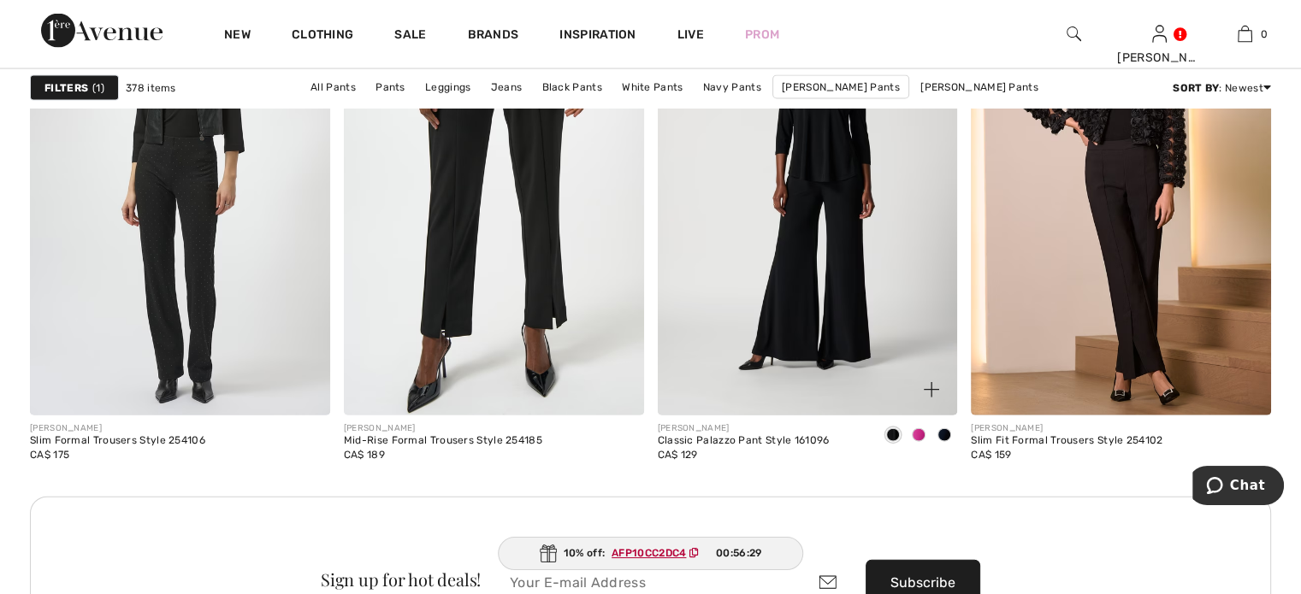
click at [916, 442] on span at bounding box center [919, 436] width 14 height 14
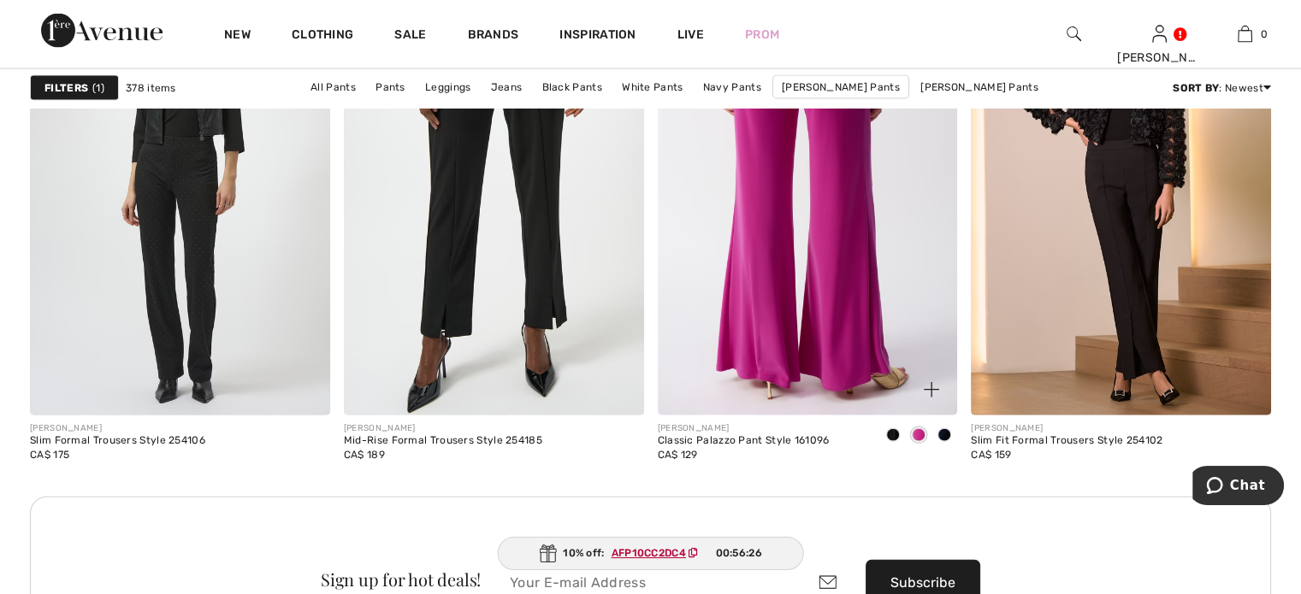
click at [843, 366] on img at bounding box center [808, 191] width 300 height 450
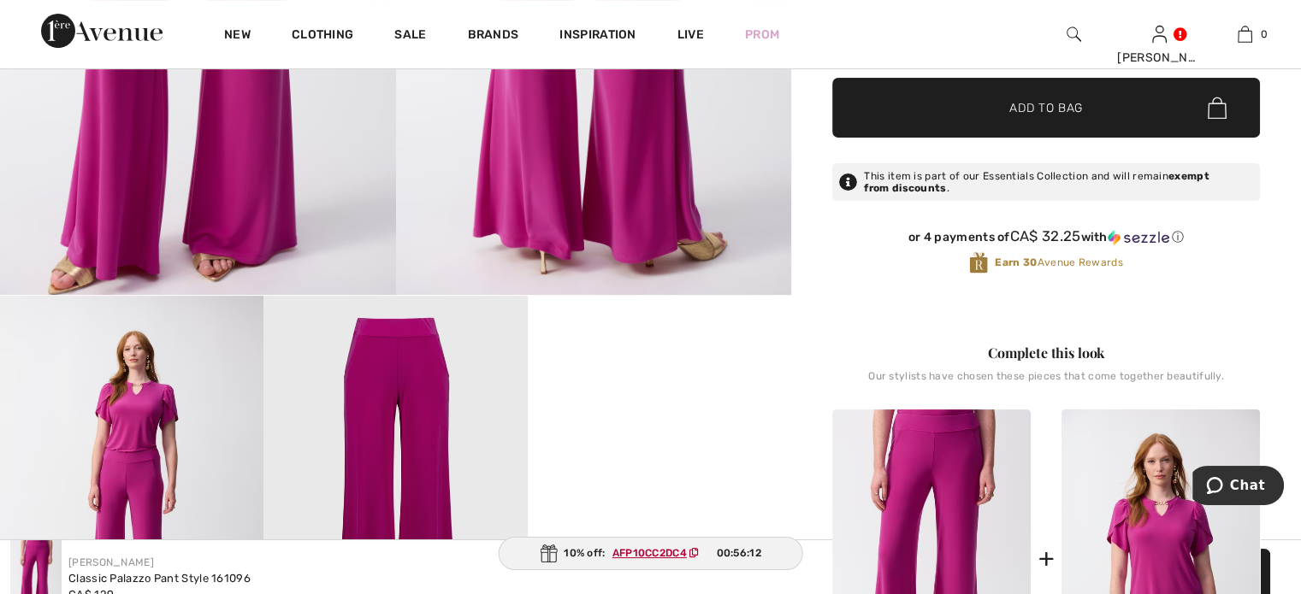
scroll to position [171, 0]
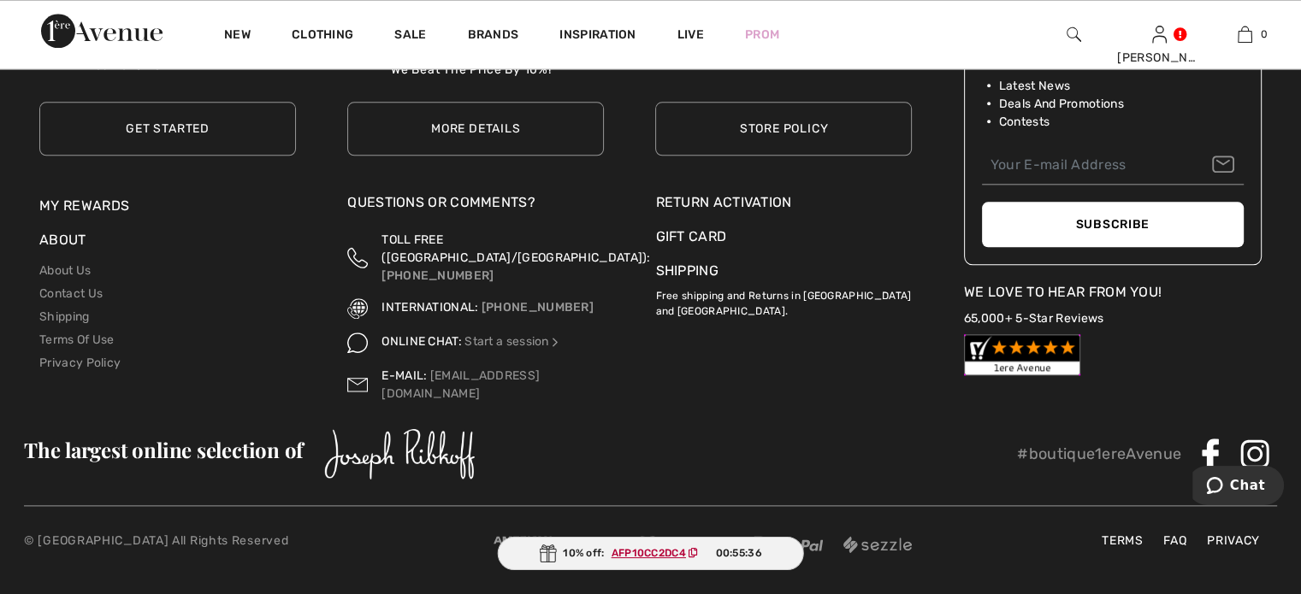
scroll to position [8126, 0]
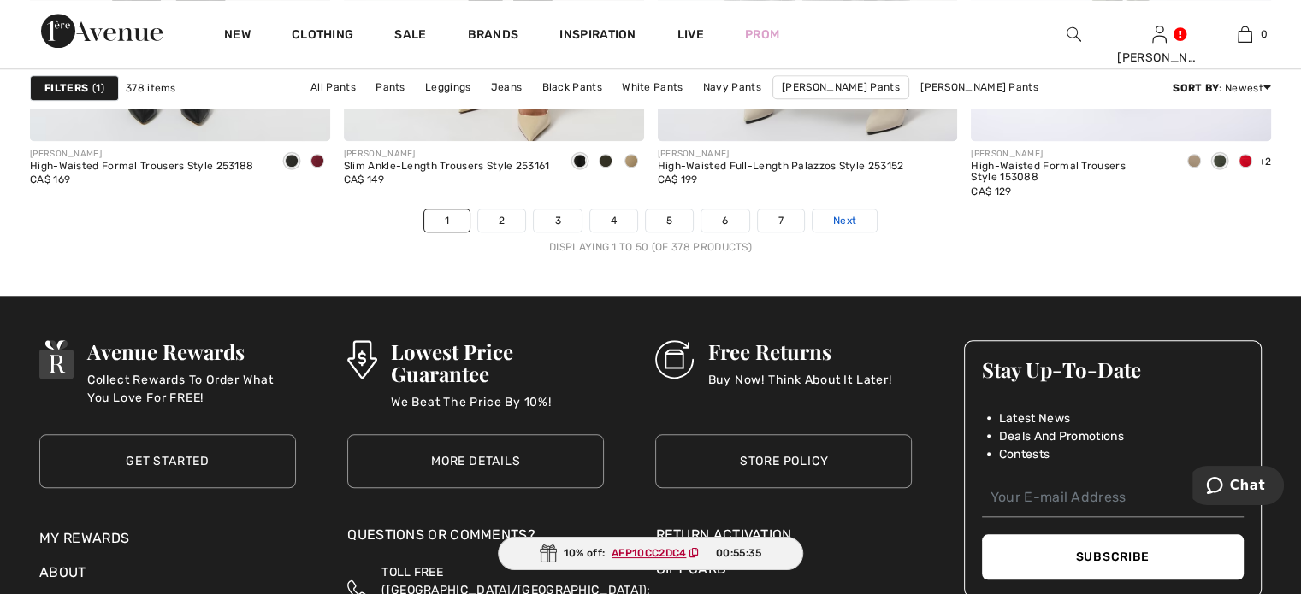
click at [856, 228] on span "Next" at bounding box center [844, 220] width 23 height 15
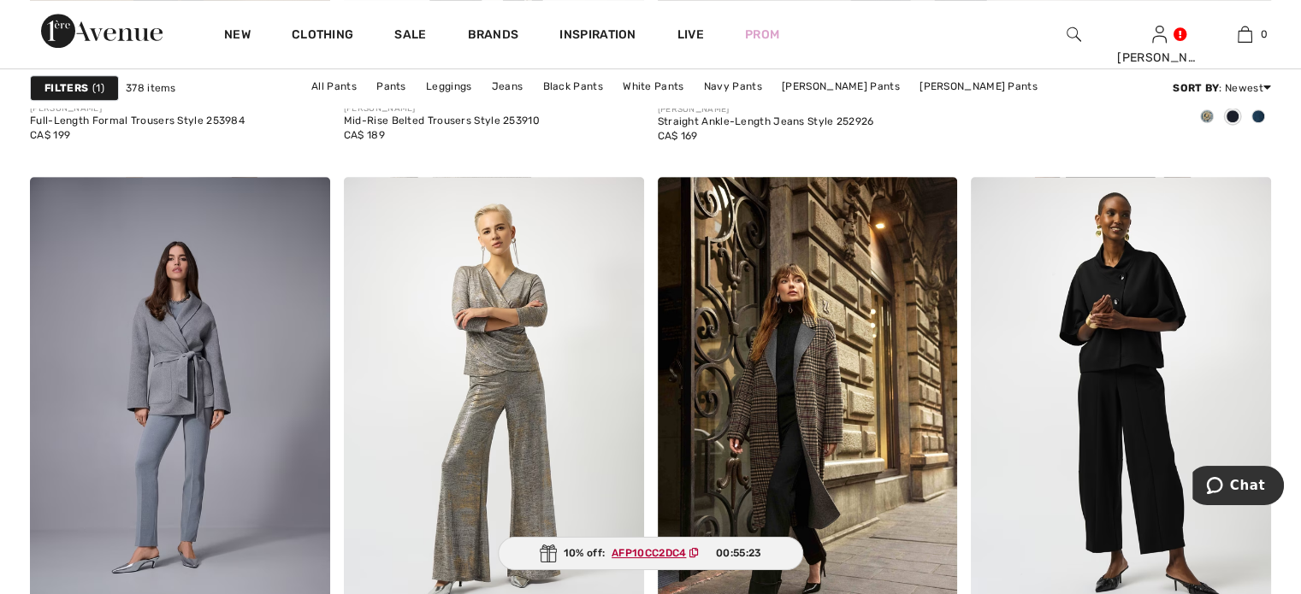
scroll to position [1283, 0]
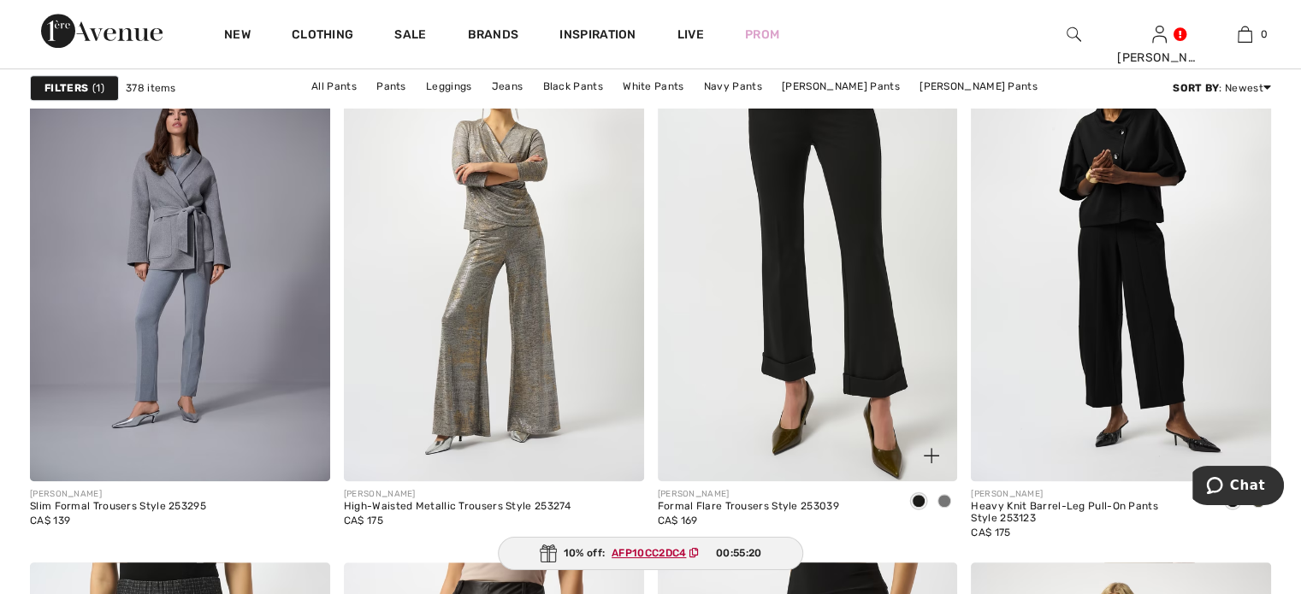
click at [811, 371] on img at bounding box center [808, 257] width 300 height 450
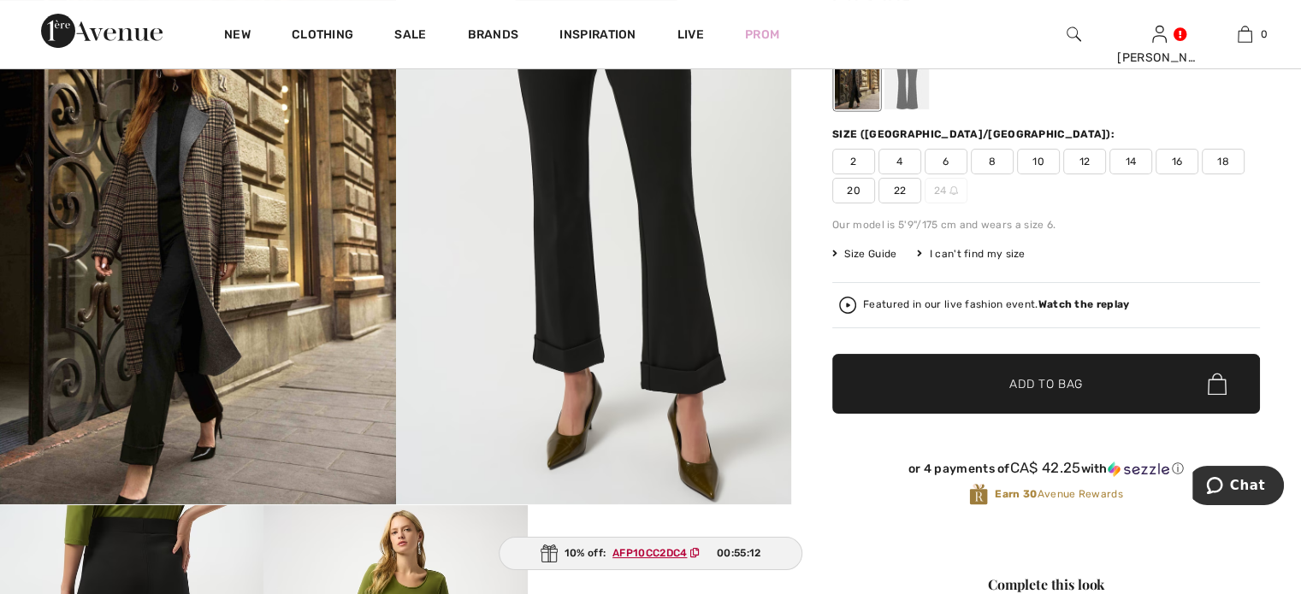
scroll to position [171, 0]
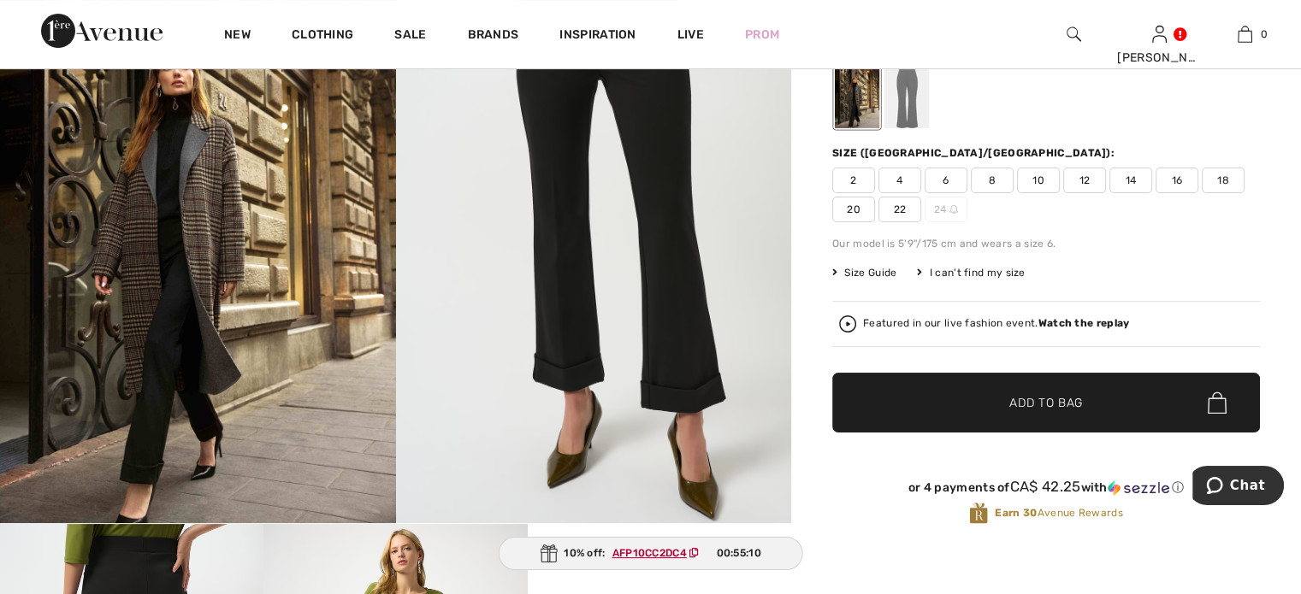
click at [1060, 193] on span "10" at bounding box center [1038, 181] width 43 height 26
click at [981, 412] on span "✔ Added to Bag" at bounding box center [1020, 403] width 104 height 18
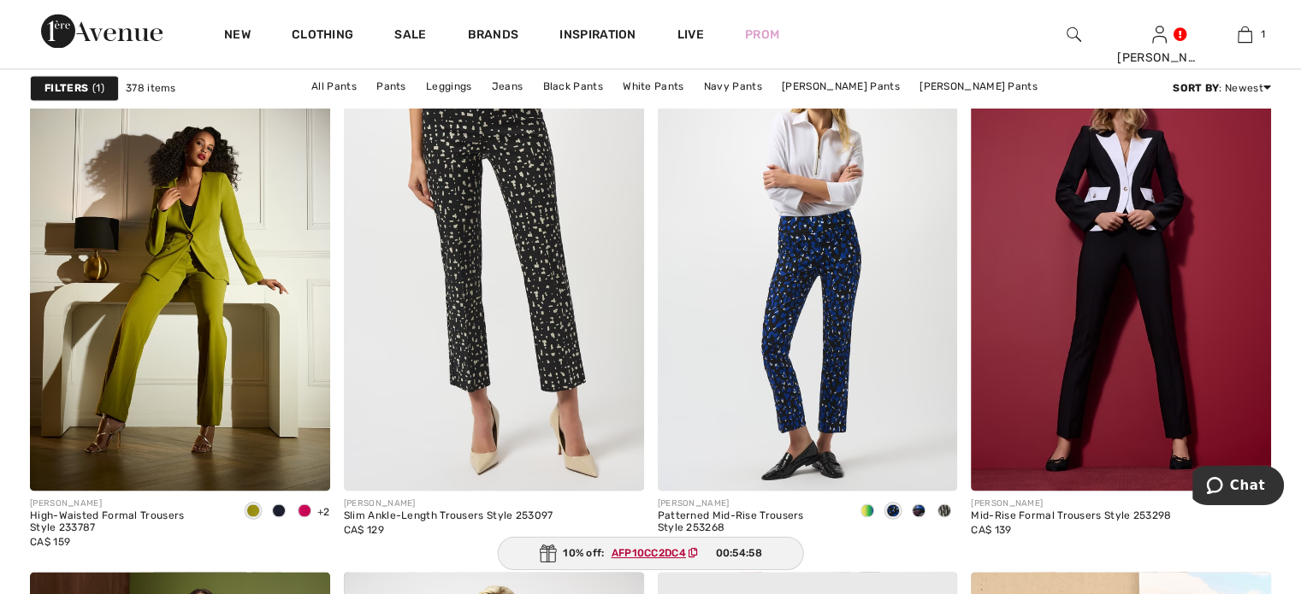
scroll to position [2566, 0]
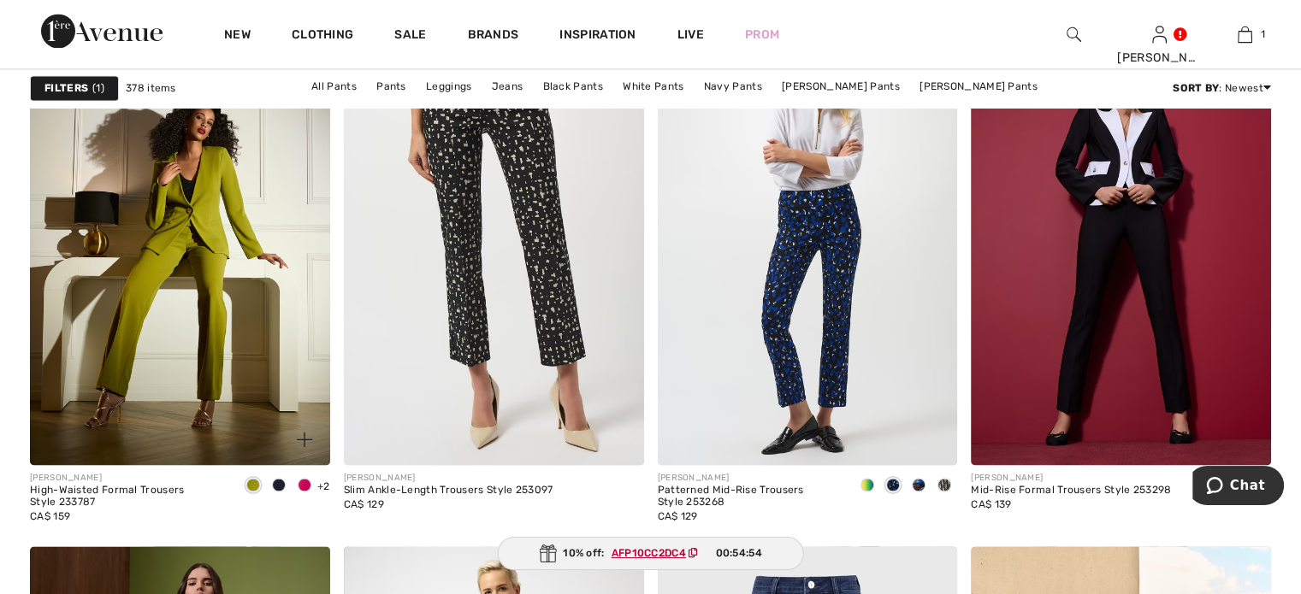
click at [299, 492] on span at bounding box center [305, 485] width 14 height 14
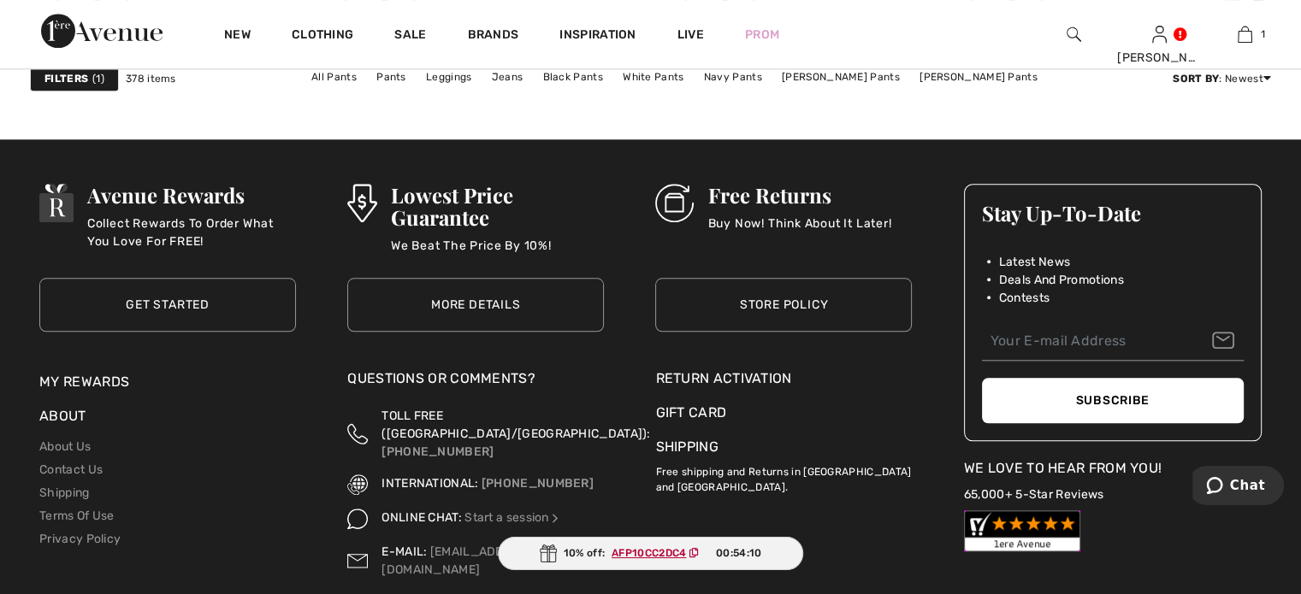
scroll to position [8212, 0]
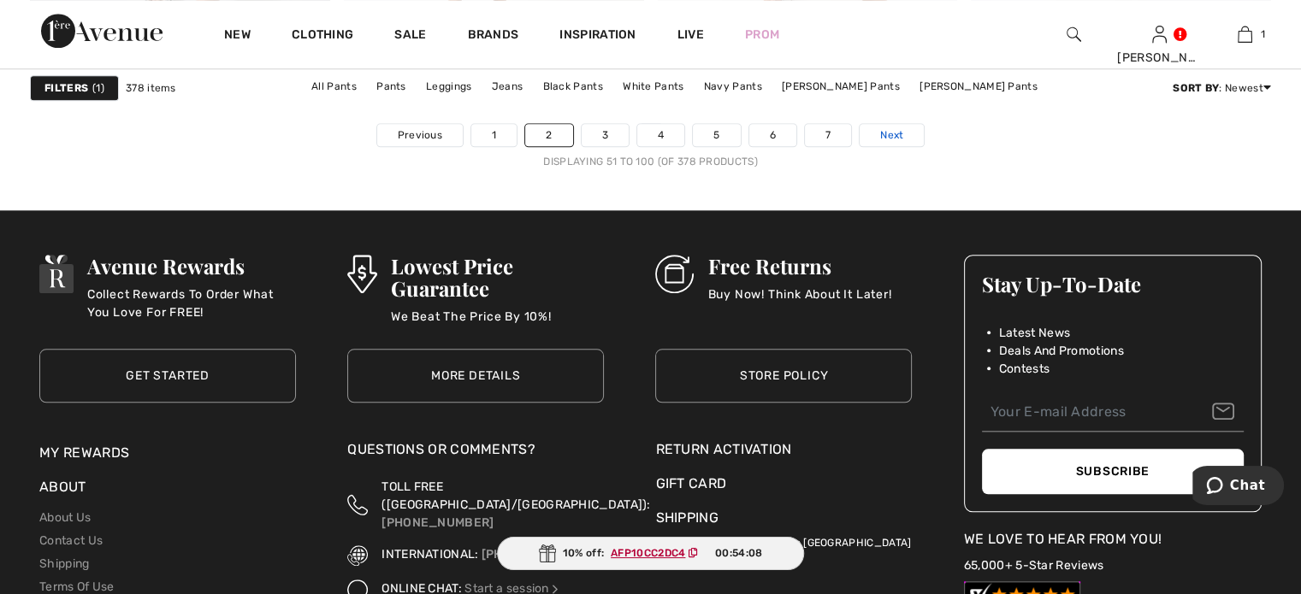
click at [903, 143] on span "Next" at bounding box center [891, 134] width 23 height 15
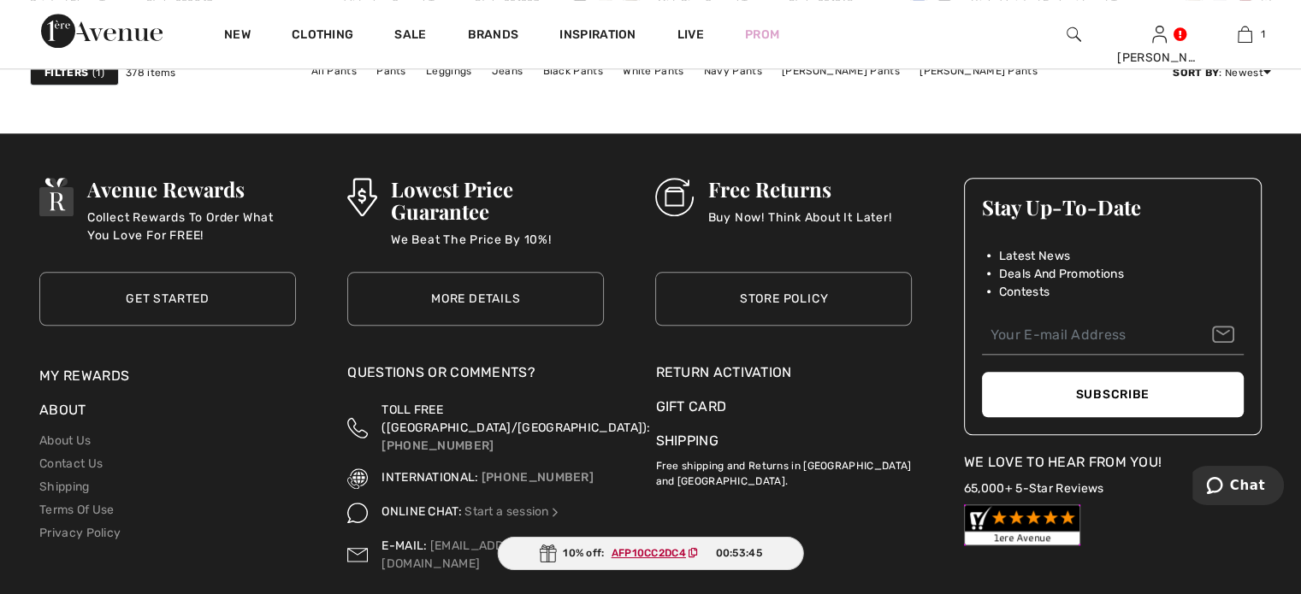
scroll to position [8126, 0]
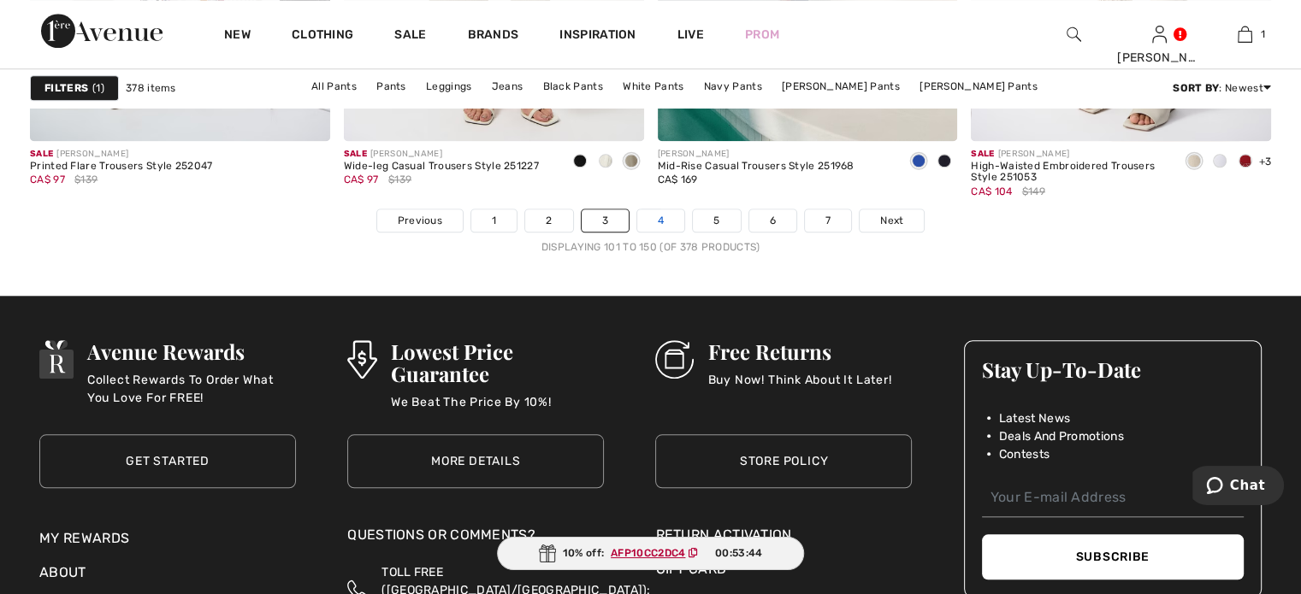
click at [654, 232] on link "4" at bounding box center [660, 221] width 47 height 22
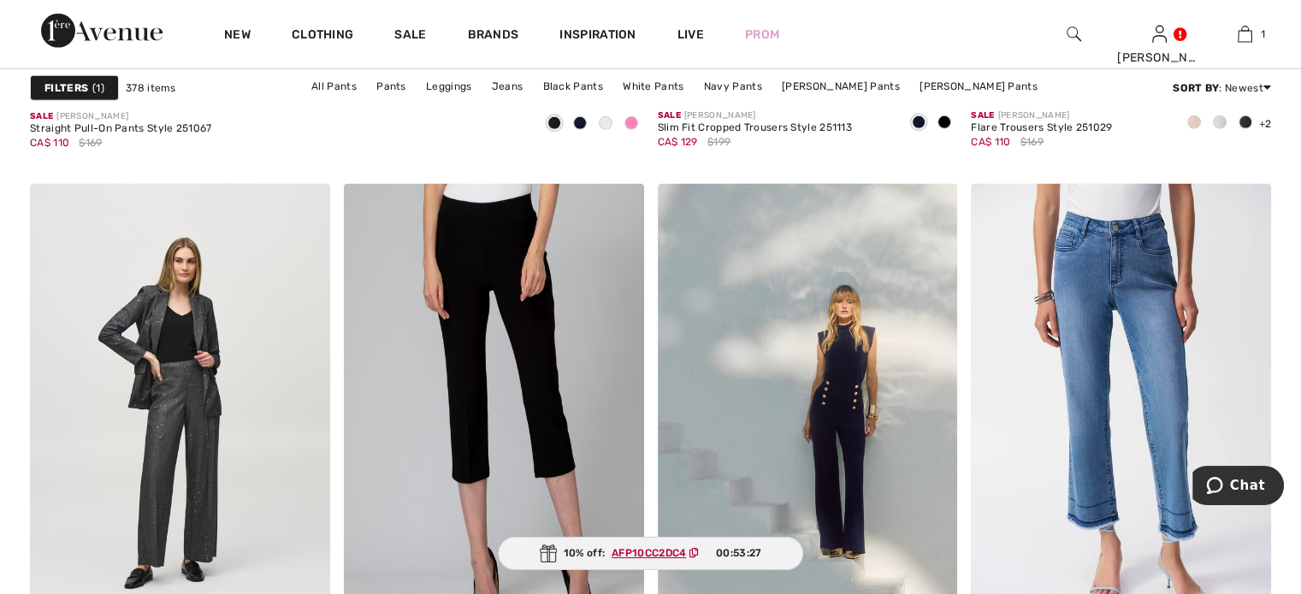
scroll to position [5474, 0]
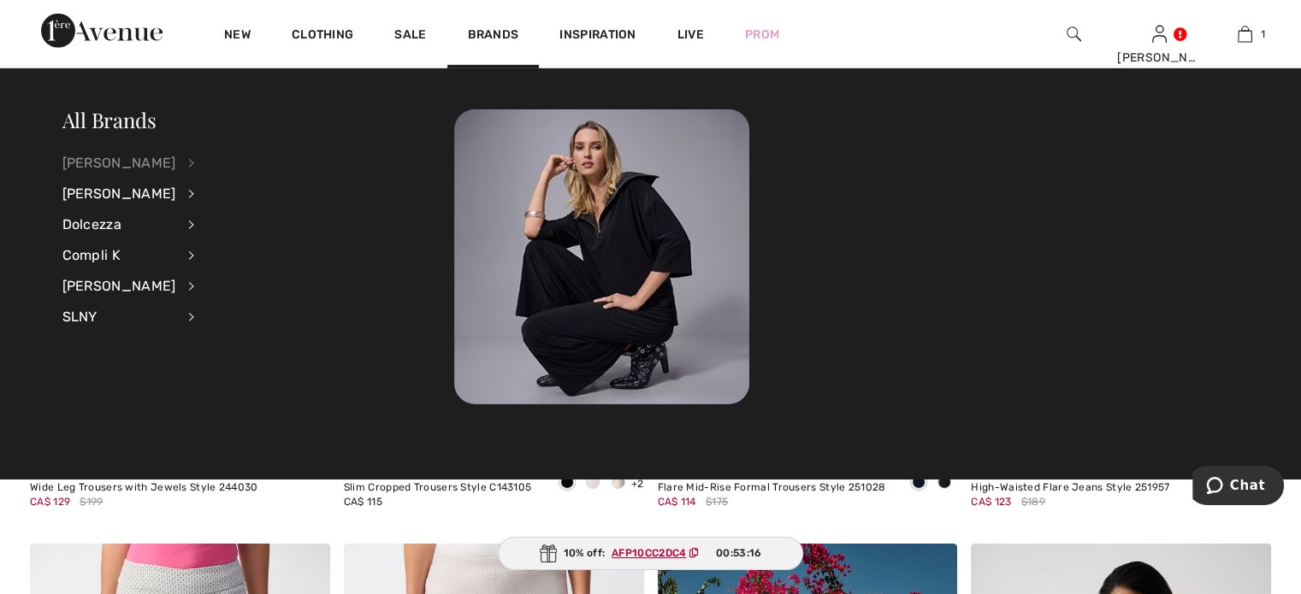
click at [108, 165] on div "[PERSON_NAME]" at bounding box center [119, 163] width 114 height 31
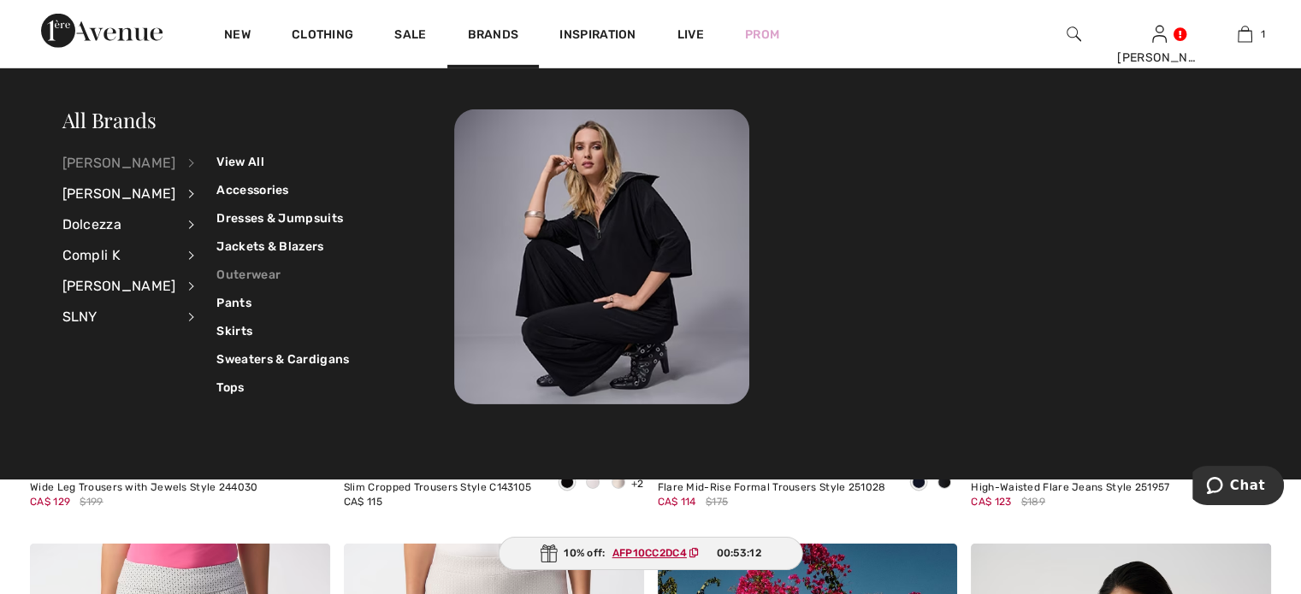
click at [259, 276] on link "Outerwear" at bounding box center [282, 275] width 133 height 28
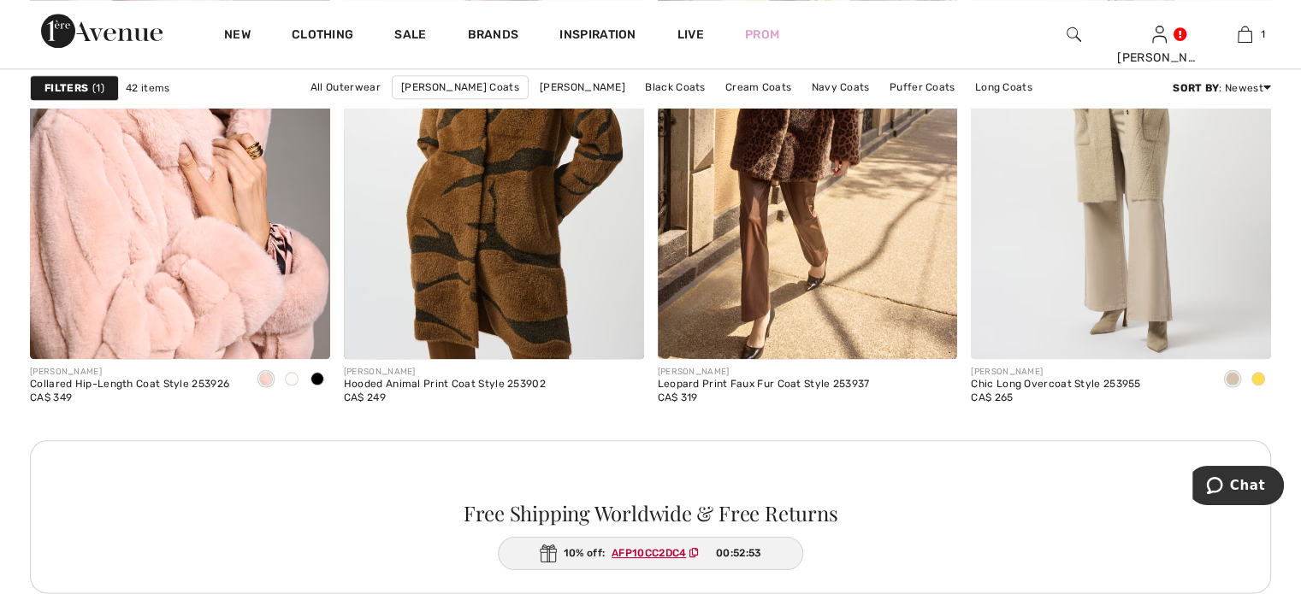
scroll to position [1967, 0]
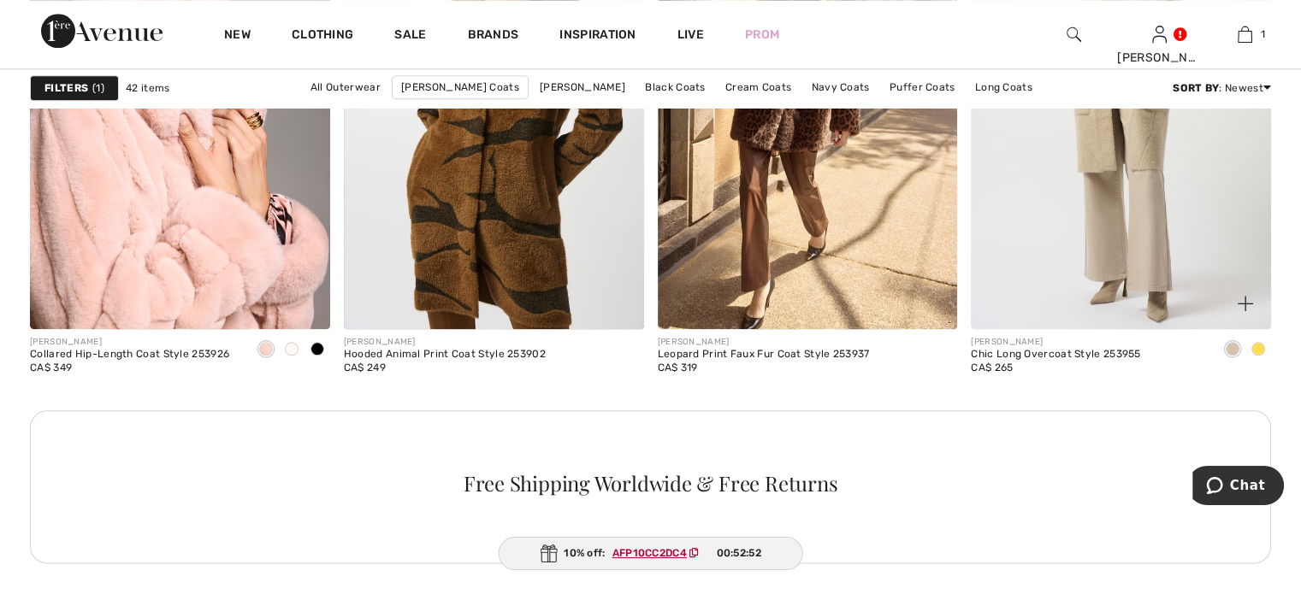
click at [1257, 356] on span at bounding box center [1258, 349] width 14 height 14
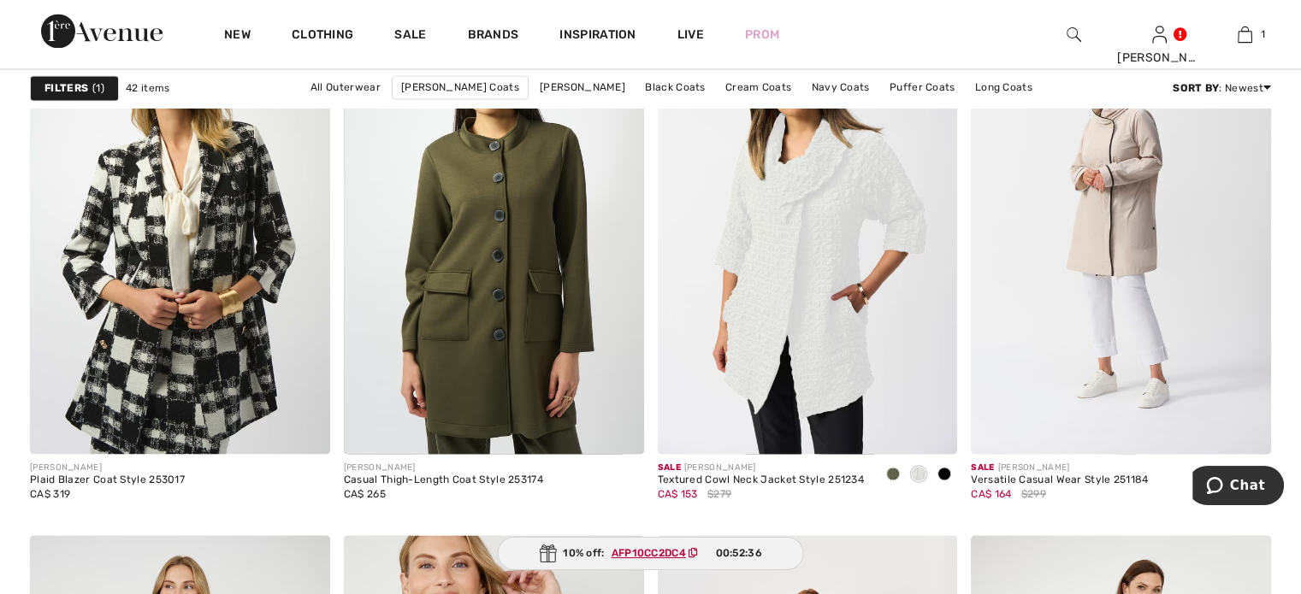
scroll to position [3079, 0]
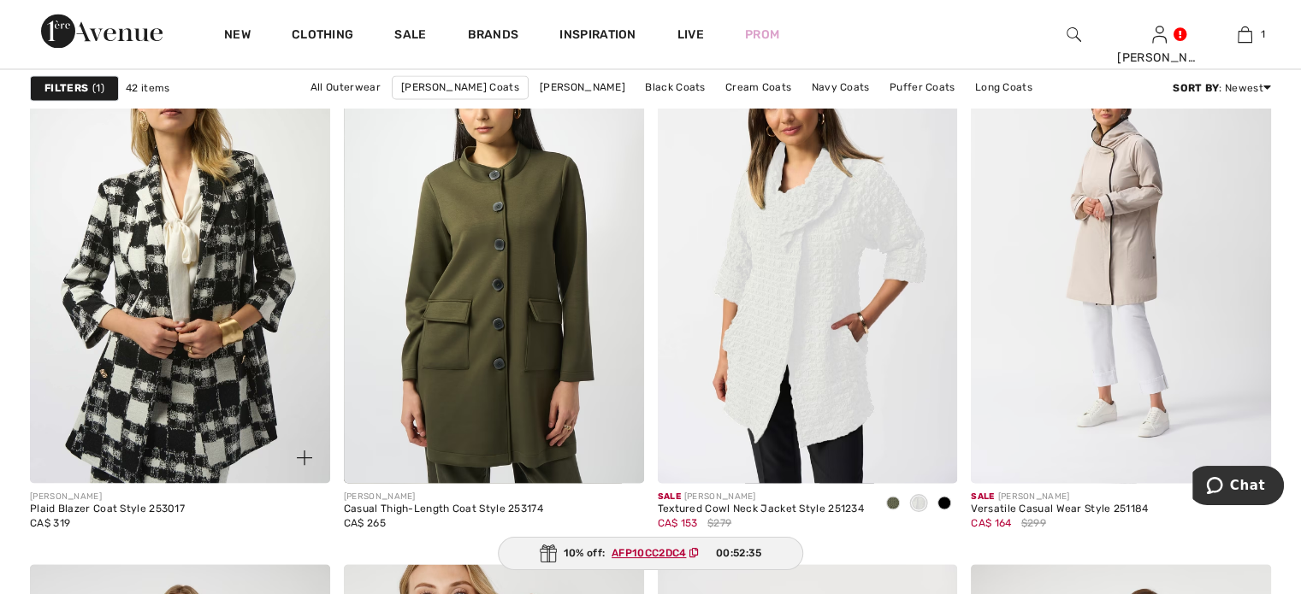
click at [157, 337] on img at bounding box center [180, 258] width 300 height 450
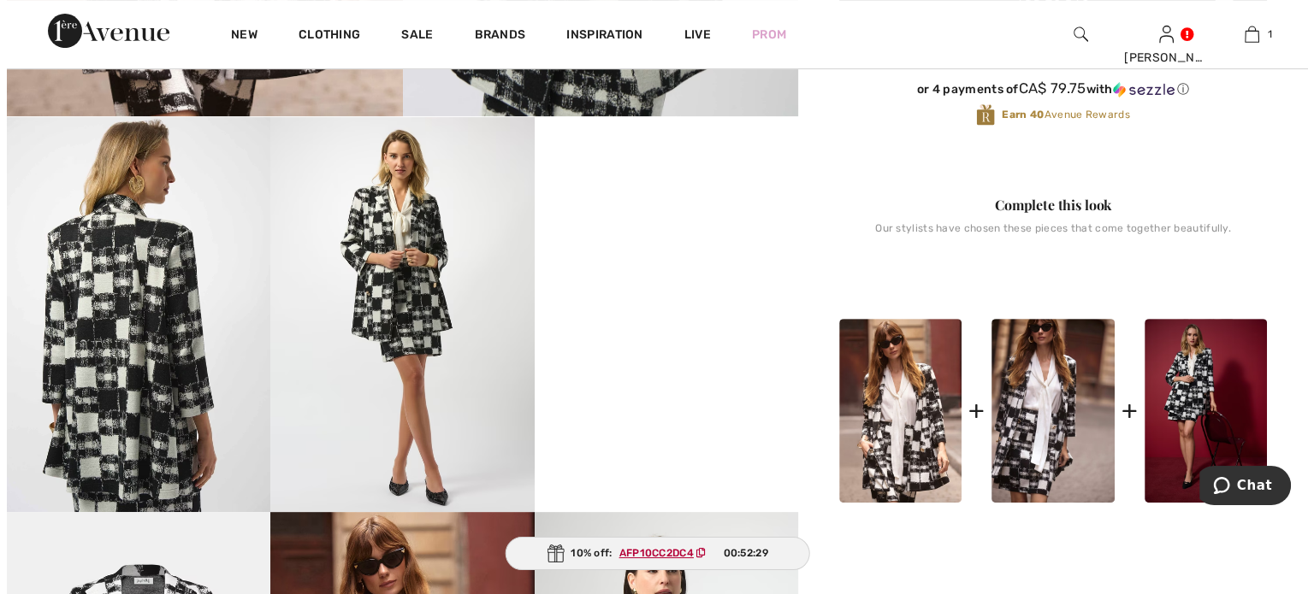
scroll to position [599, 0]
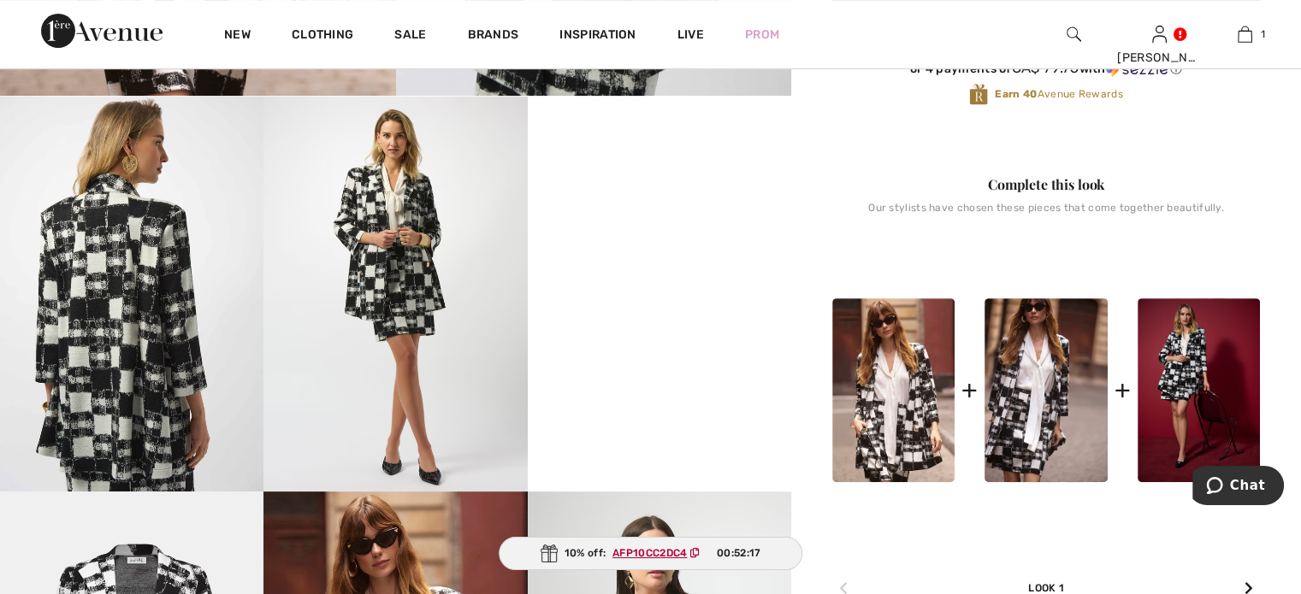
click at [410, 271] on img at bounding box center [394, 294] width 263 height 395
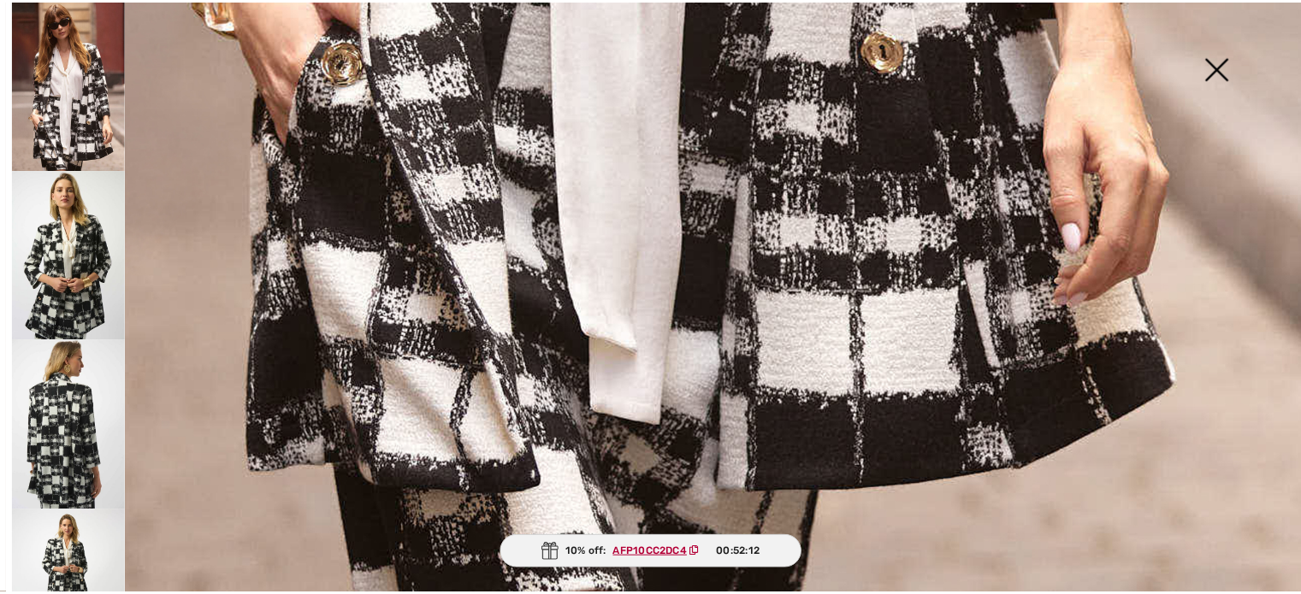
scroll to position [842, 0]
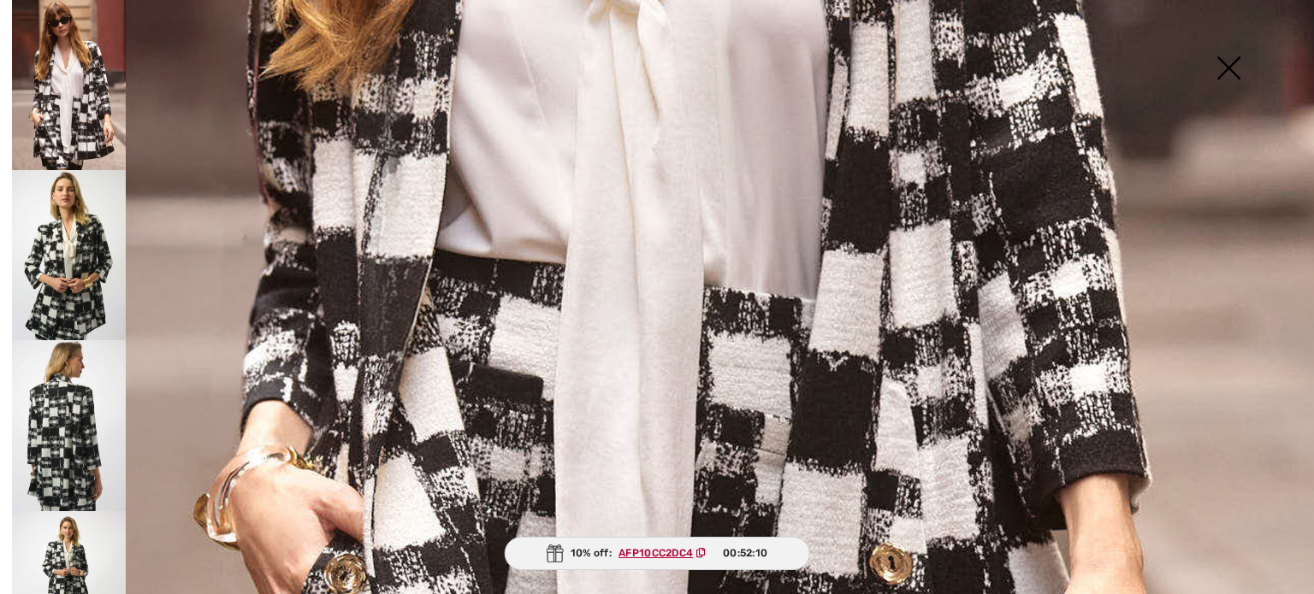
click at [1232, 64] on img at bounding box center [1229, 70] width 86 height 88
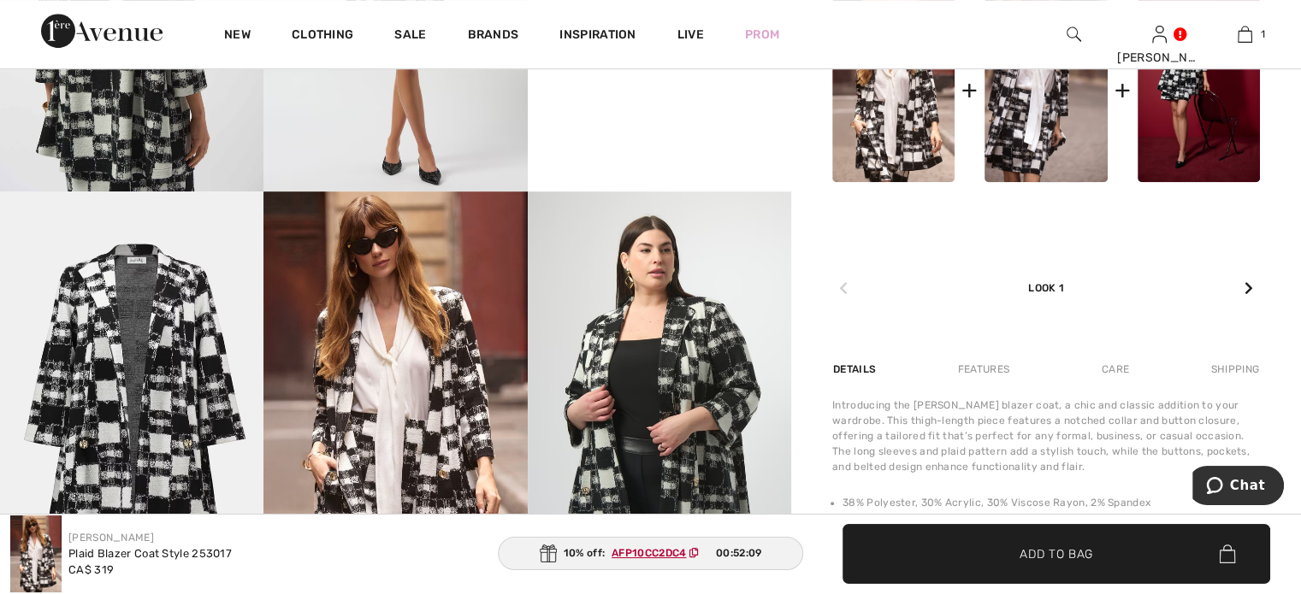
scroll to position [941, 0]
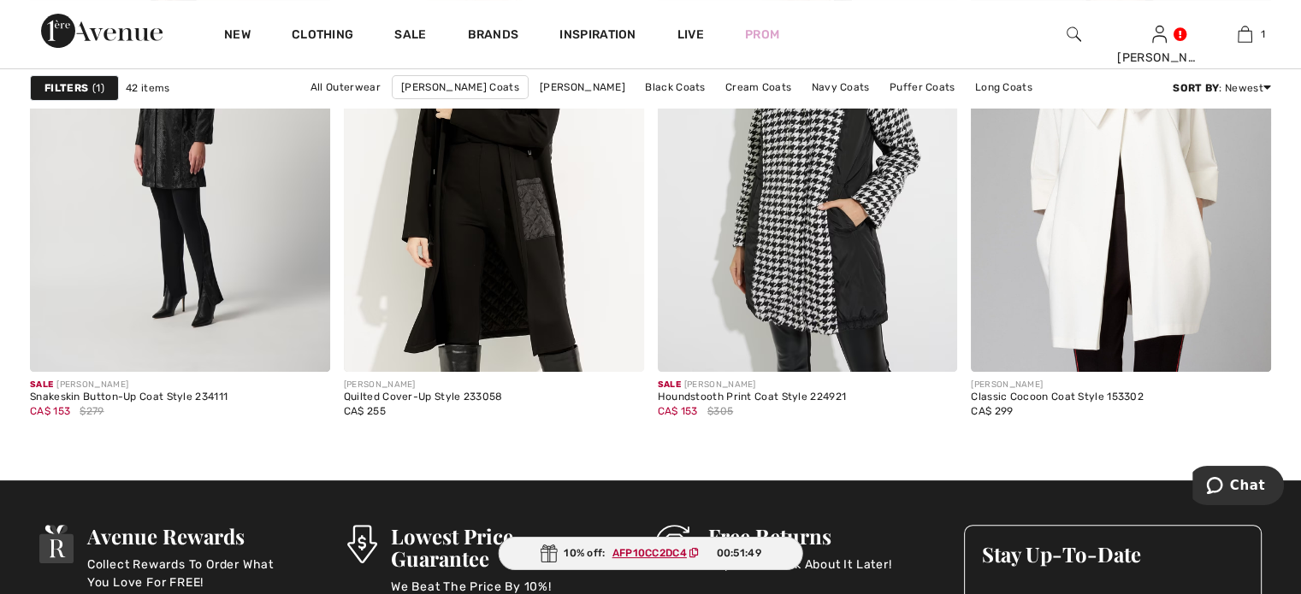
scroll to position [6843, 0]
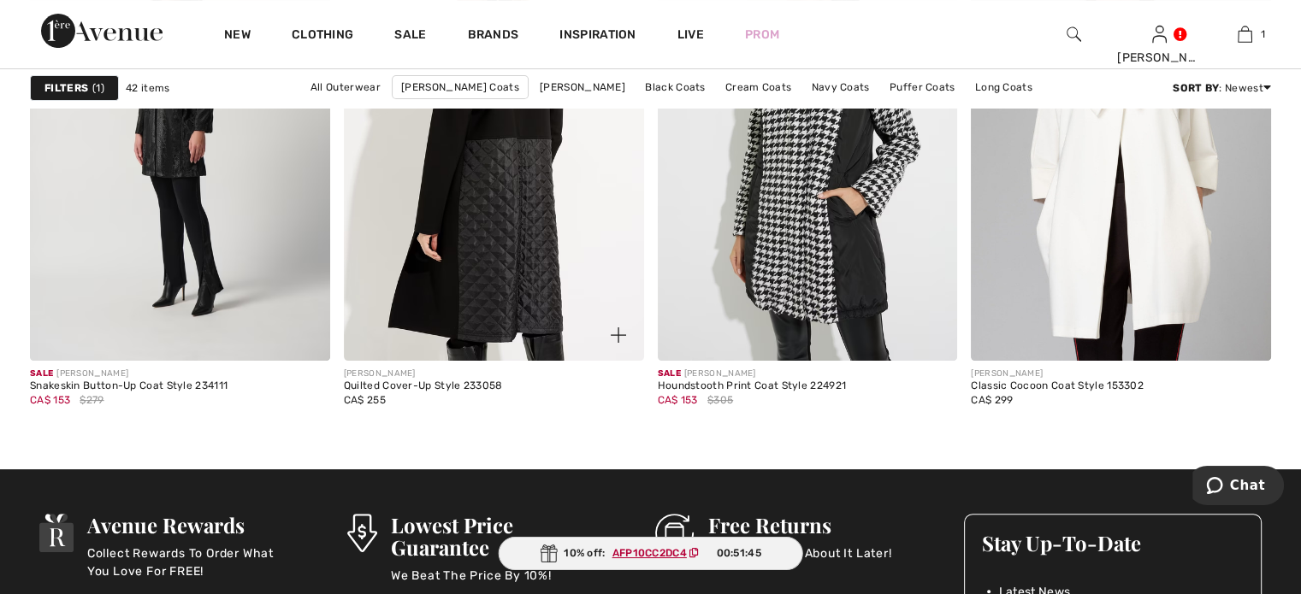
click at [527, 361] on img at bounding box center [494, 136] width 300 height 450
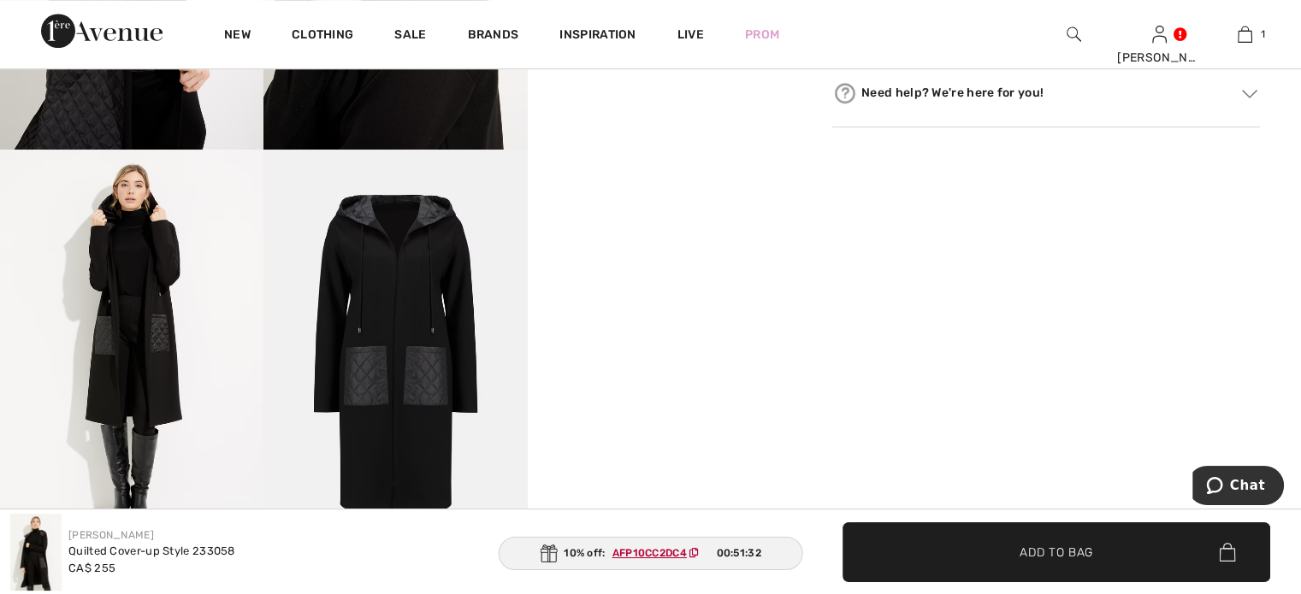
scroll to position [1026, 0]
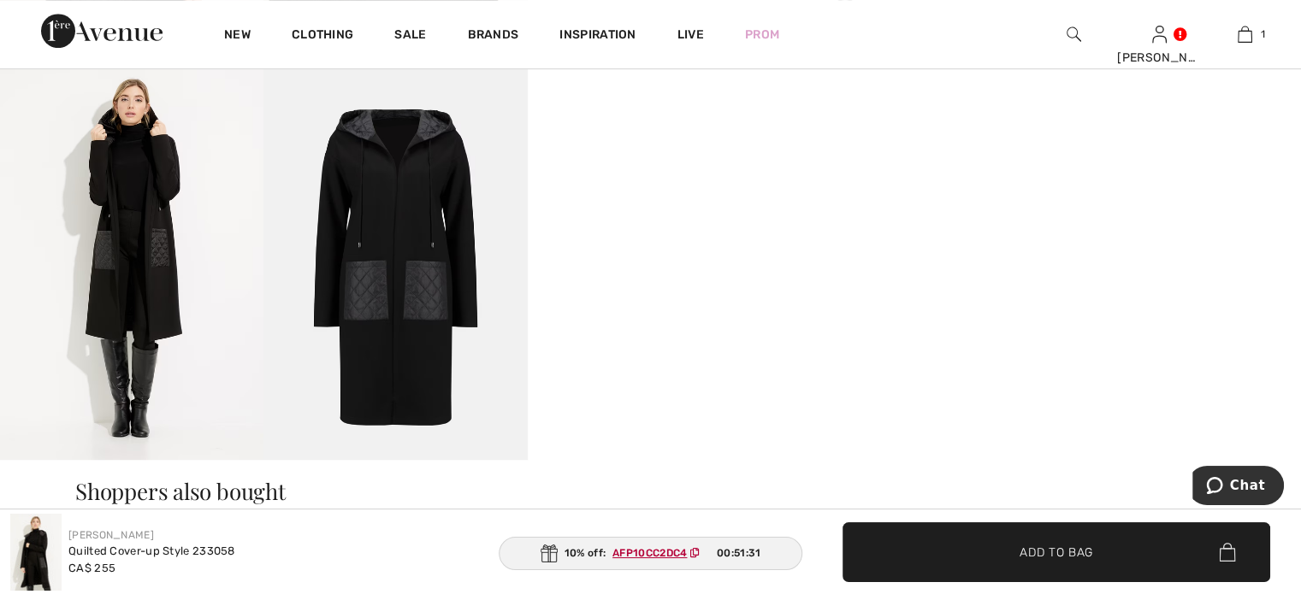
click at [654, 196] on video "Your browser does not support the video tag." at bounding box center [659, 130] width 263 height 132
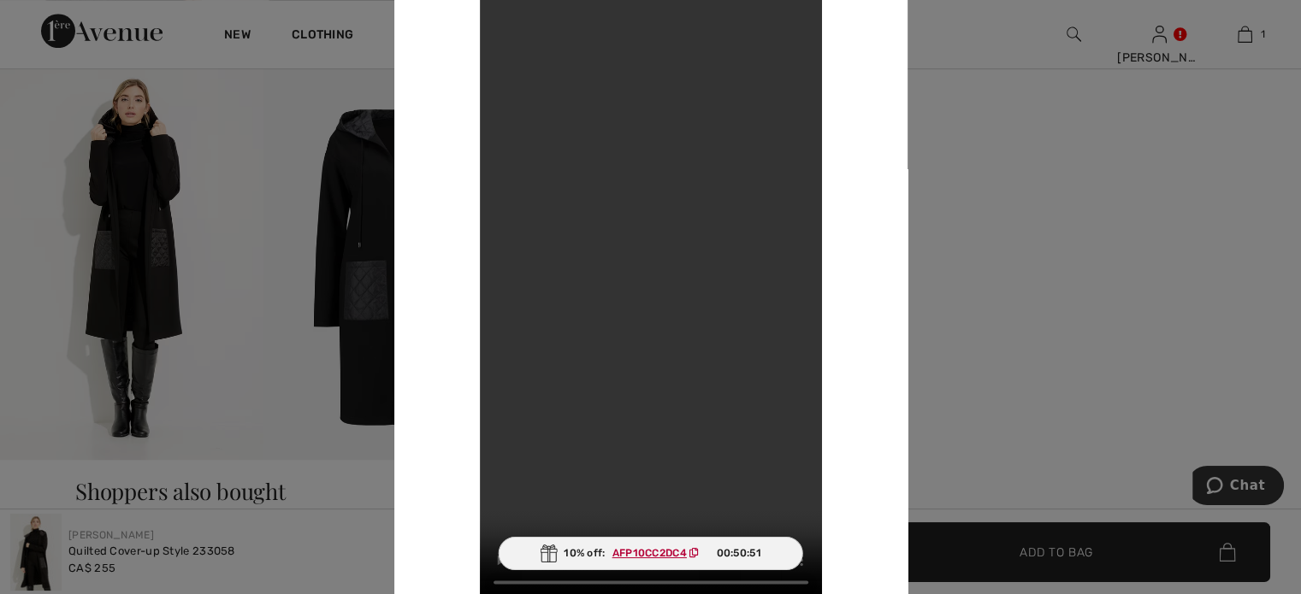
click at [887, 324] on div "Your browser does not support the video tag." at bounding box center [650, 297] width 513 height 690
click at [22, 288] on div at bounding box center [650, 297] width 1301 height 594
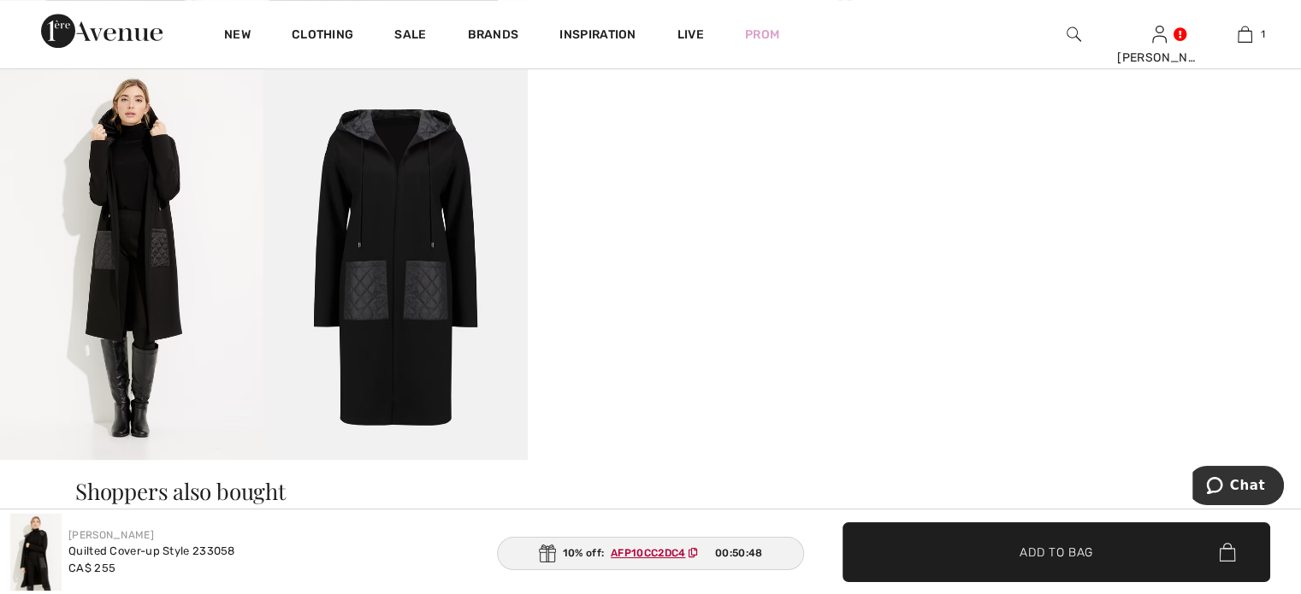
click at [381, 262] on img at bounding box center [394, 261] width 263 height 395
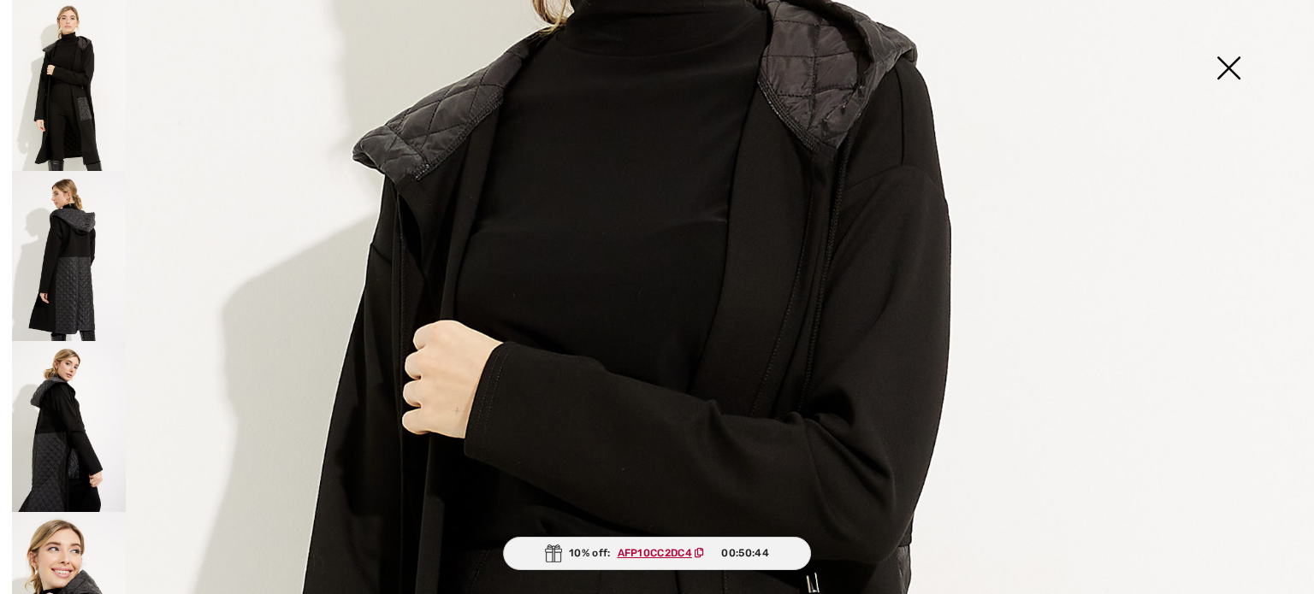
scroll to position [245, 0]
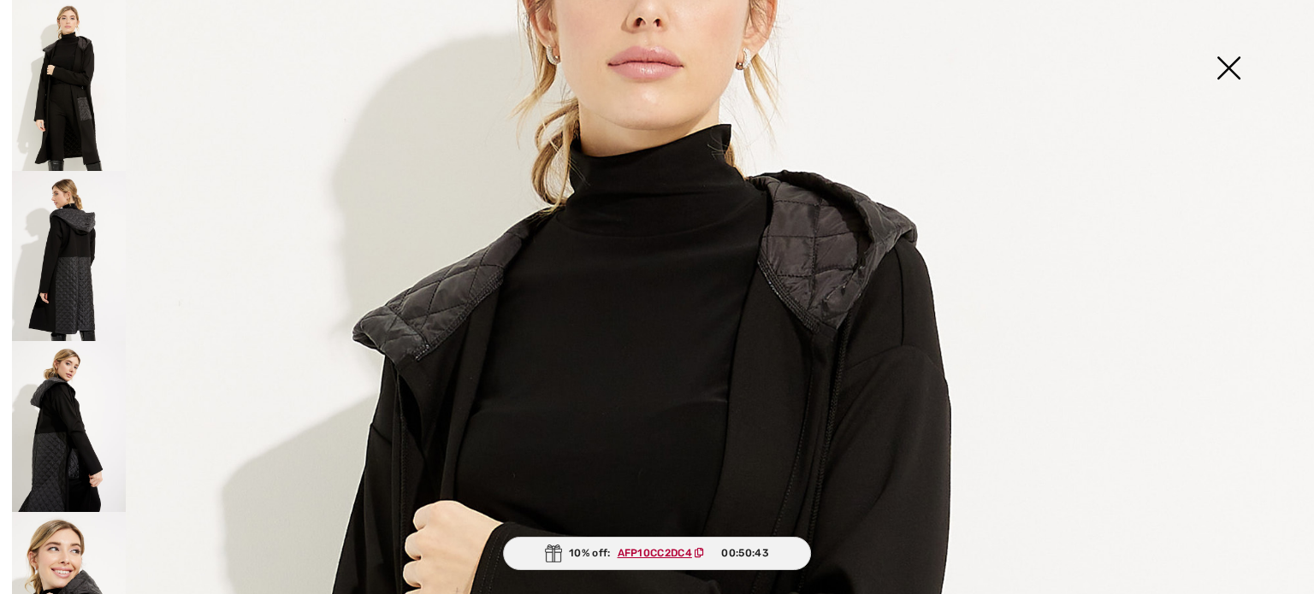
click at [1222, 68] on img at bounding box center [1229, 70] width 86 height 88
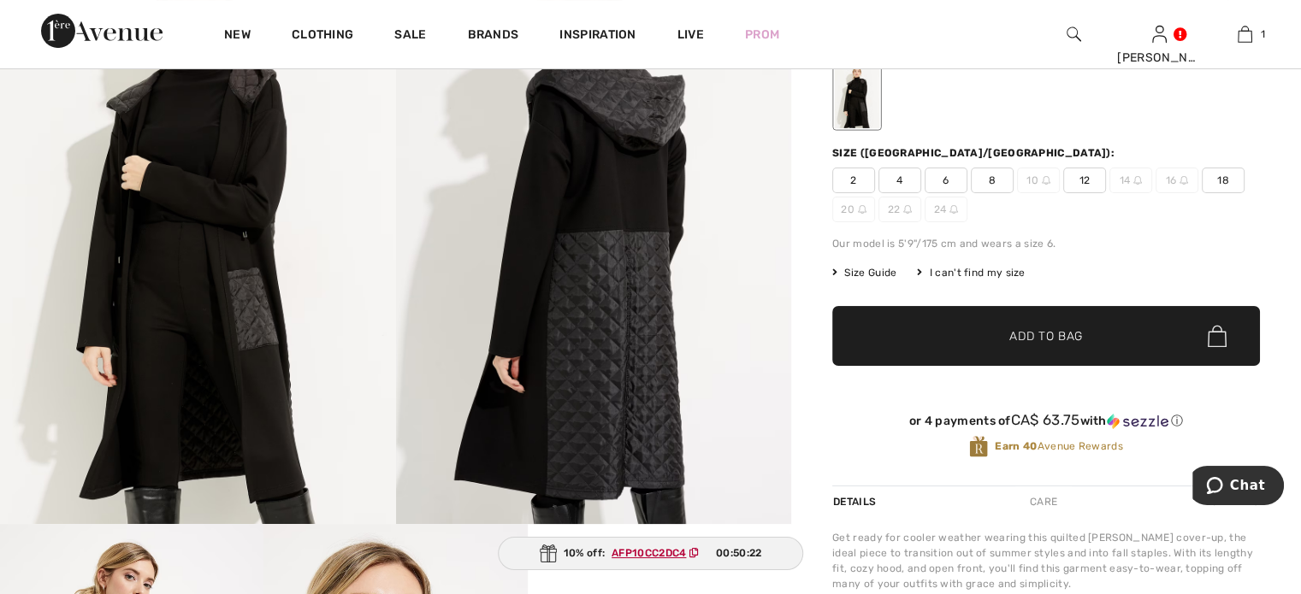
scroll to position [171, 0]
click at [1014, 193] on span "8" at bounding box center [992, 181] width 43 height 26
click at [936, 366] on span "✔ Added to Bag Add to Bag" at bounding box center [1046, 336] width 428 height 60
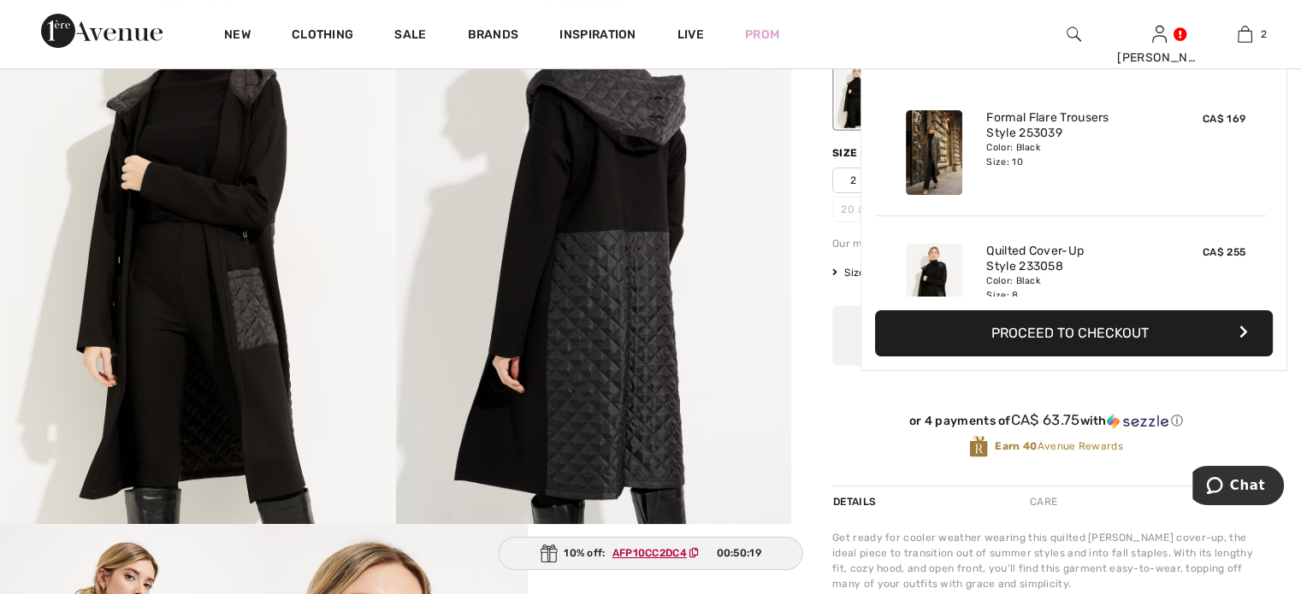
scroll to position [112, 0]
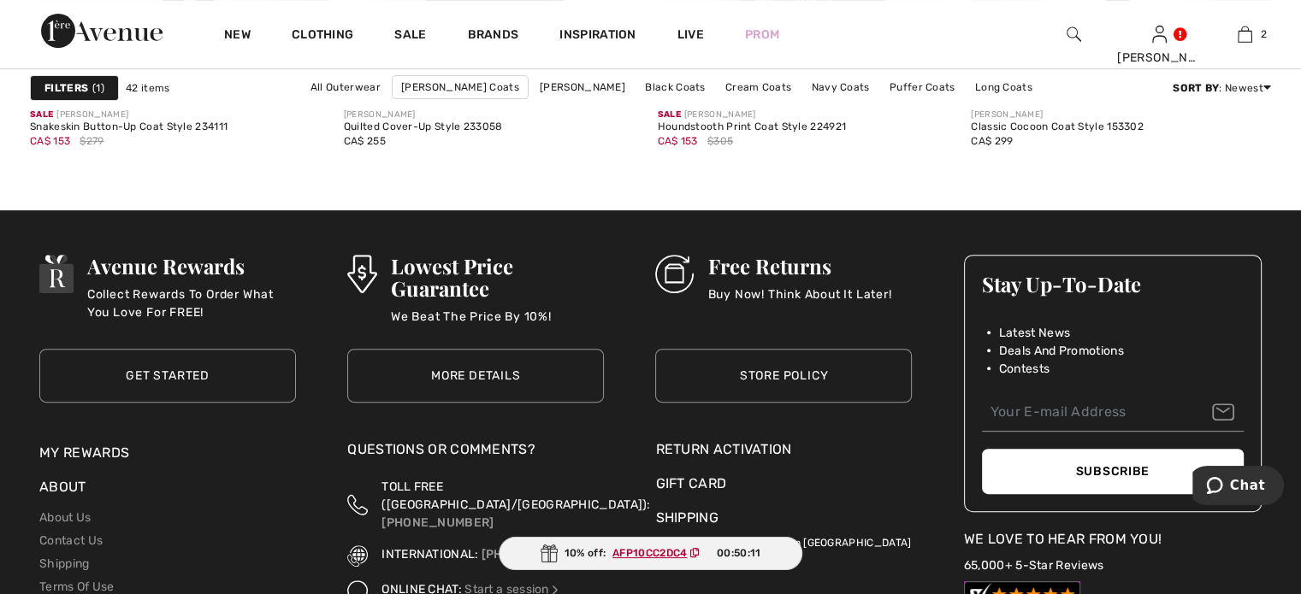
scroll to position [6843, 0]
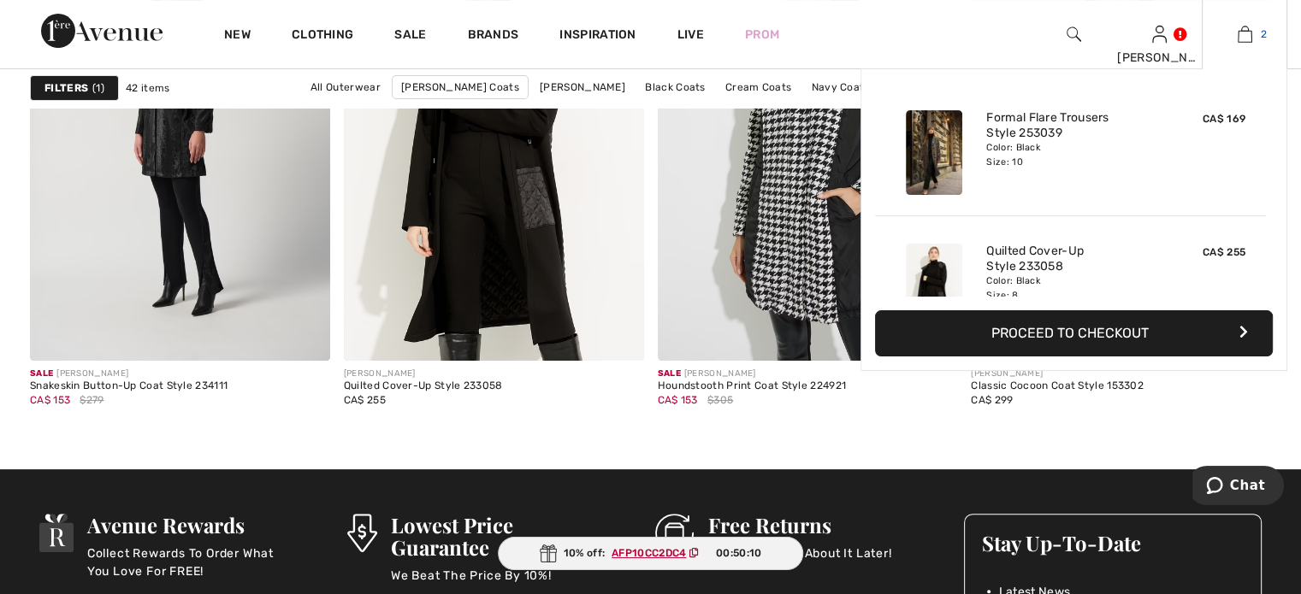
click at [1238, 33] on img at bounding box center [1245, 34] width 15 height 21
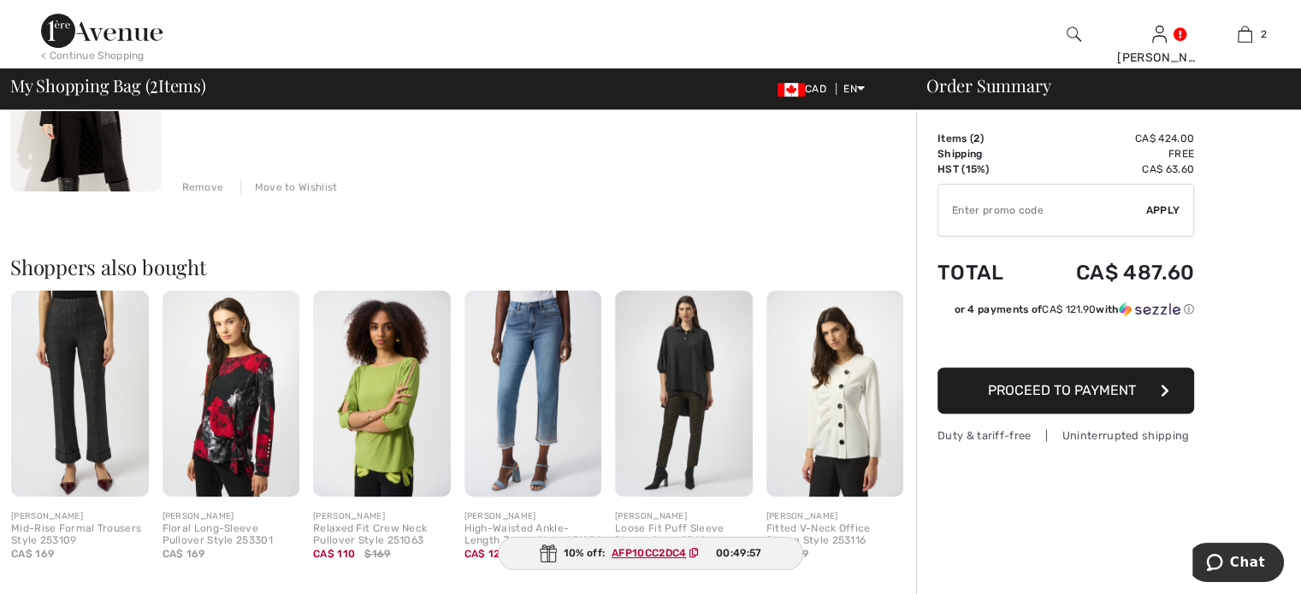
scroll to position [770, 0]
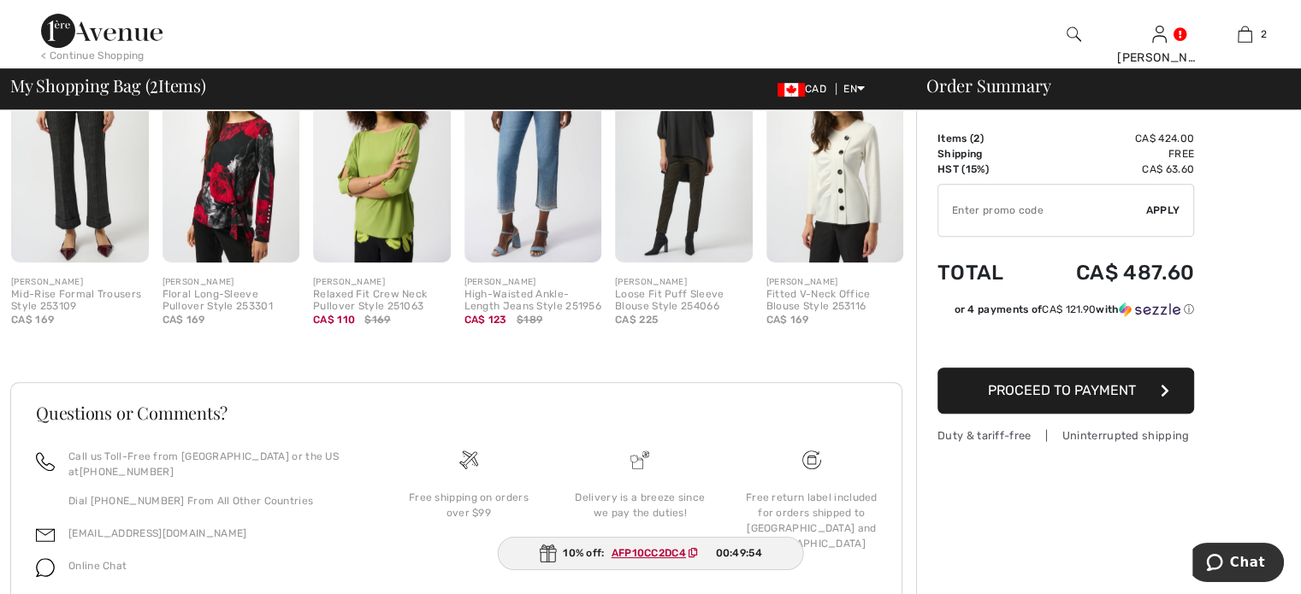
click at [831, 263] on img at bounding box center [835, 159] width 138 height 206
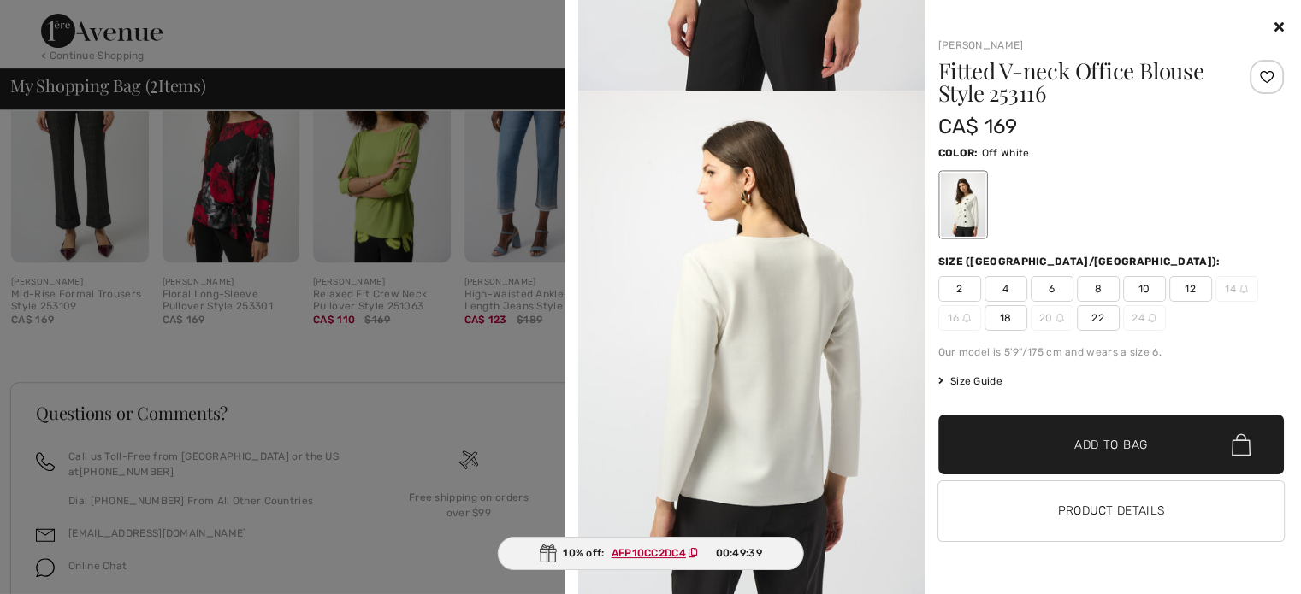
scroll to position [0, 0]
